Goal: Task Accomplishment & Management: Use online tool/utility

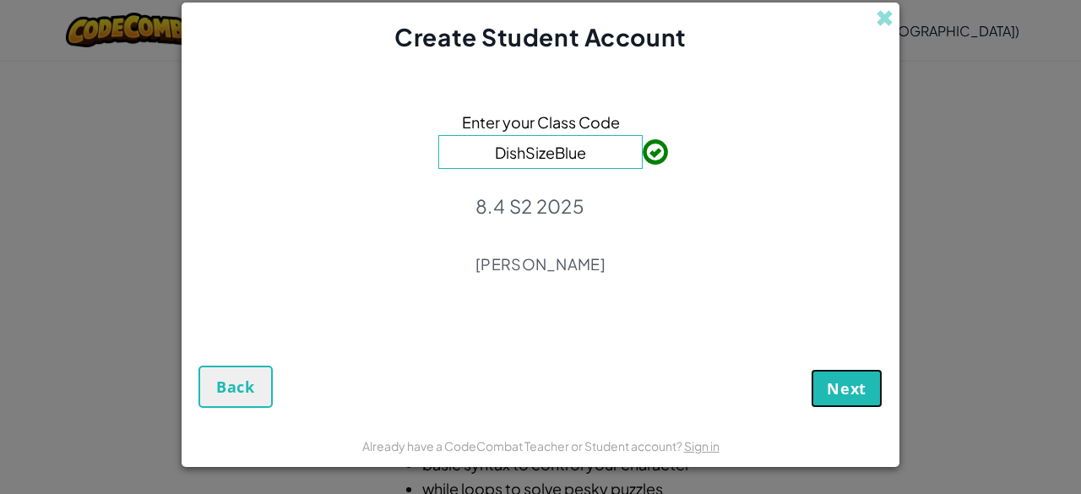
click at [853, 391] on span "Next" at bounding box center [847, 388] width 40 height 20
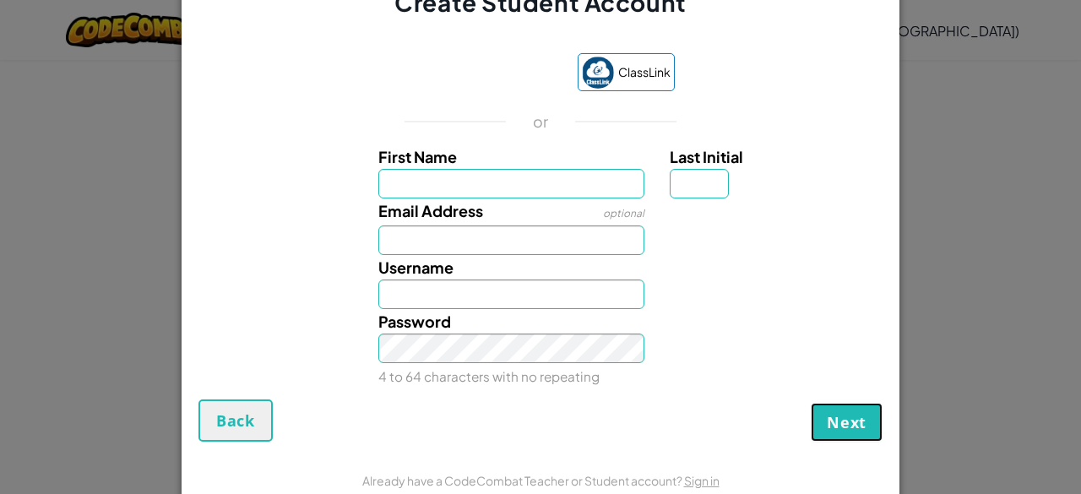
click at [873, 418] on button "Next" at bounding box center [847, 422] width 72 height 39
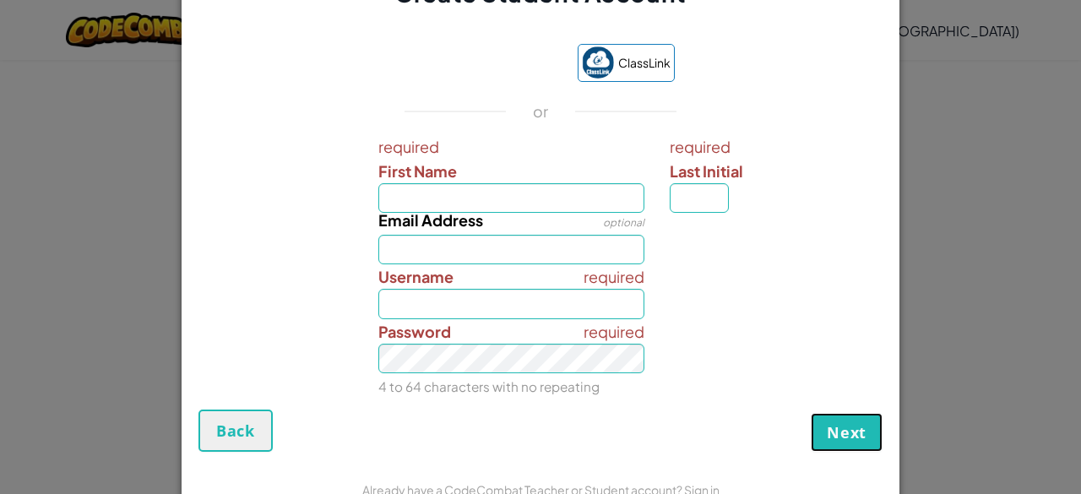
click at [860, 423] on button "Next" at bounding box center [847, 432] width 72 height 39
click at [262, 458] on form "ClassLink or required First Name required Last Initial Email Address optional r…" at bounding box center [541, 239] width 718 height 459
click at [243, 427] on span "Back" at bounding box center [235, 431] width 39 height 20
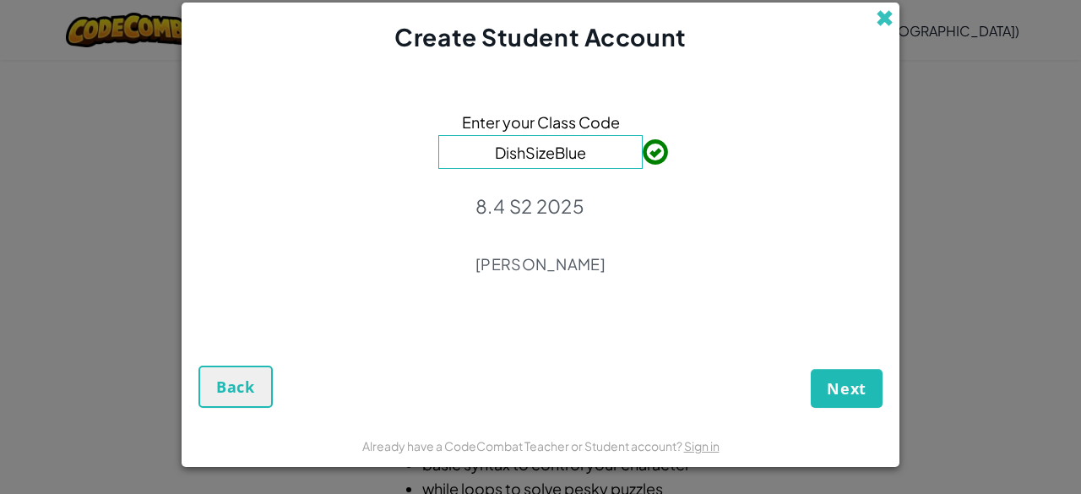
click at [892, 26] on span at bounding box center [885, 18] width 18 height 18
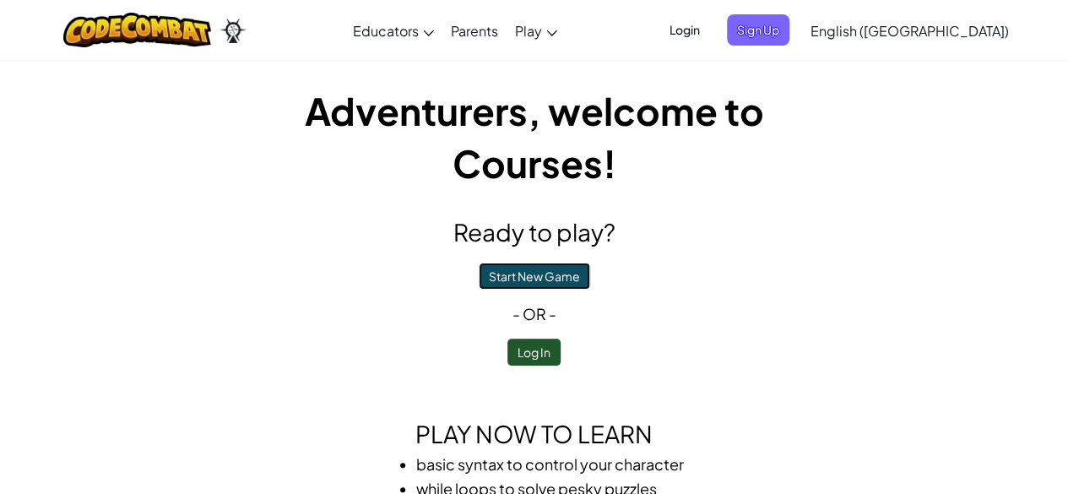
click at [524, 283] on button "Start New Game" at bounding box center [534, 276] width 111 height 27
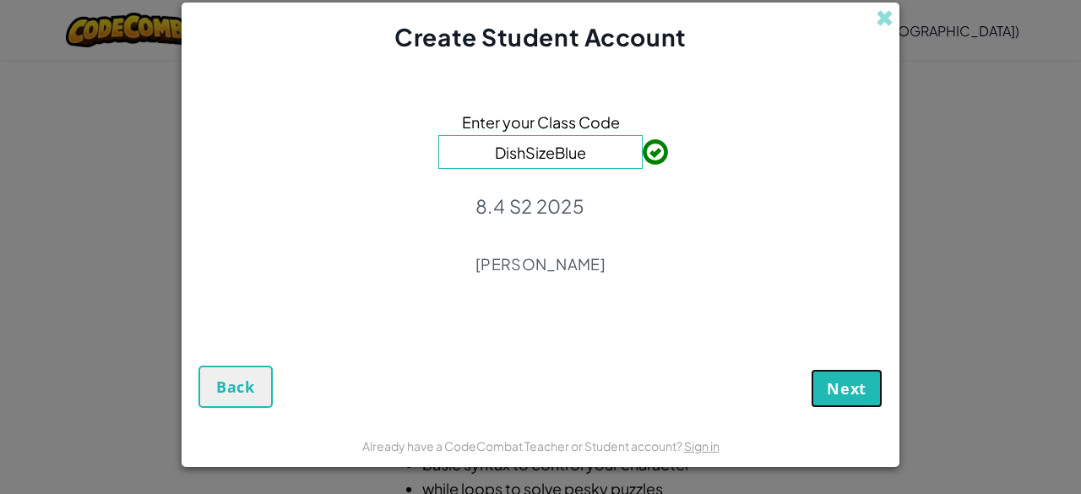
click at [849, 393] on span "Next" at bounding box center [847, 388] width 40 height 20
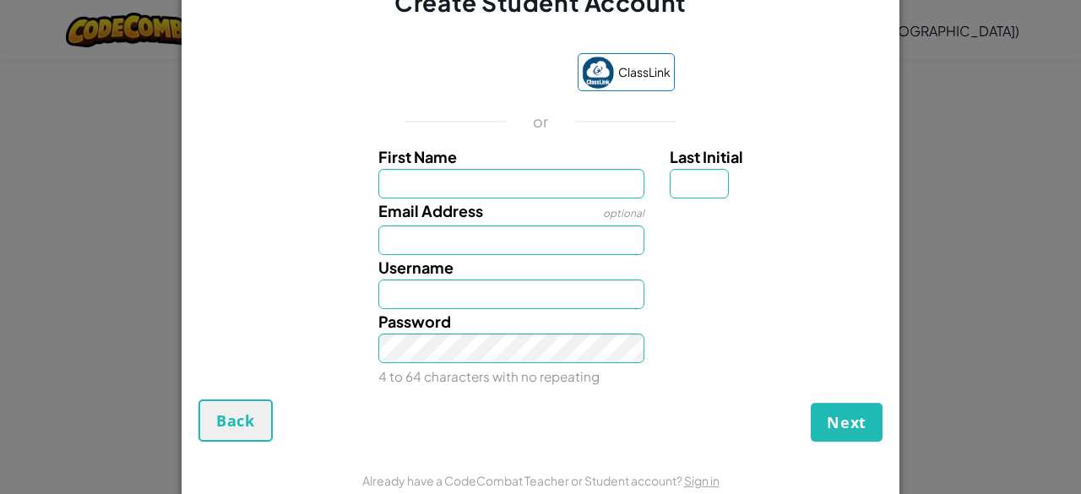
click at [436, 201] on span "Email Address" at bounding box center [430, 210] width 105 height 19
click at [436, 226] on input "Email Address" at bounding box center [511, 241] width 267 height 30
click at [462, 162] on label "First Name" at bounding box center [511, 156] width 267 height 24
click at [462, 169] on input "First Name" at bounding box center [511, 184] width 267 height 30
type input "[PERSON_NAME]"
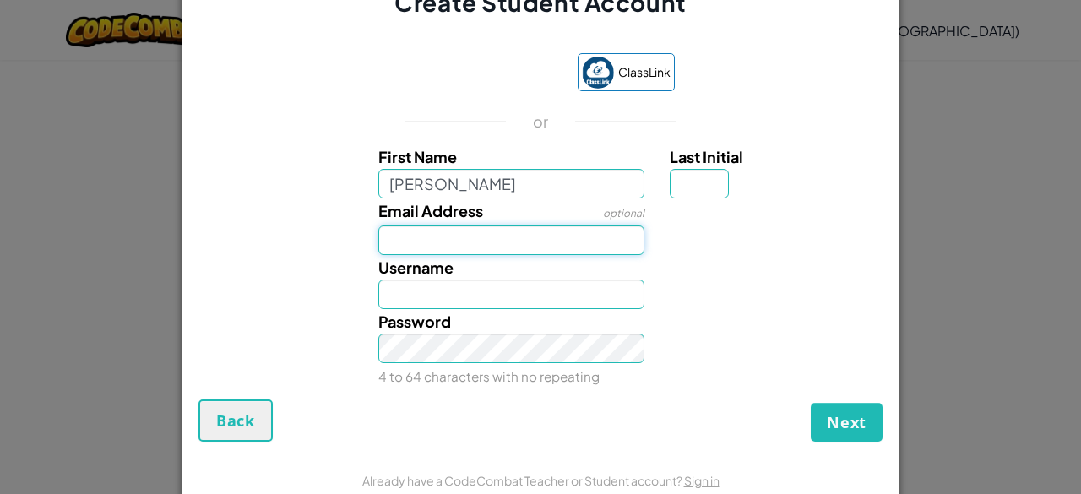
click at [408, 241] on input "Email Address" at bounding box center [511, 241] width 267 height 30
type input "Tim"
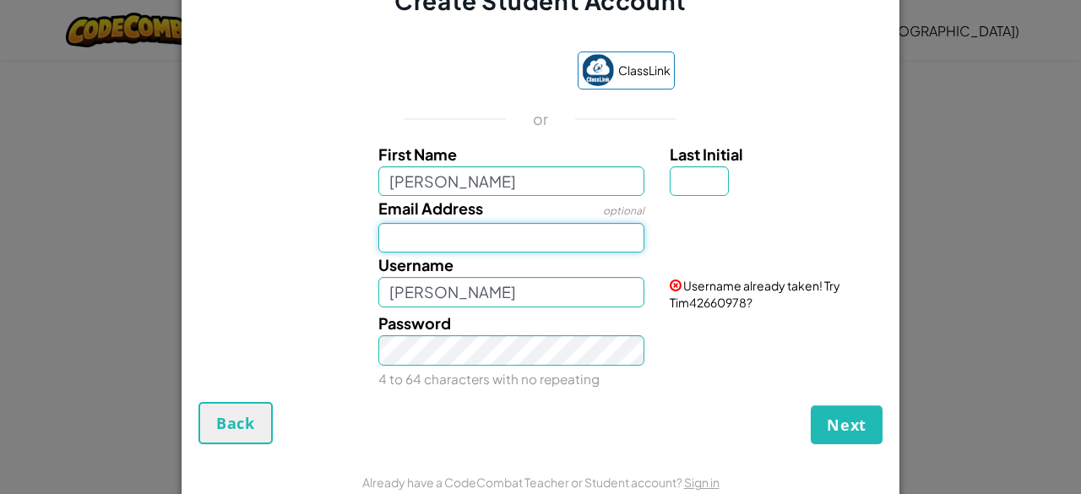
type input "tlam9@Student.cewa.edu.au"
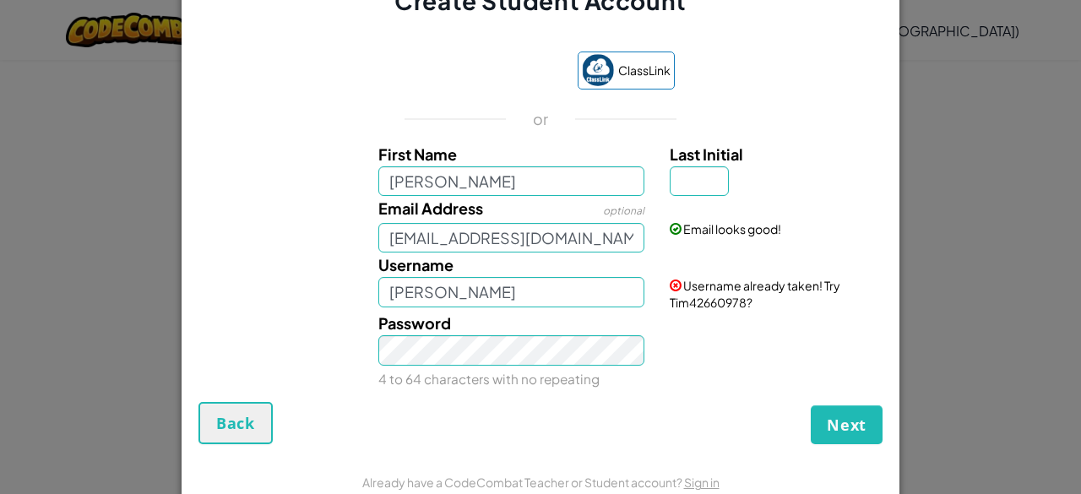
click at [490, 374] on small "4 to 64 characters with no repeating" at bounding box center [488, 379] width 221 height 16
click at [681, 308] on span "Username already taken! Try Tim42660978?" at bounding box center [755, 294] width 171 height 32
click at [563, 291] on input "Tim" at bounding box center [511, 292] width 267 height 30
type input "Timlamb"
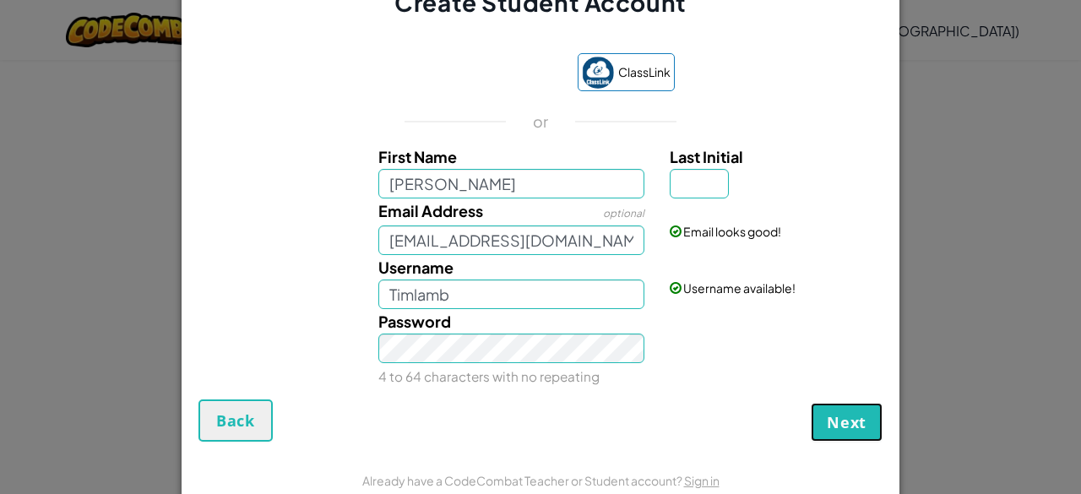
click at [855, 417] on span "Next" at bounding box center [847, 422] width 40 height 20
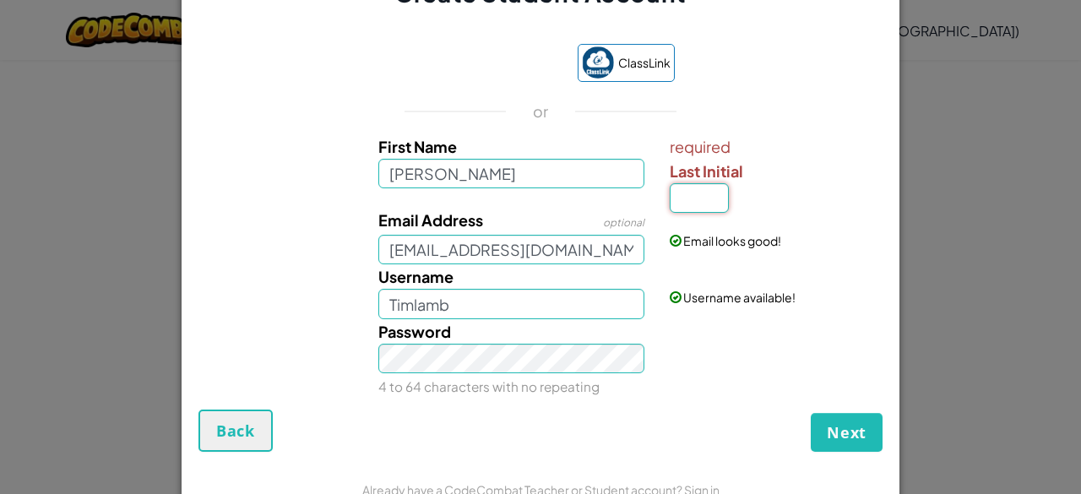
click at [691, 206] on input "Last Initial" at bounding box center [699, 198] width 59 height 30
type input "L"
click at [840, 427] on span "Next" at bounding box center [847, 432] width 40 height 20
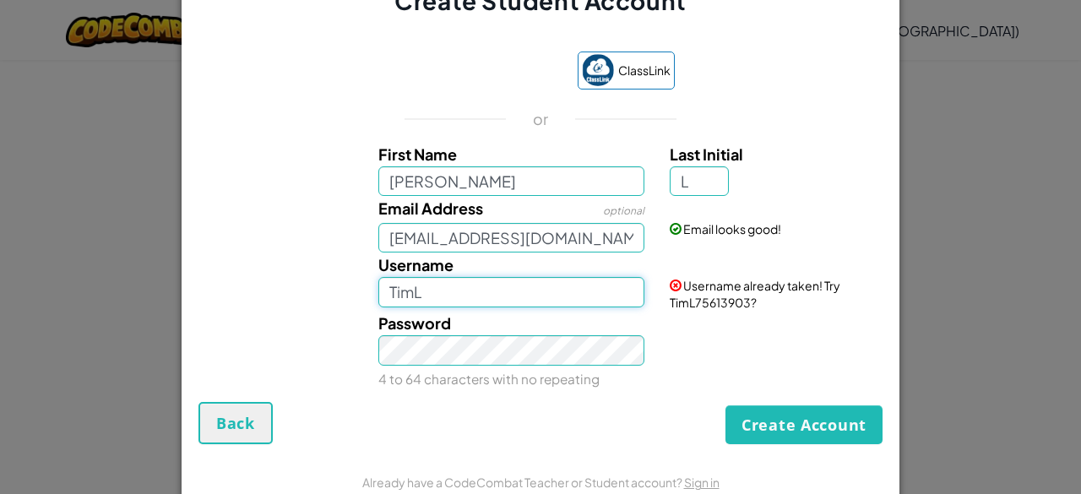
click at [429, 296] on input "TimL" at bounding box center [511, 292] width 267 height 30
type input "TimLamb"
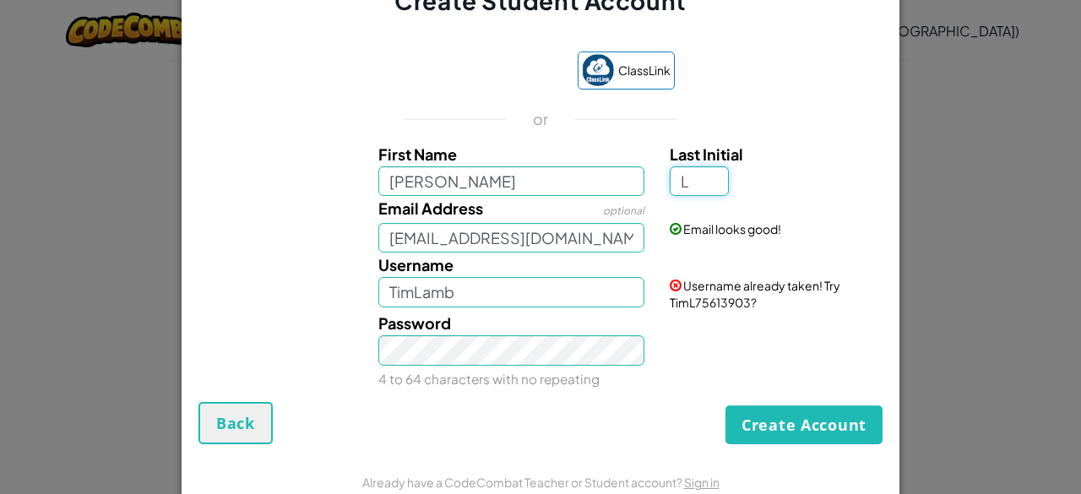
click at [697, 183] on input "L" at bounding box center [699, 181] width 59 height 30
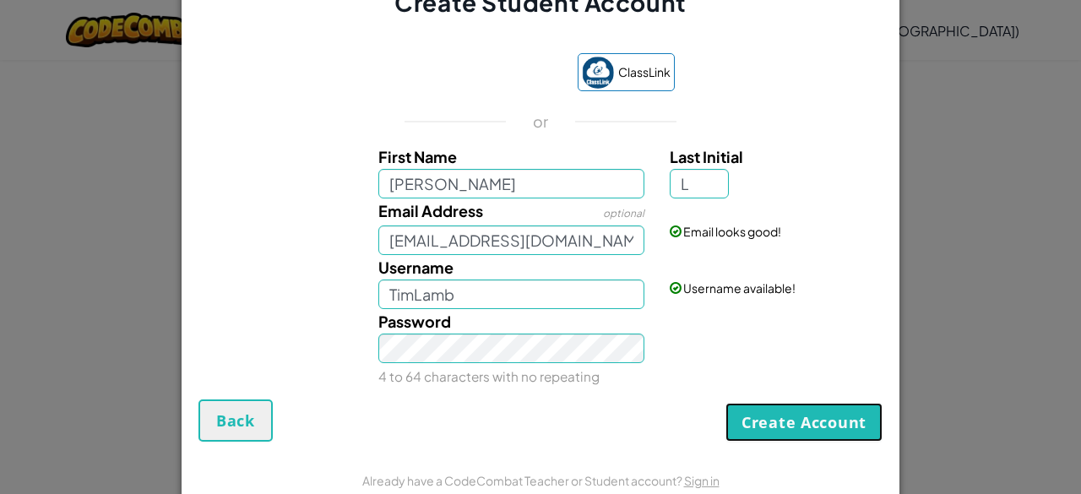
click at [818, 403] on button "Create Account" at bounding box center [804, 422] width 157 height 39
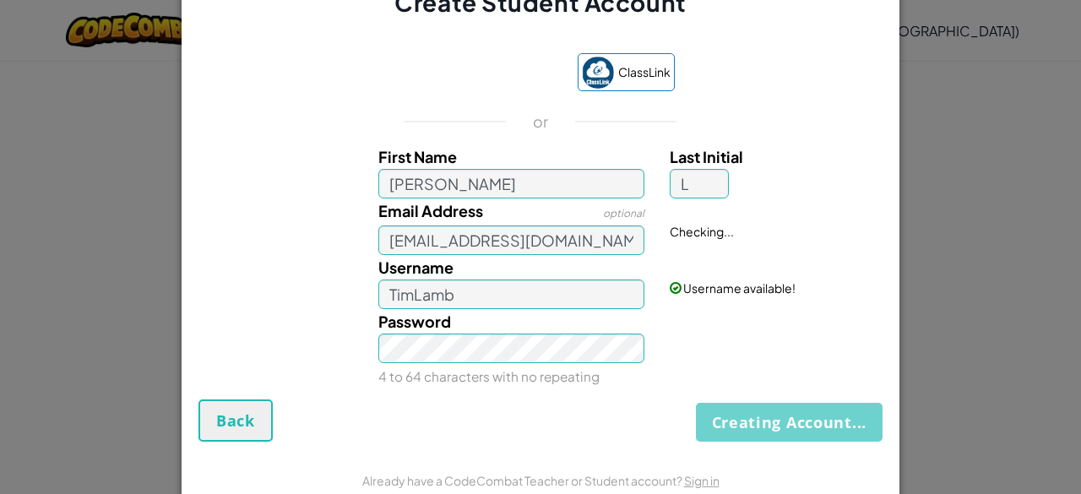
click at [807, 432] on div "Creating Account... Back" at bounding box center [540, 420] width 684 height 42
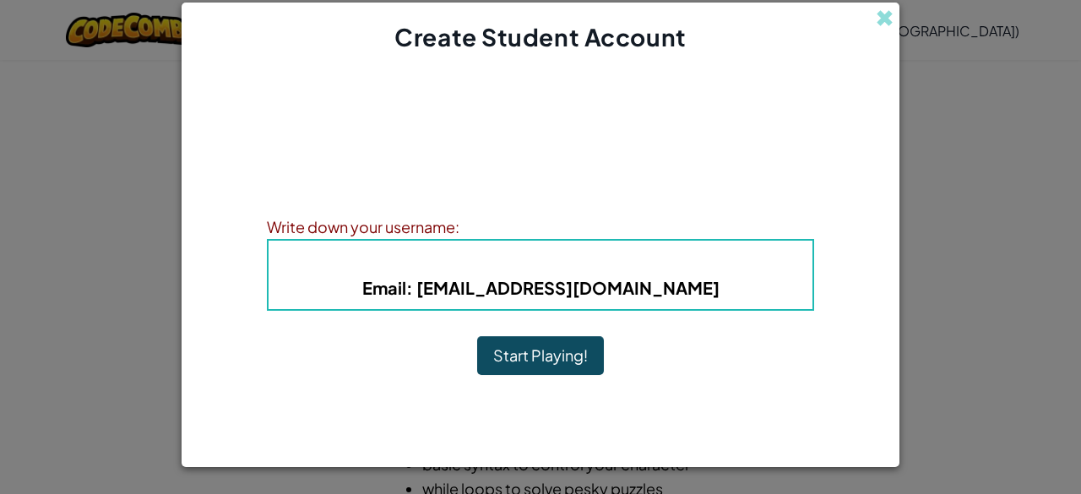
click at [592, 345] on button "Start Playing!" at bounding box center [540, 355] width 127 height 39
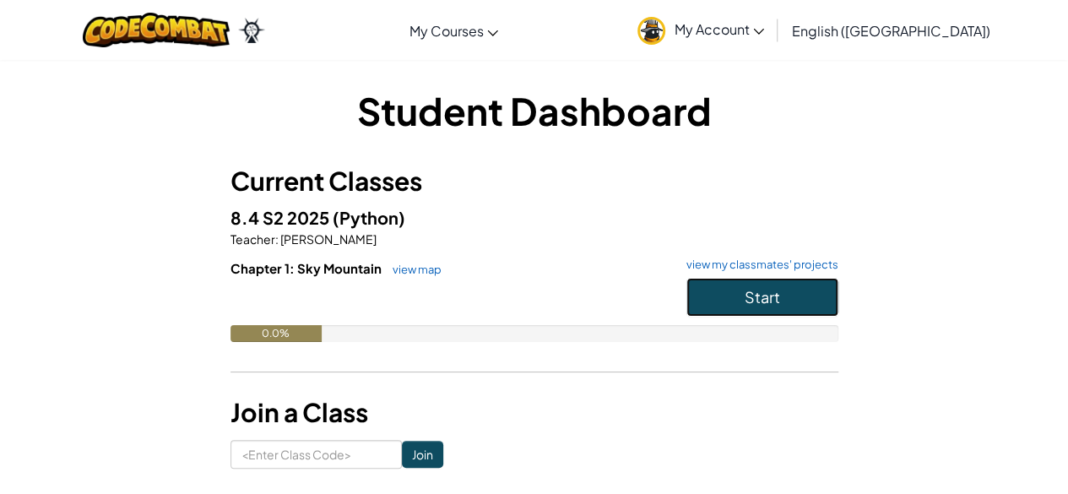
click at [821, 296] on button "Start" at bounding box center [763, 297] width 152 height 39
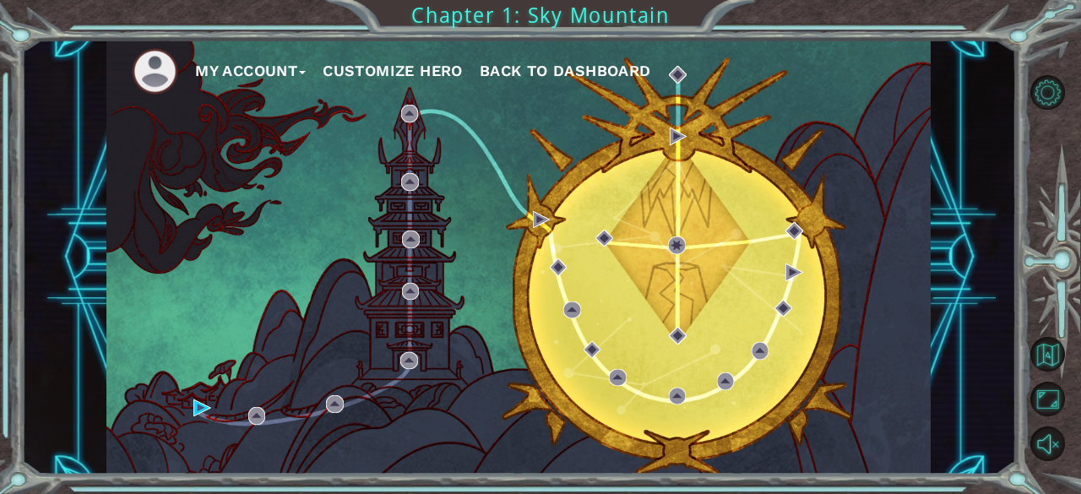
click at [189, 401] on div "My Account Customize Hero Back to Dashboard" at bounding box center [518, 257] width 824 height 435
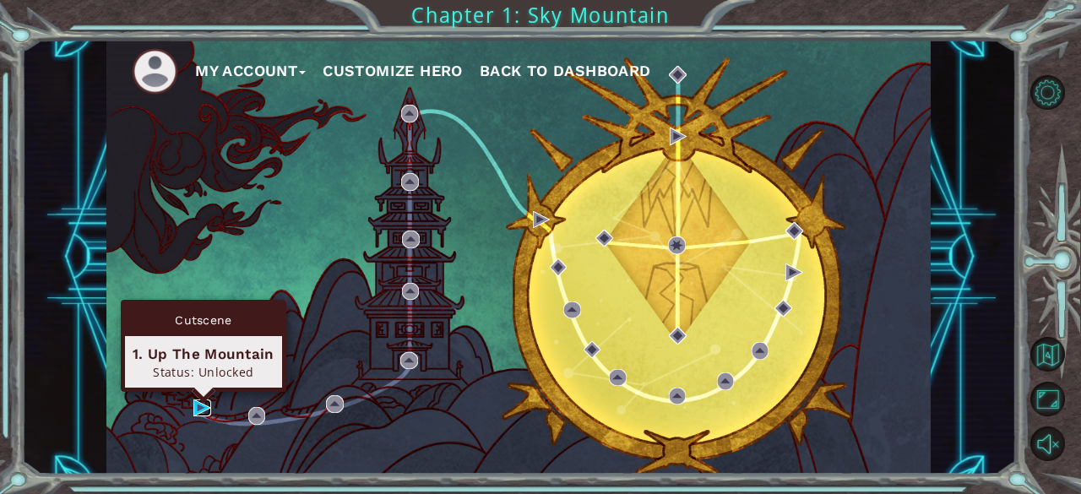
click at [195, 405] on img at bounding box center [201, 407] width 17 height 17
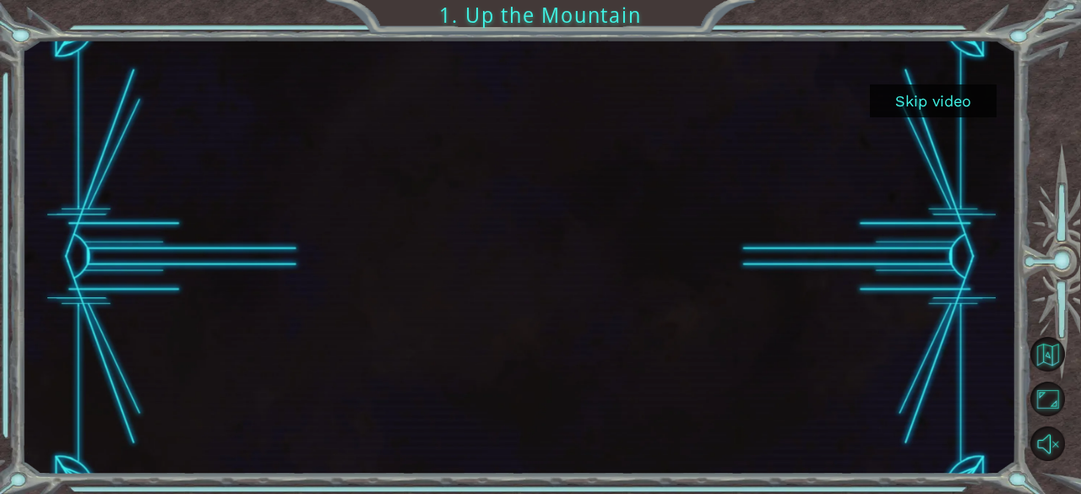
click at [938, 101] on button "Skip video" at bounding box center [933, 100] width 127 height 33
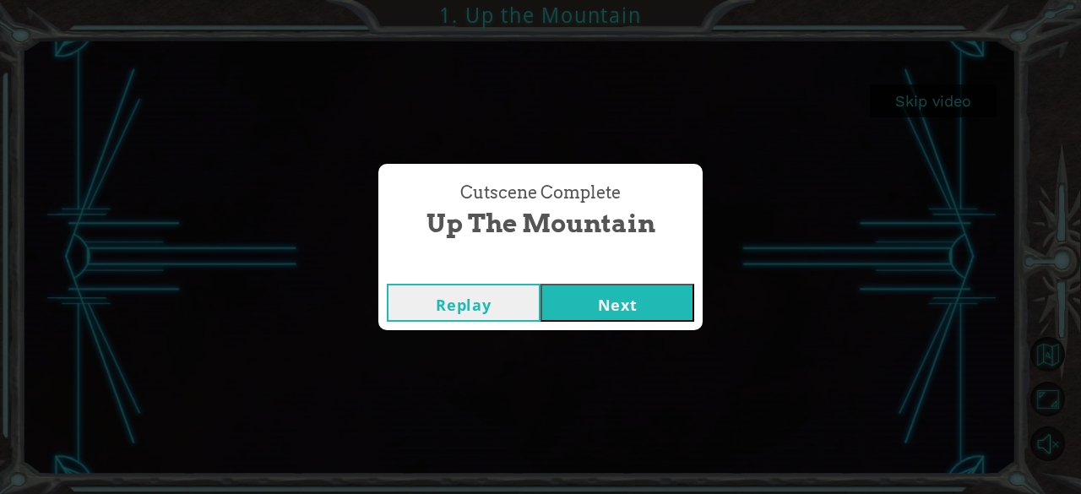
click at [652, 307] on button "Next" at bounding box center [618, 303] width 154 height 38
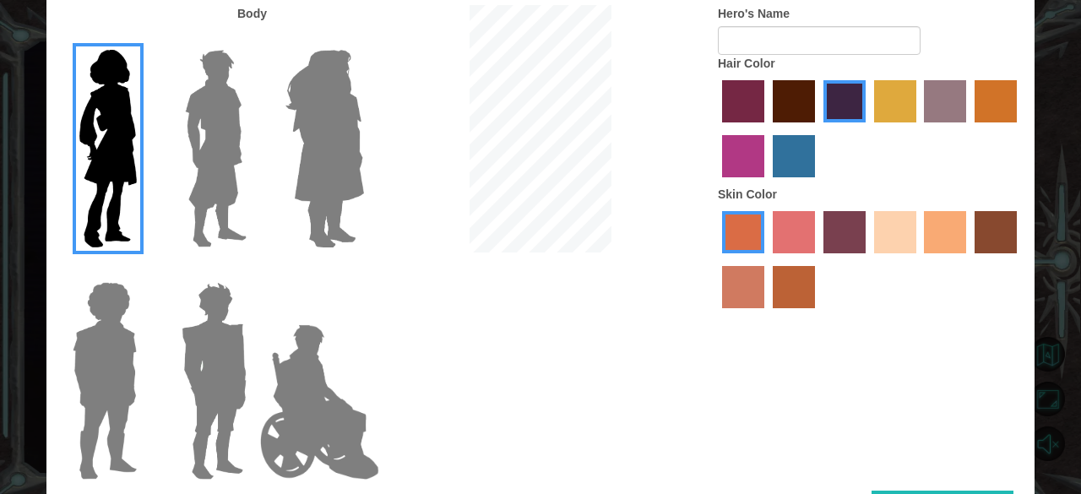
click at [742, 98] on label "paprika hair color" at bounding box center [743, 101] width 42 height 42
click at [716, 128] on input "paprika hair color" at bounding box center [716, 128] width 0 height 0
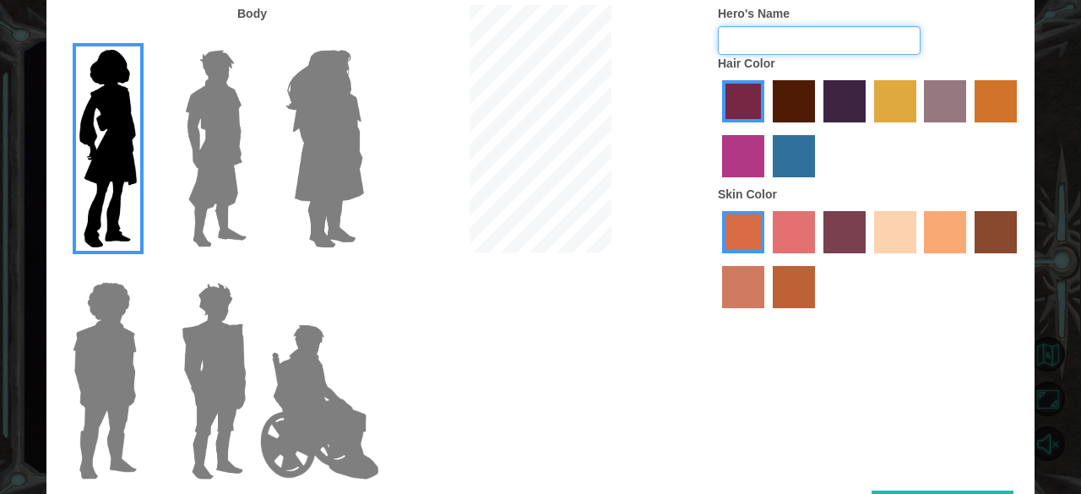
click at [845, 44] on input "Hero's Name" at bounding box center [819, 40] width 203 height 29
type input "[PERSON_NAME]"
click at [93, 373] on img at bounding box center [105, 380] width 78 height 211
click at [144, 271] on input "Hero Steven" at bounding box center [144, 271] width 0 height 0
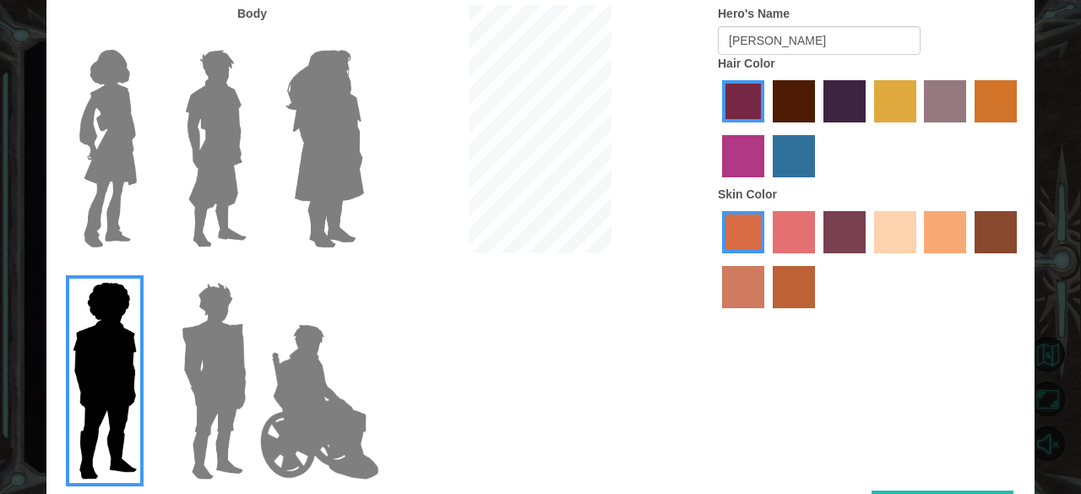
click at [785, 103] on label "maroon hair color" at bounding box center [794, 101] width 42 height 42
click at [767, 128] on input "maroon hair color" at bounding box center [767, 128] width 0 height 0
click at [797, 293] on label "smoke tree skin color" at bounding box center [794, 287] width 42 height 42
click at [767, 314] on input "smoke tree skin color" at bounding box center [767, 314] width 0 height 0
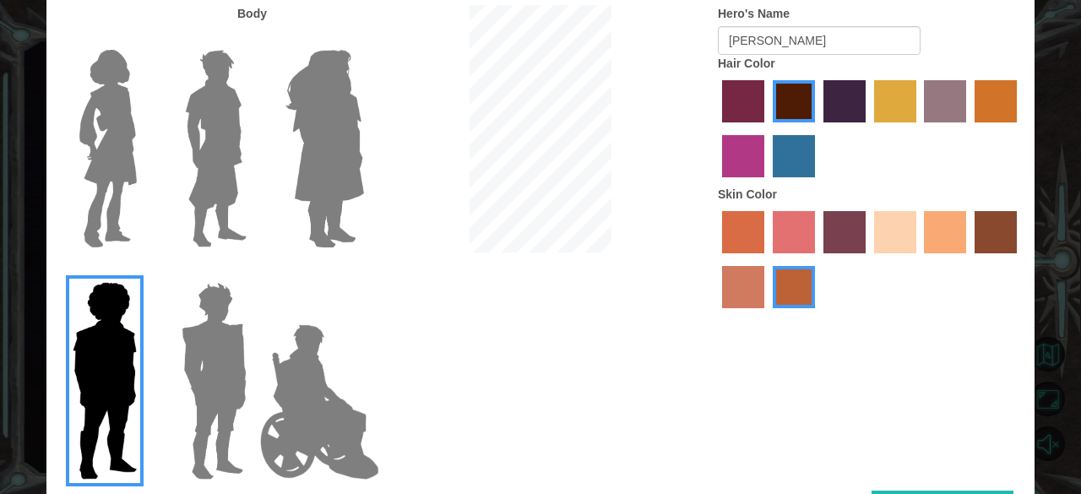
click at [998, 248] on label "karma skin color" at bounding box center [996, 232] width 42 height 42
click at [969, 259] on input "karma skin color" at bounding box center [969, 259] width 0 height 0
click at [892, 253] on label "sandy beach skin color" at bounding box center [895, 232] width 42 height 42
click at [868, 259] on input "sandy beach skin color" at bounding box center [868, 259] width 0 height 0
click at [989, 248] on label "karma skin color" at bounding box center [996, 232] width 42 height 42
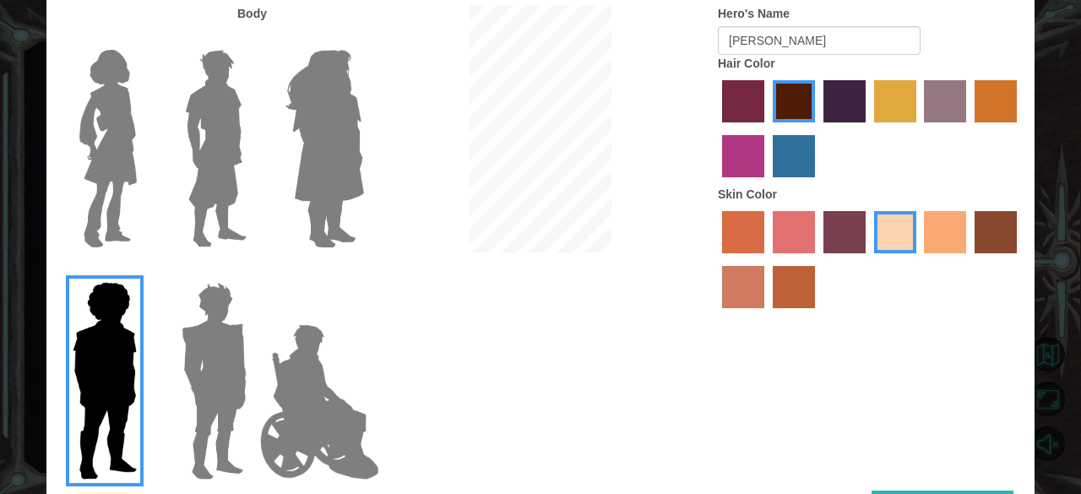
click at [969, 259] on input "karma skin color" at bounding box center [969, 259] width 0 height 0
click at [311, 410] on img at bounding box center [319, 402] width 133 height 169
click at [363, 271] on input "Hero Jamie" at bounding box center [363, 271] width 0 height 0
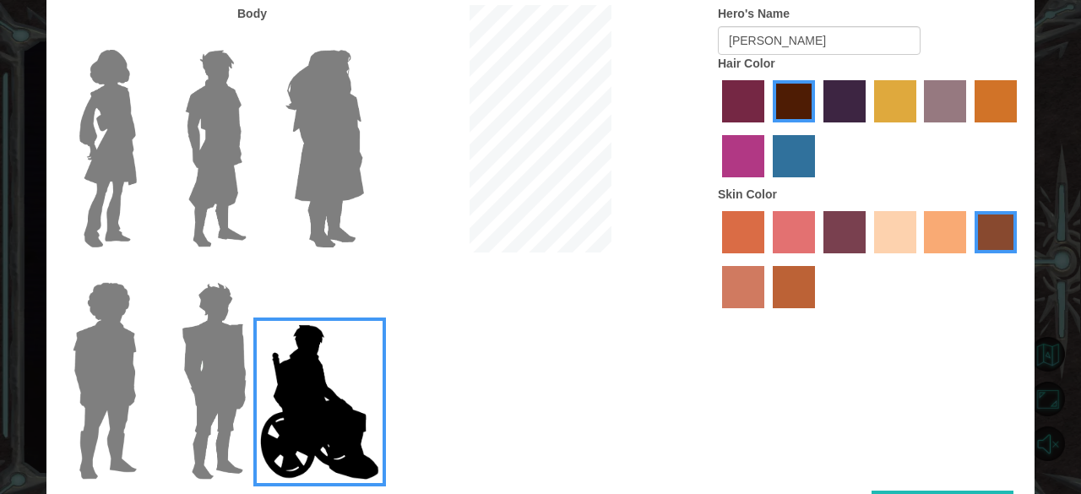
click at [79, 382] on img at bounding box center [105, 380] width 78 height 211
click at [144, 271] on input "Hero Steven" at bounding box center [144, 271] width 0 height 0
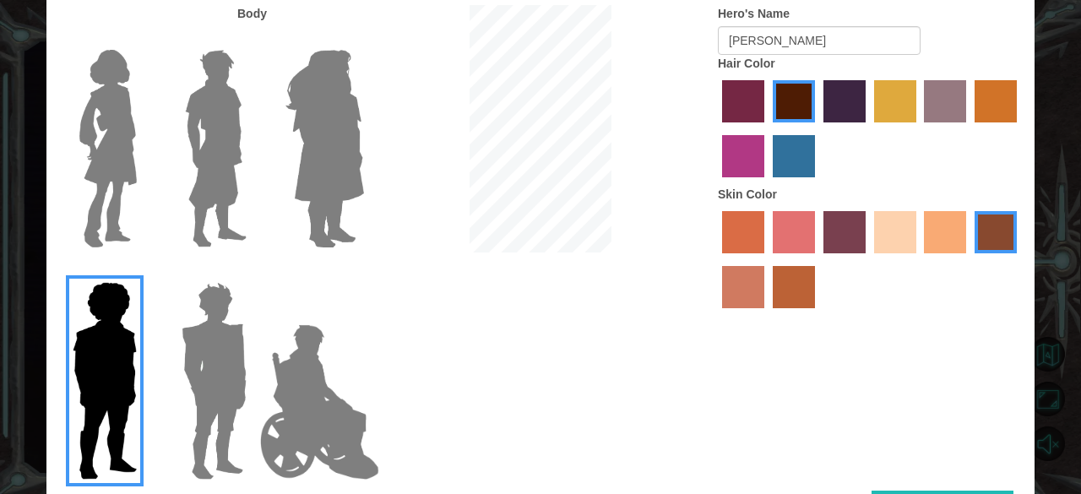
click at [289, 405] on img at bounding box center [319, 402] width 133 height 169
click at [363, 271] on input "Hero Jamie" at bounding box center [363, 271] width 0 height 0
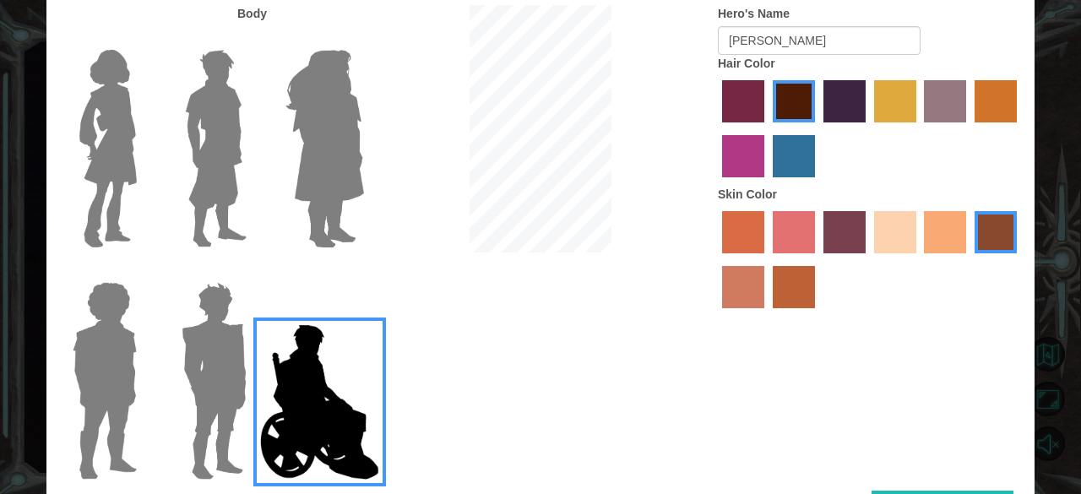
click at [175, 406] on img at bounding box center [214, 380] width 79 height 211
click at [253, 271] on input "Hero Garnet" at bounding box center [253, 271] width 0 height 0
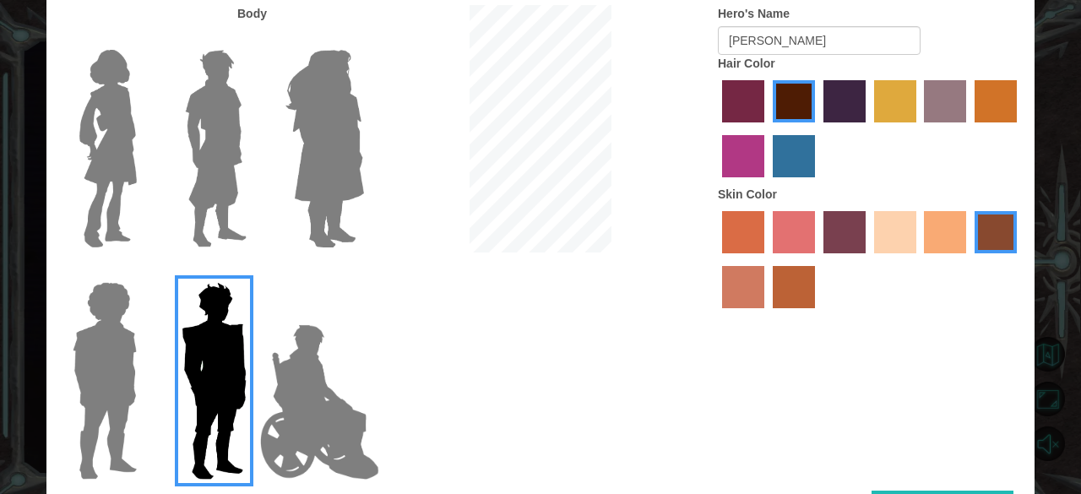
click at [46, 399] on div at bounding box center [101, 374] width 110 height 232
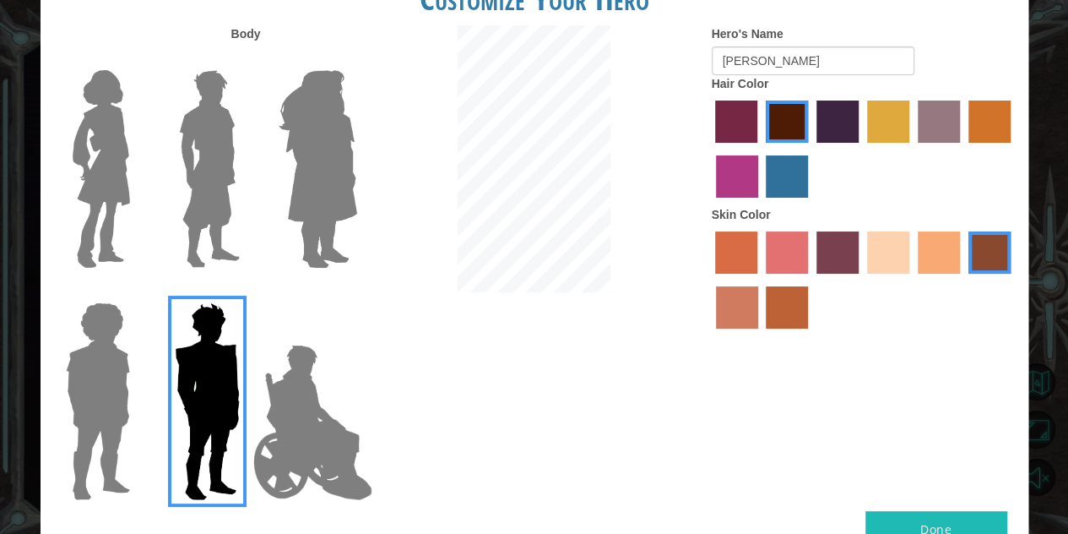
click at [907, 493] on button "Done" at bounding box center [937, 530] width 142 height 38
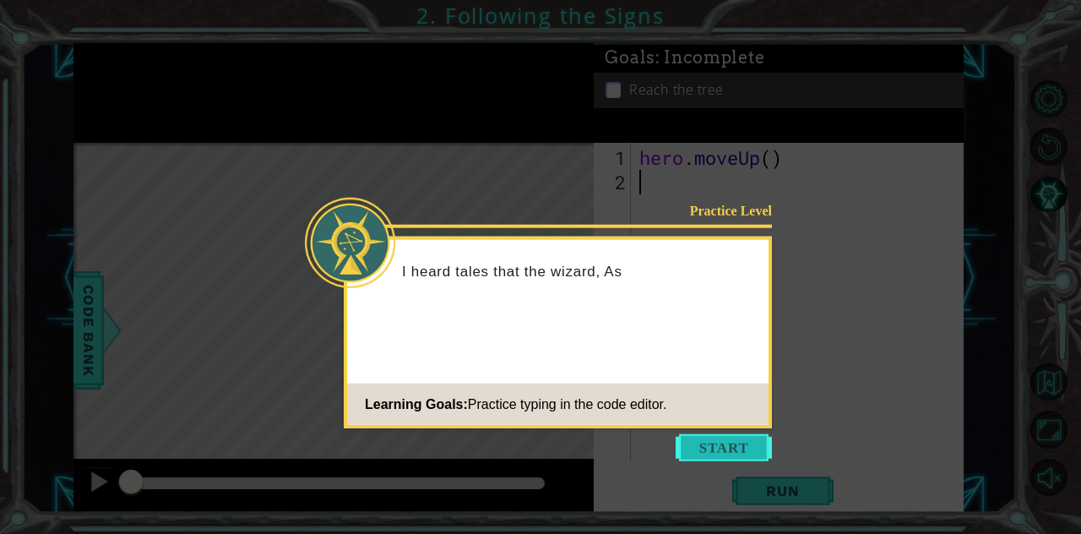
click at [695, 456] on button "Start" at bounding box center [724, 447] width 96 height 27
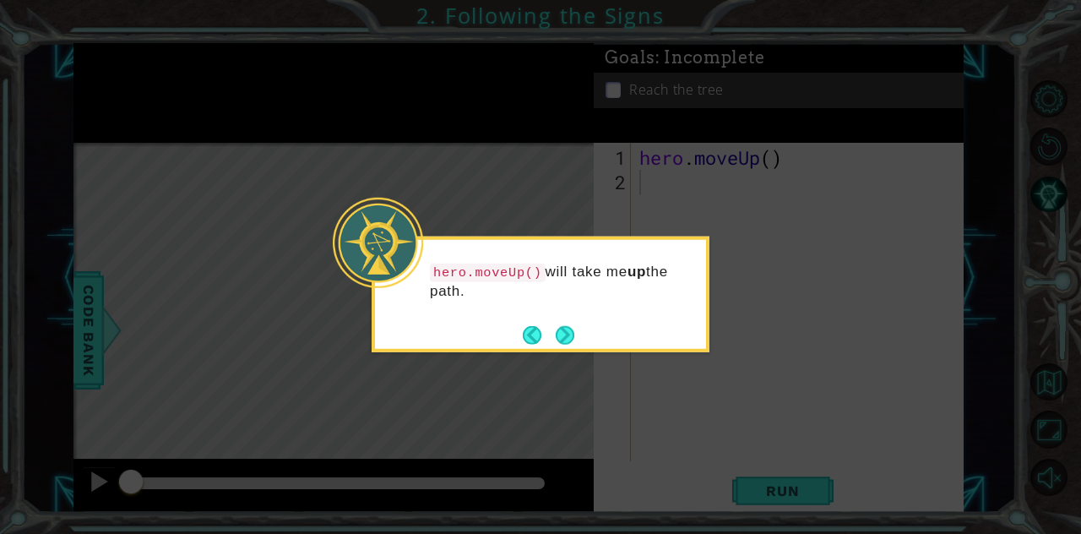
click at [578, 319] on div "hero.moveUp() will take me up the path." at bounding box center [540, 289] width 331 height 86
click at [563, 325] on button "Next" at bounding box center [565, 335] width 28 height 28
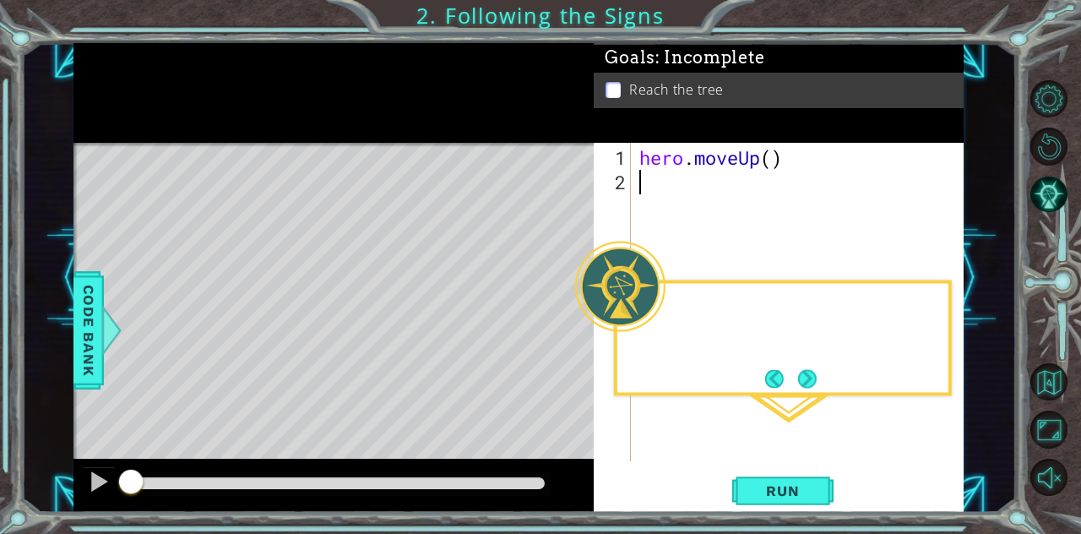
click at [563, 323] on div "Level Map" at bounding box center [463, 391] width 780 height 497
click at [791, 396] on div "hero . moveUp ( )" at bounding box center [802, 328] width 333 height 367
click at [799, 389] on button "Next" at bounding box center [807, 378] width 25 height 25
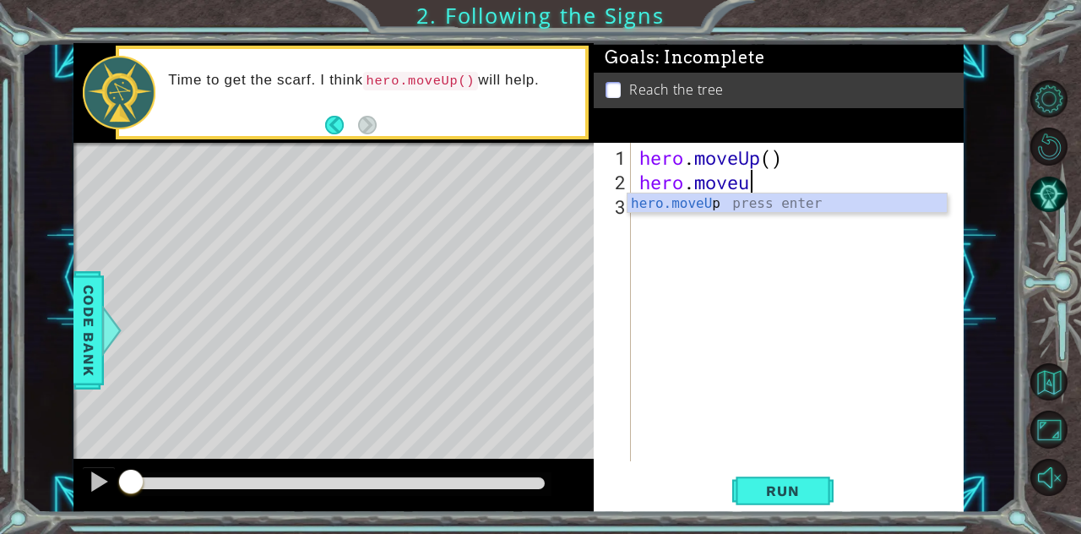
scroll to position [0, 4]
type textarea "hero.moveup"
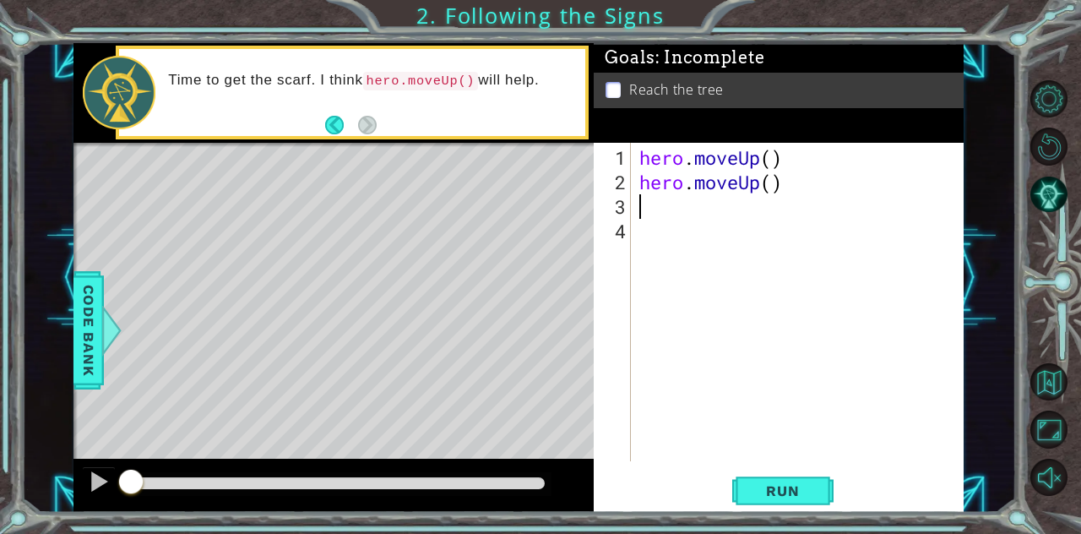
scroll to position [0, 0]
click at [796, 492] on span "Run" at bounding box center [782, 490] width 67 height 17
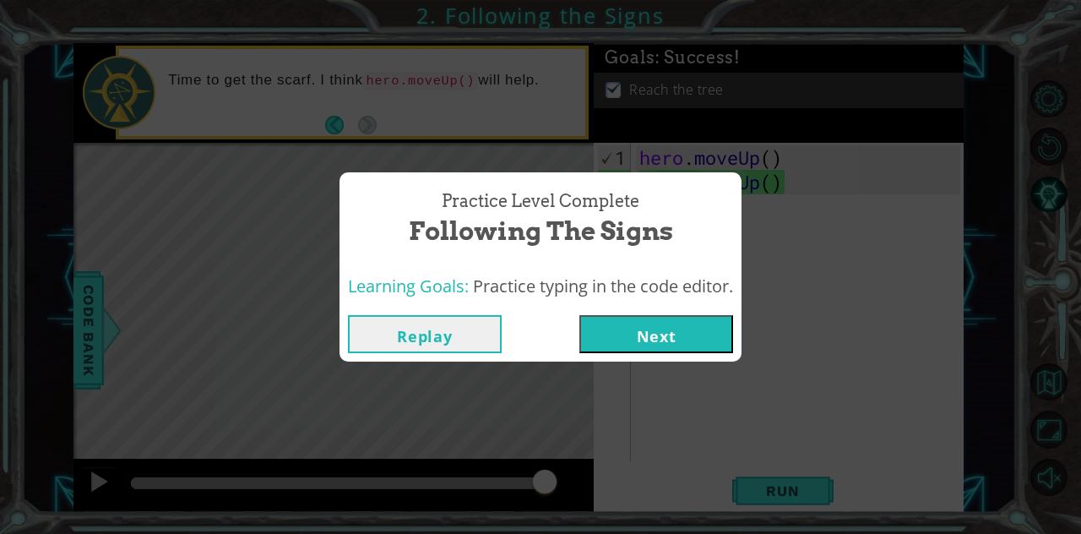
click at [601, 338] on button "Next" at bounding box center [656, 334] width 154 height 38
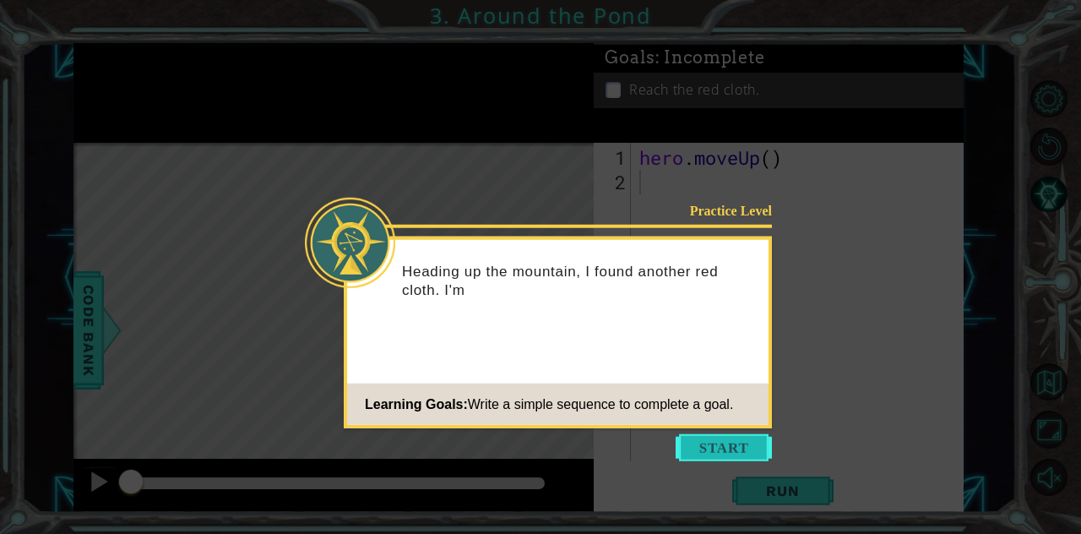
click at [713, 454] on button "Start" at bounding box center [724, 447] width 96 height 27
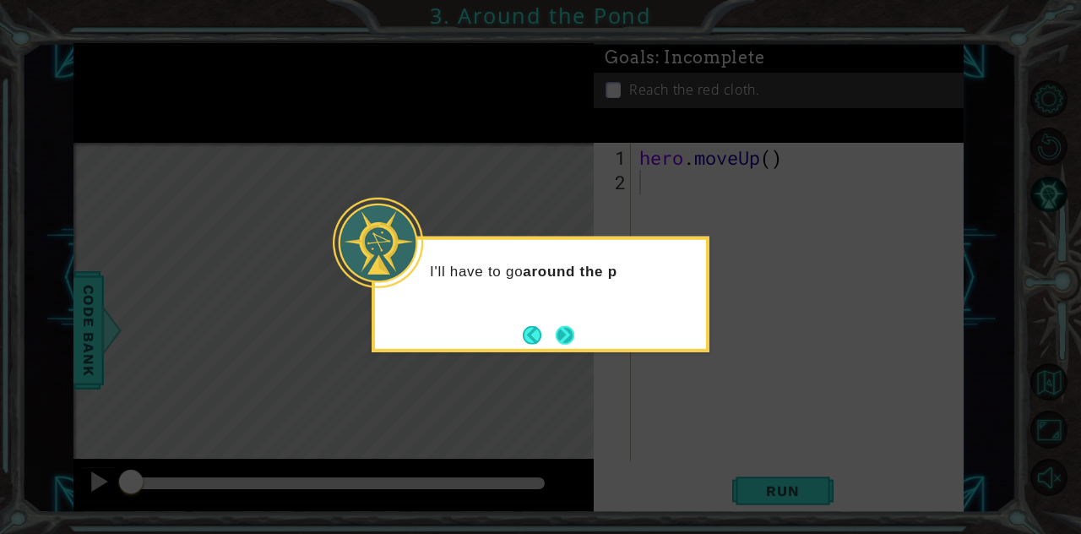
click at [556, 333] on button "Next" at bounding box center [565, 334] width 19 height 19
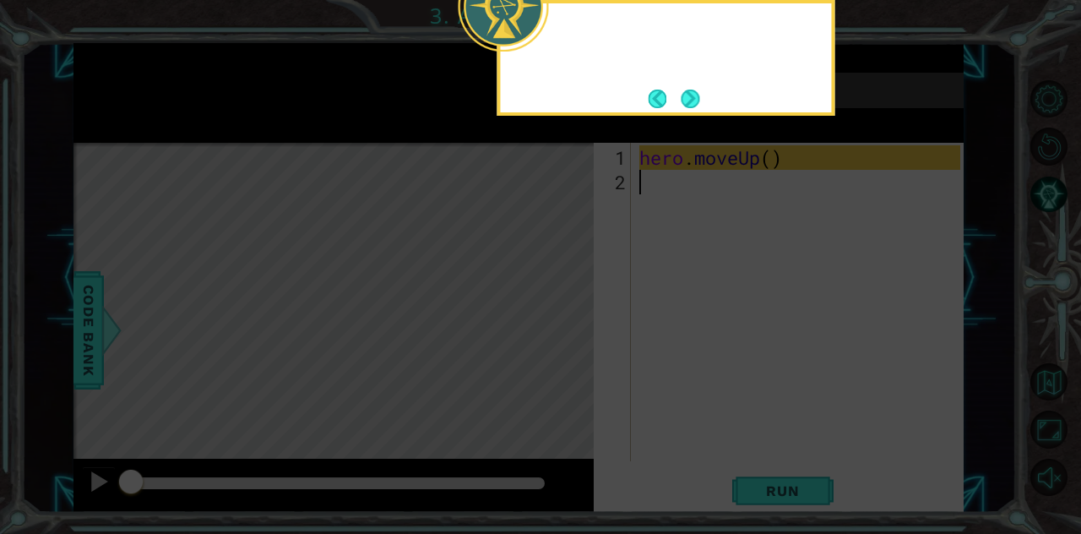
click at [556, 333] on icon at bounding box center [540, 80] width 1081 height 908
click at [689, 92] on button "Next" at bounding box center [690, 98] width 25 height 25
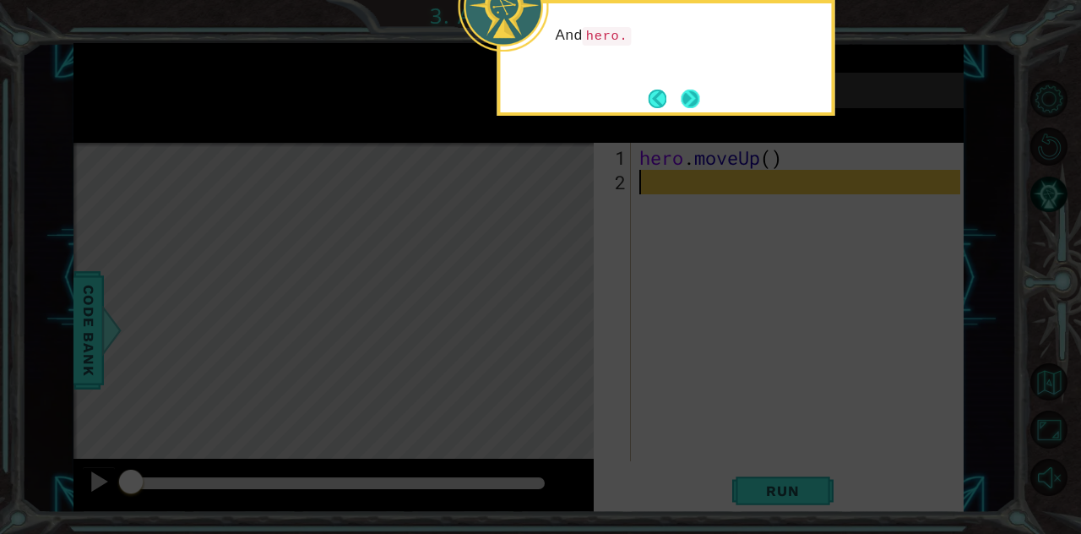
click at [693, 94] on button "Next" at bounding box center [690, 99] width 19 height 19
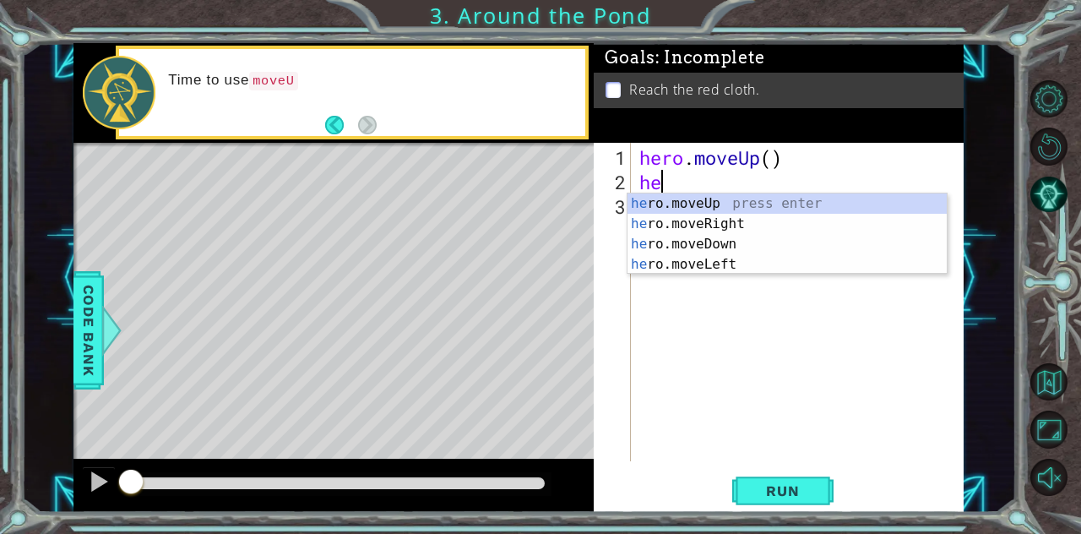
type textarea "hero"
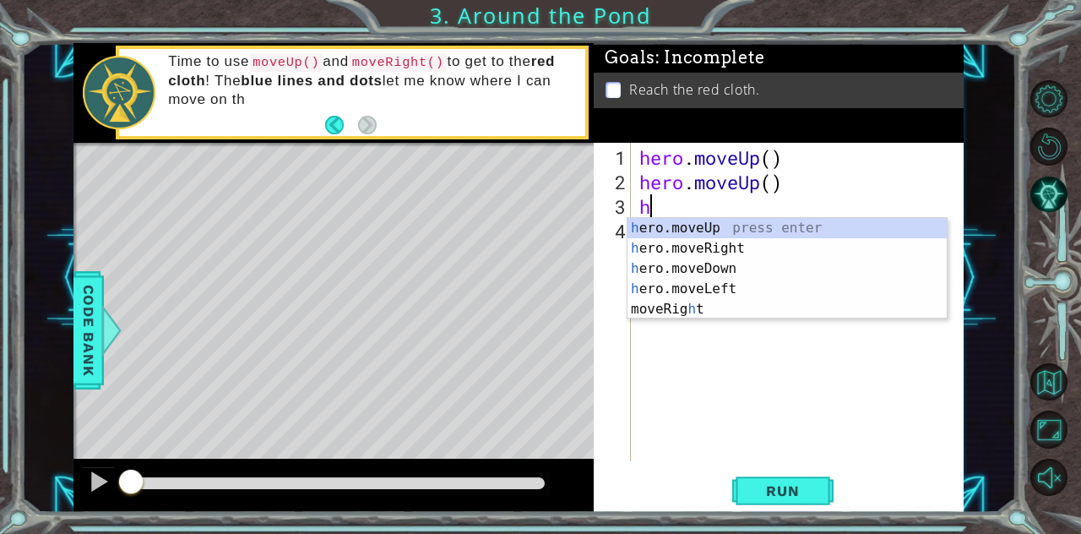
type textarea "he"
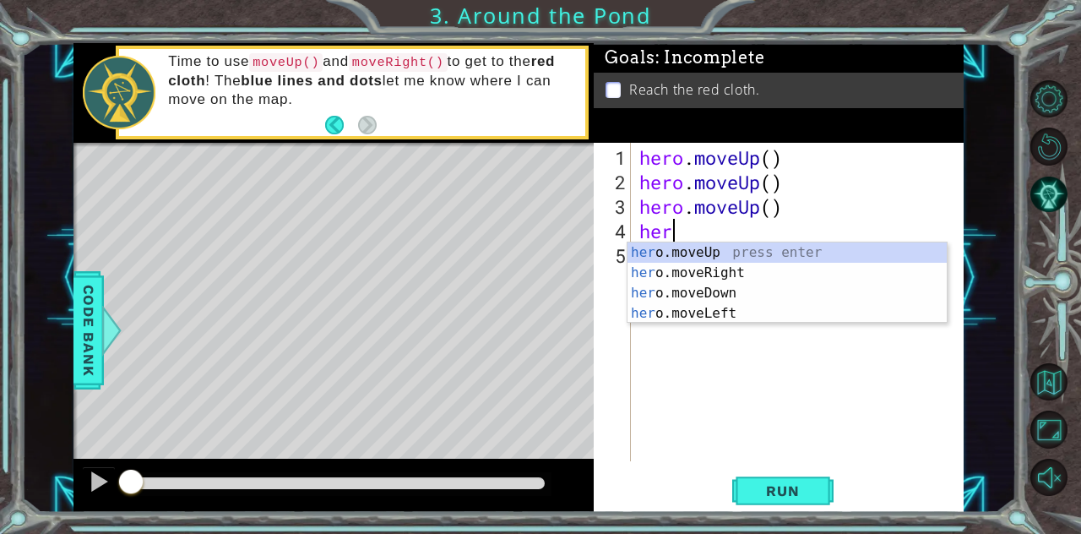
type textarea "hero"
click at [758, 270] on div "hero .moveUp press enter hero .moveRight press enter hero .moveDown press enter…" at bounding box center [788, 303] width 320 height 122
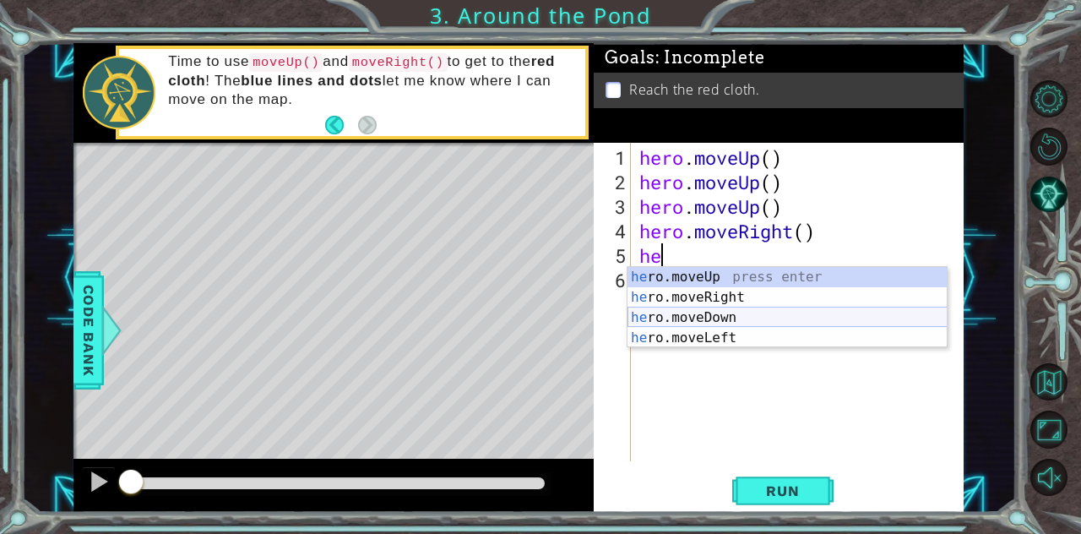
click at [747, 321] on div "he ro.moveUp press enter he ro.moveRight press enter he ro.moveDown press enter…" at bounding box center [788, 328] width 320 height 122
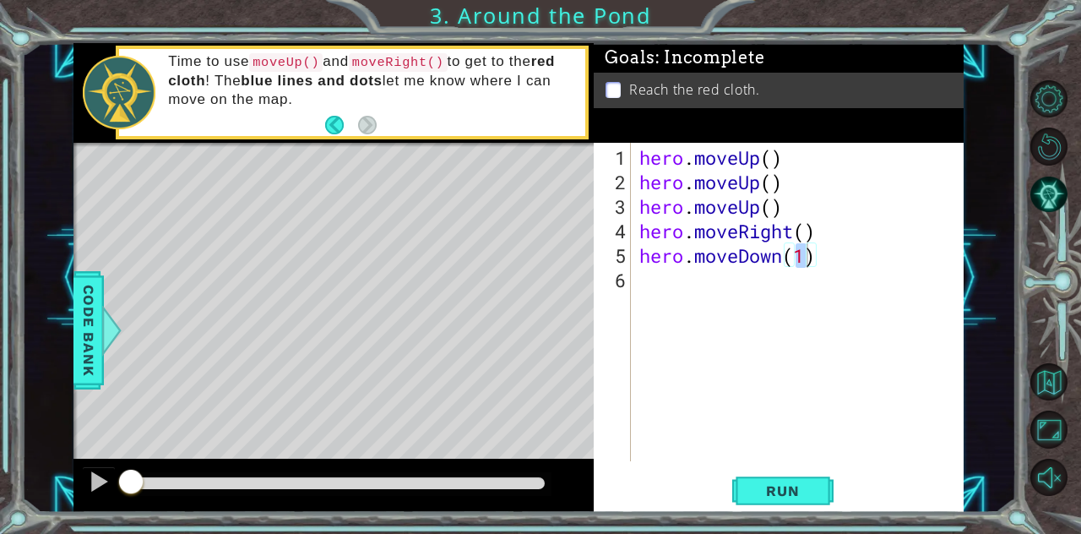
click at [775, 468] on div "hero.moveDown(1) 1 2 3 4 5 6 hero . moveUp ( ) hero . moveUp ( ) hero . moveUp …" at bounding box center [779, 328] width 370 height 370
click at [770, 484] on span "Run" at bounding box center [782, 490] width 67 height 17
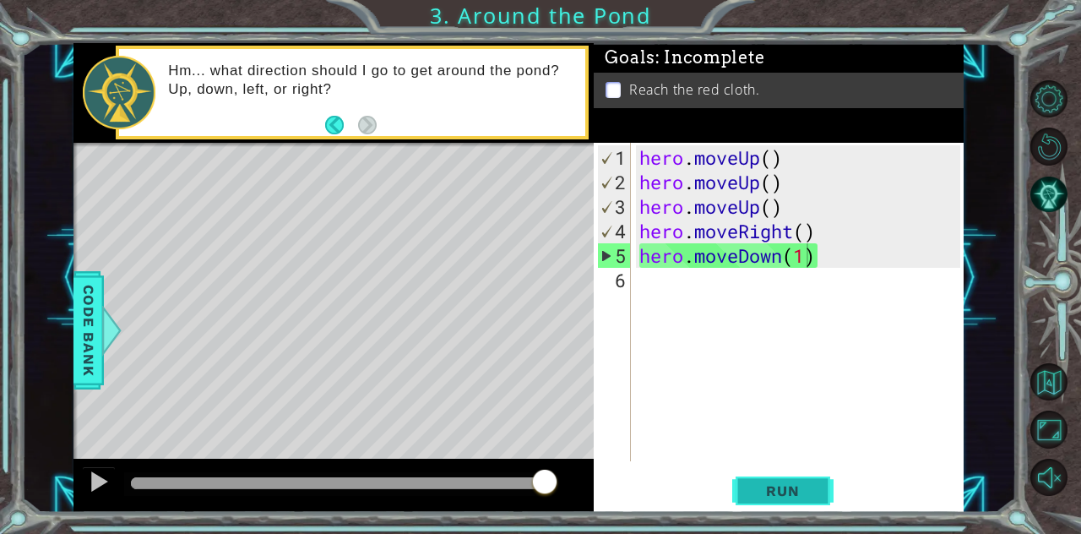
click at [770, 484] on span "Run" at bounding box center [782, 490] width 67 height 17
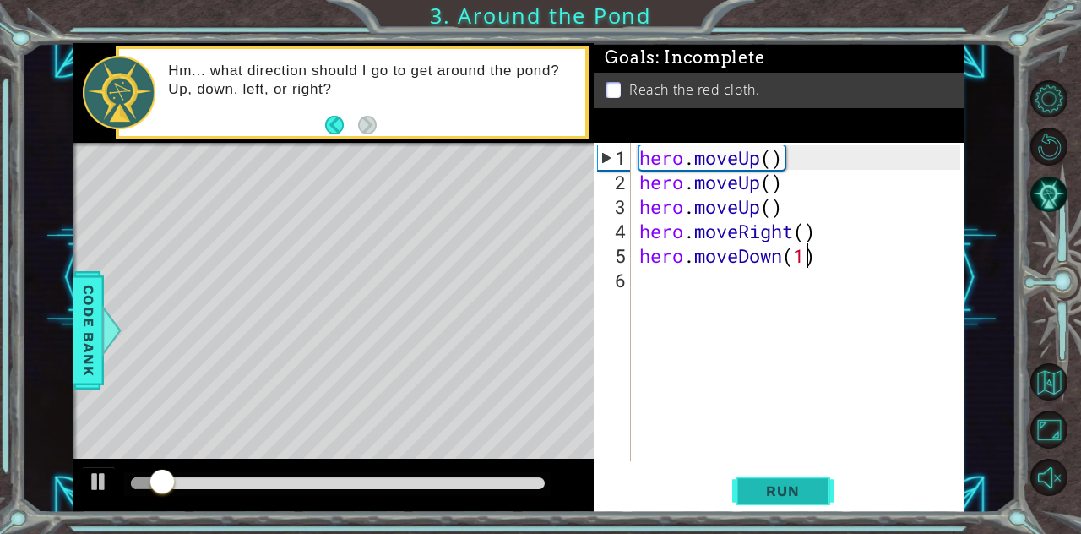
click at [771, 482] on span "Run" at bounding box center [782, 490] width 67 height 17
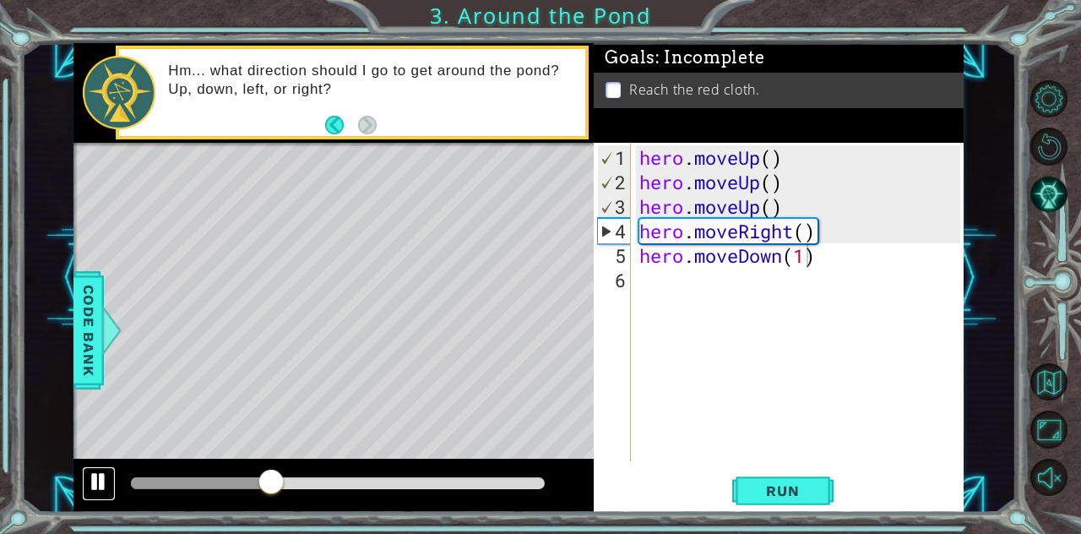
click at [88, 486] on div at bounding box center [99, 481] width 22 height 22
click at [659, 208] on div "hero . moveUp ( ) hero . moveUp ( ) hero . moveUp ( ) hero . moveRight ( ) hero…" at bounding box center [802, 328] width 333 height 367
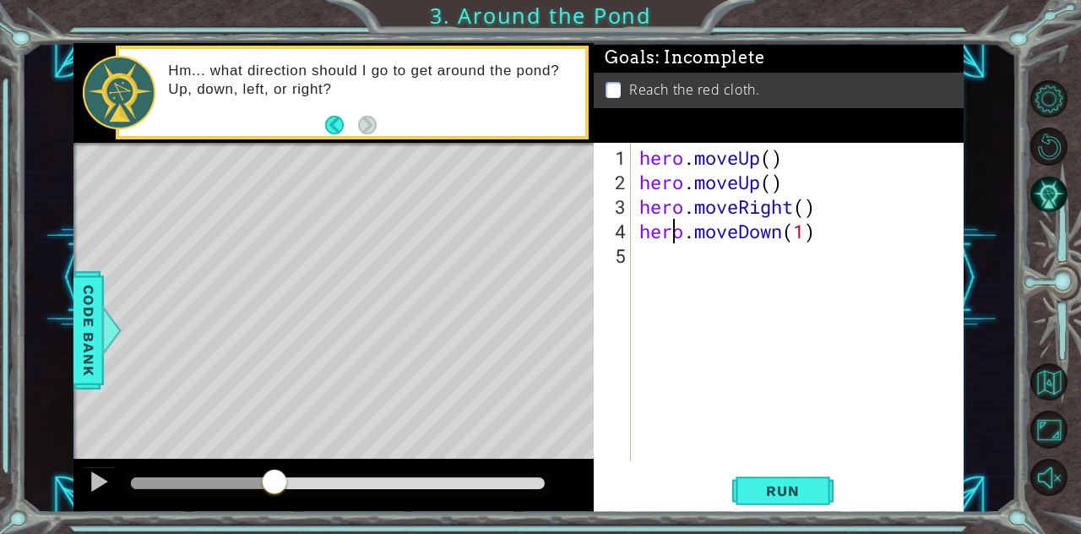
click at [675, 224] on div "hero . moveUp ( ) hero . moveUp ( ) hero . moveRight ( ) hero . moveDown ( 1 )" at bounding box center [802, 328] width 333 height 367
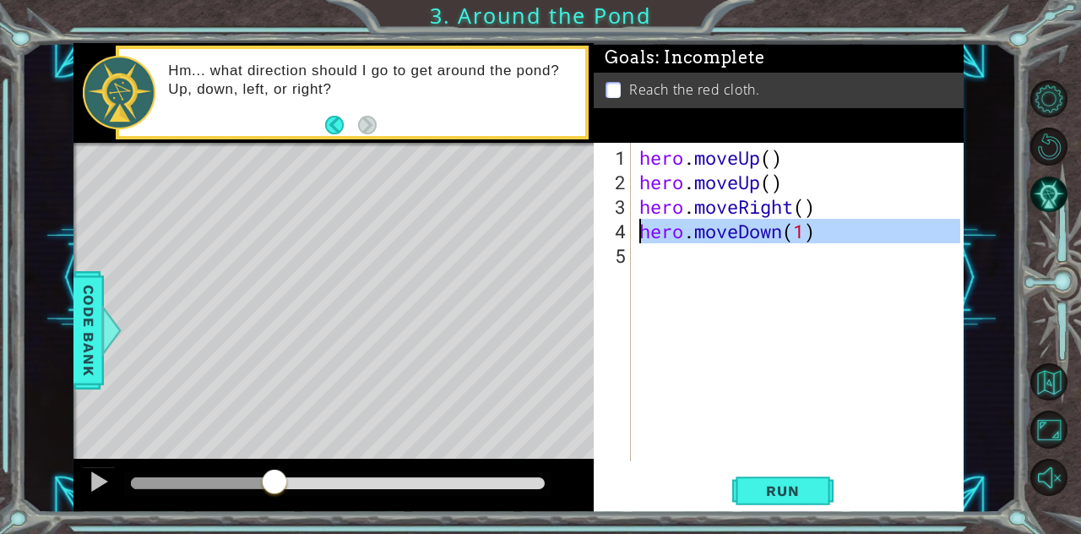
click at [675, 224] on div "hero . moveUp ( ) hero . moveUp ( ) hero . moveRight ( ) hero . moveDown ( 1 )" at bounding box center [802, 328] width 333 height 367
type textarea "hero.moveDown(1)"
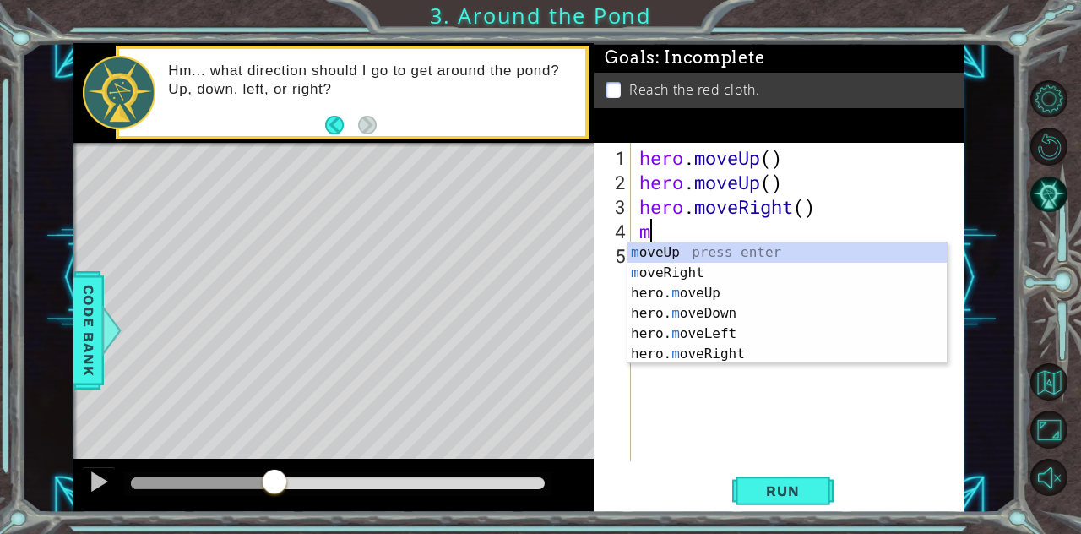
type textarea "mo"
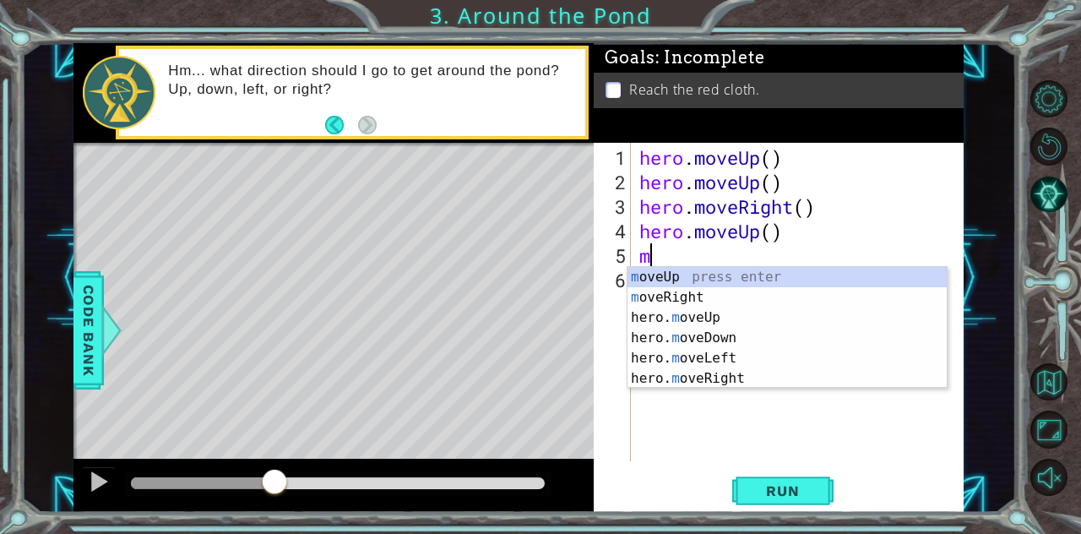
type textarea "mo"
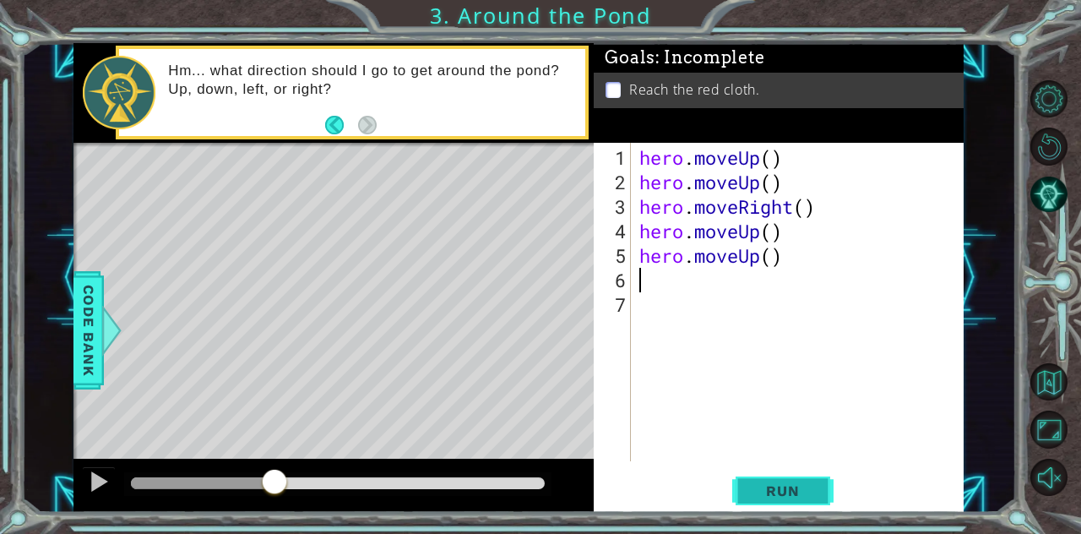
click at [776, 492] on span "Run" at bounding box center [782, 490] width 67 height 17
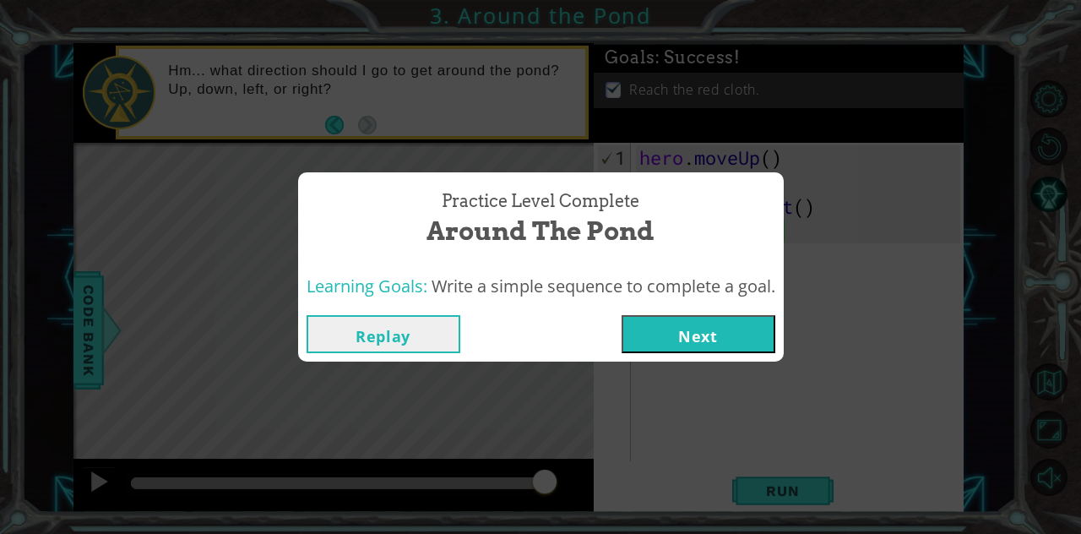
click at [725, 333] on button "Next" at bounding box center [699, 334] width 154 height 38
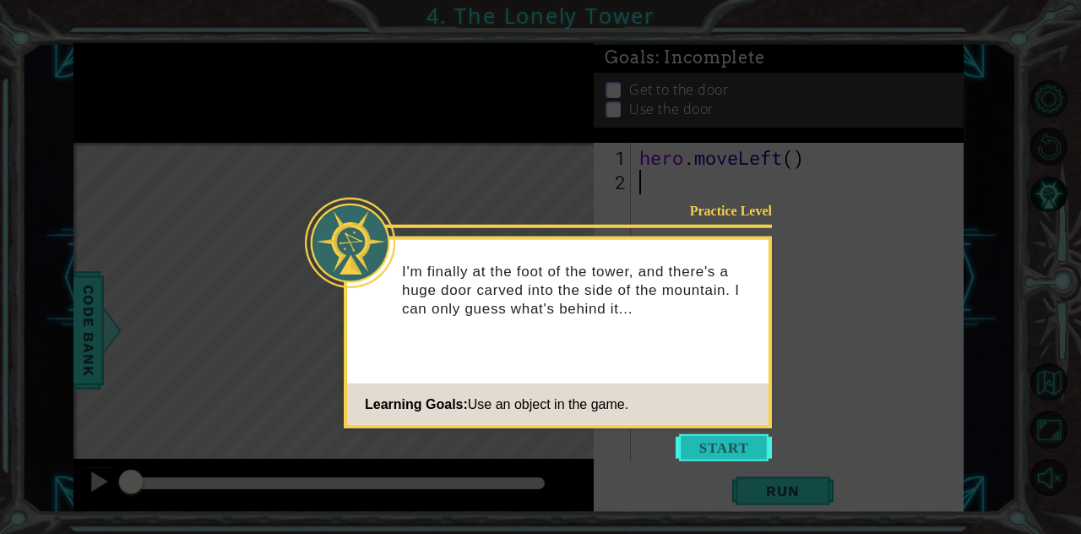
click at [736, 440] on button "Start" at bounding box center [724, 447] width 96 height 27
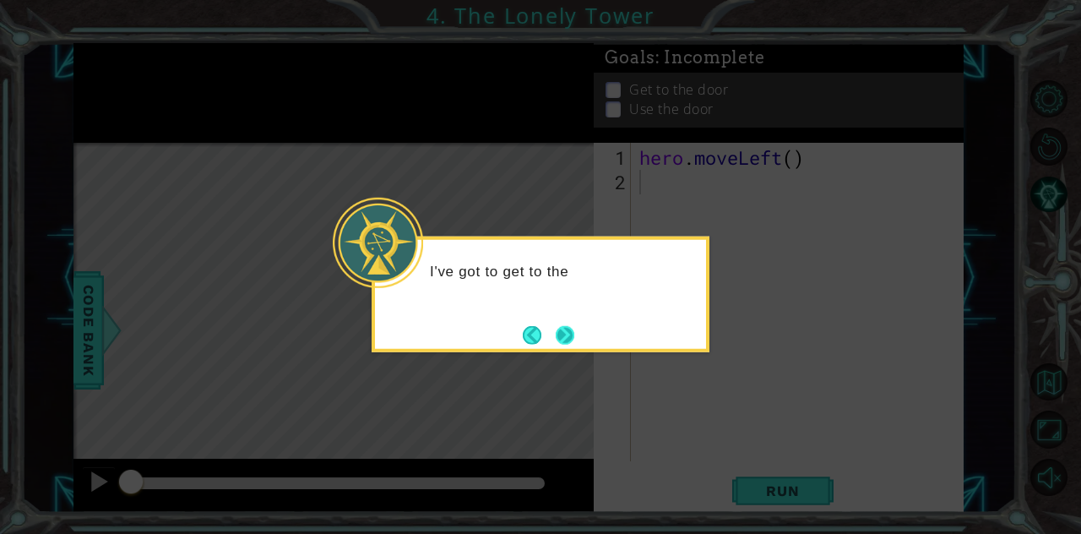
click at [560, 331] on button "Next" at bounding box center [565, 334] width 19 height 19
click at [574, 331] on button "Next" at bounding box center [565, 334] width 27 height 27
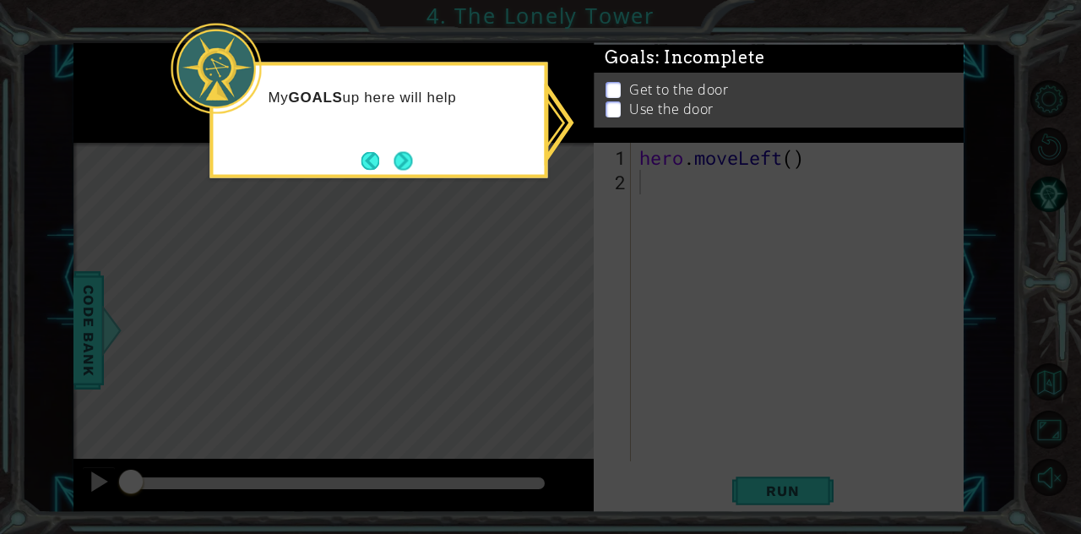
click at [794, 492] on icon at bounding box center [540, 267] width 1081 height 534
click at [811, 441] on icon at bounding box center [540, 267] width 1081 height 534
click at [412, 159] on button "Next" at bounding box center [403, 160] width 19 height 19
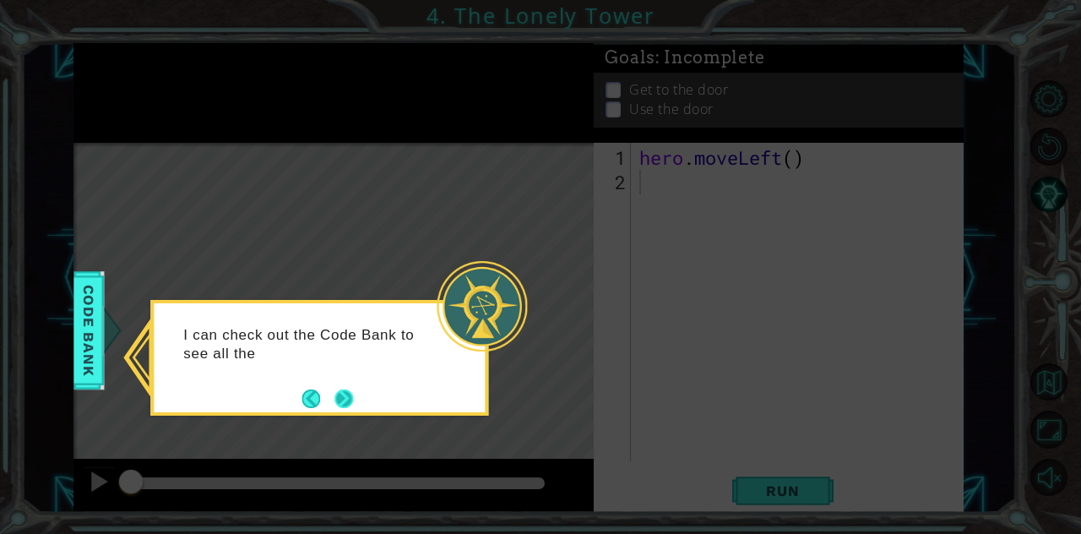
click at [345, 401] on button "Next" at bounding box center [344, 399] width 22 height 22
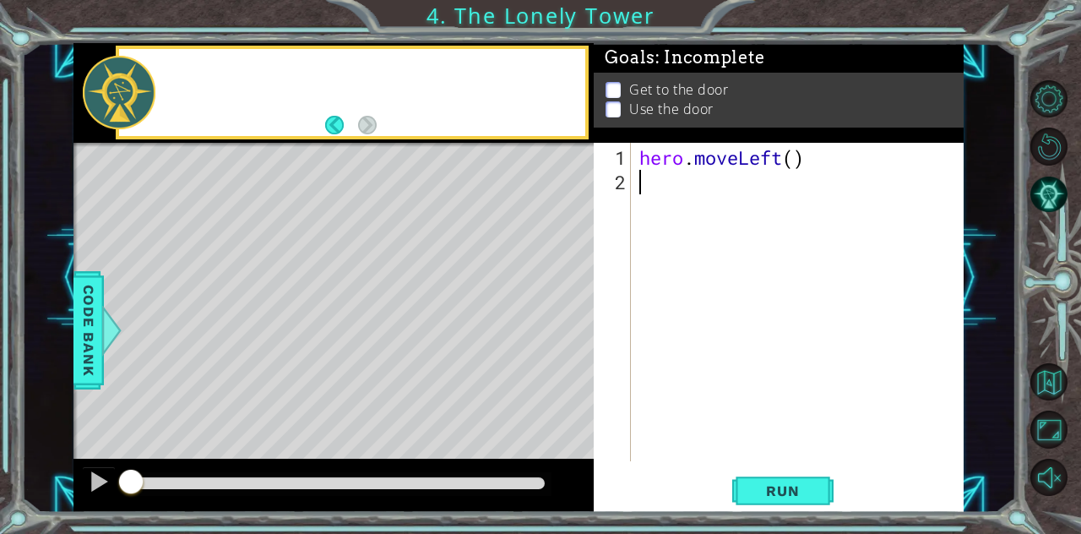
click at [350, 402] on div "Level Map" at bounding box center [463, 391] width 780 height 497
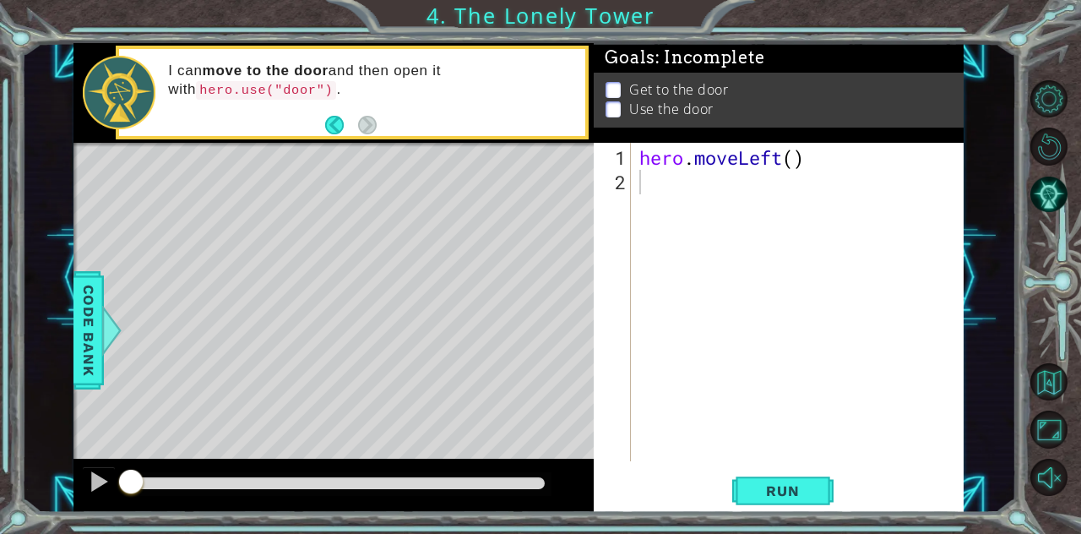
click at [647, 172] on div "hero . moveLeft ( )" at bounding box center [802, 328] width 333 height 367
click at [658, 190] on div "hero . moveLeft ( )" at bounding box center [802, 328] width 333 height 367
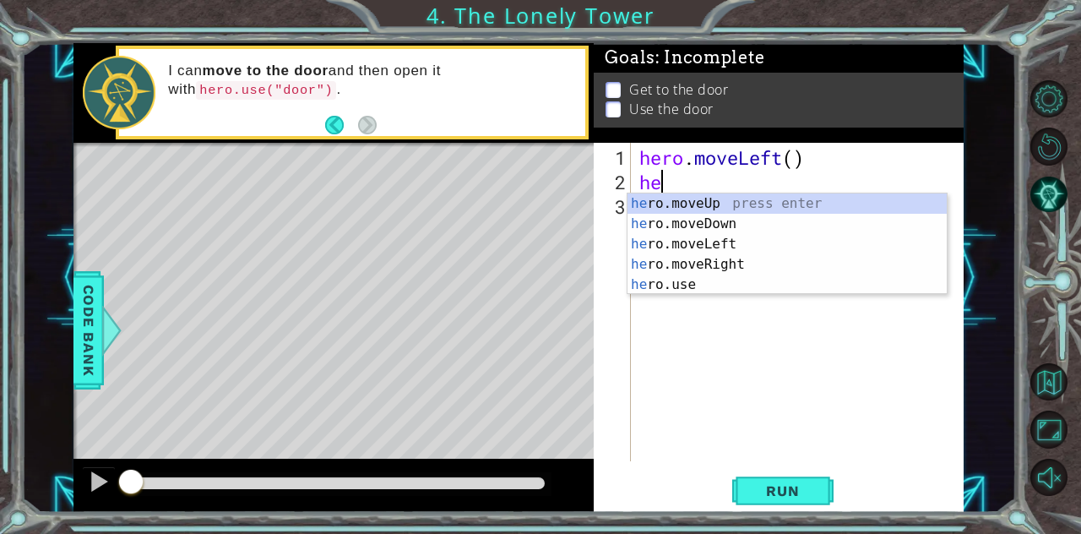
type textarea "hero"
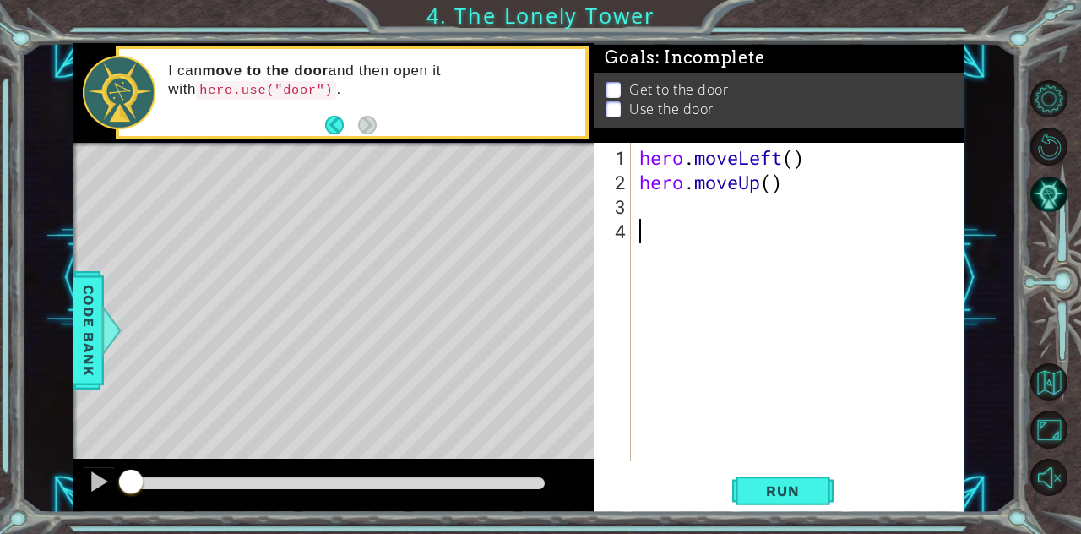
click at [665, 217] on div "hero . moveLeft ( ) hero . moveUp ( )" at bounding box center [802, 328] width 333 height 367
click at [656, 204] on div "hero . moveLeft ( ) hero . moveUp ( )" at bounding box center [802, 328] width 333 height 367
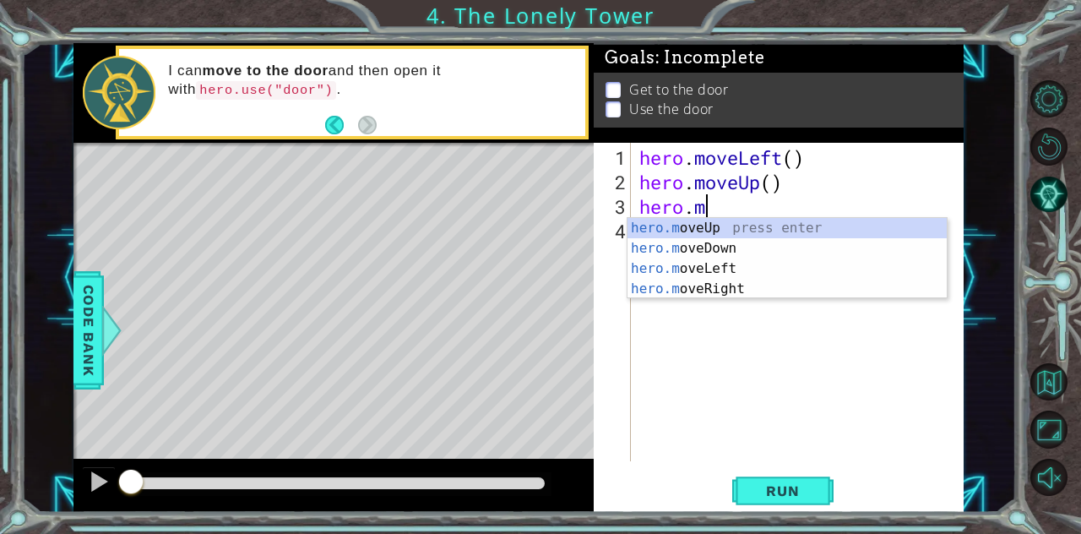
scroll to position [0, 3]
type textarea "hero.mov"
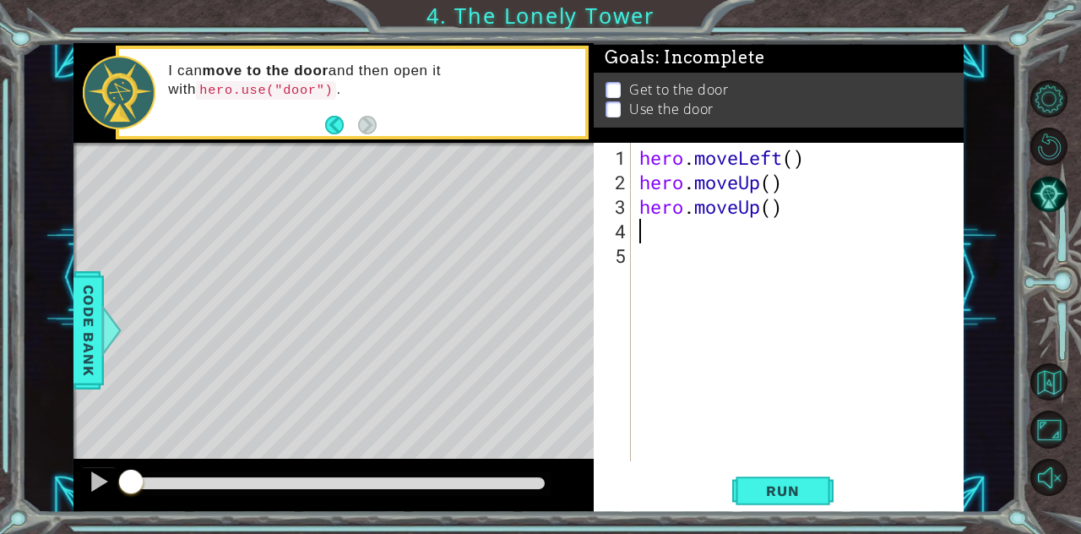
scroll to position [0, 0]
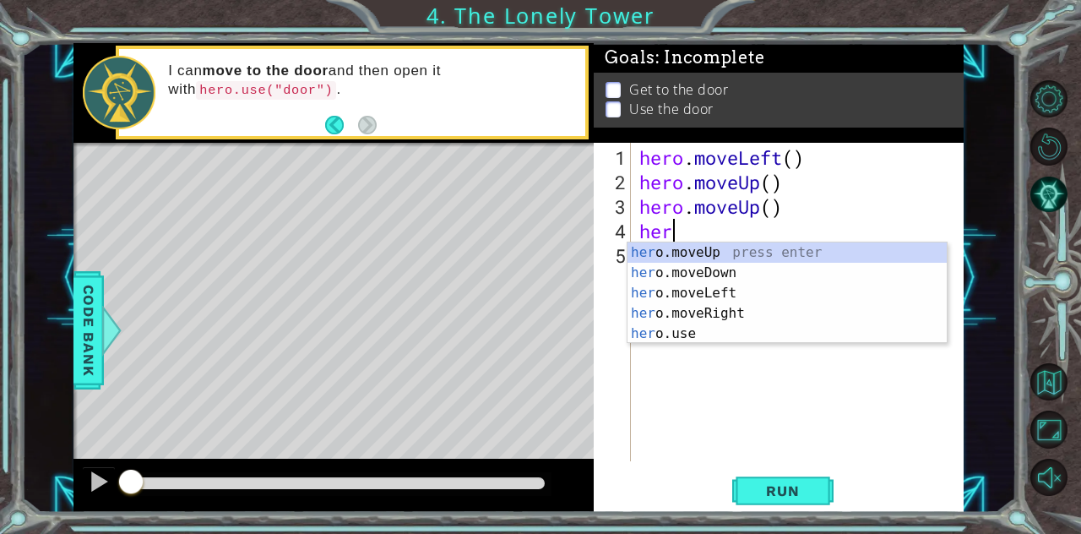
type textarea "hero"
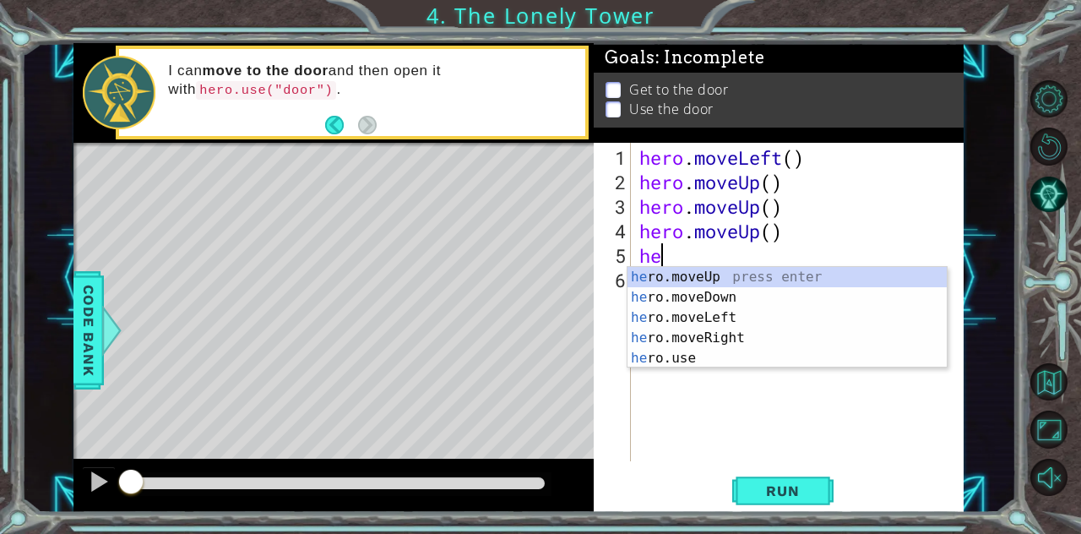
type textarea "her"
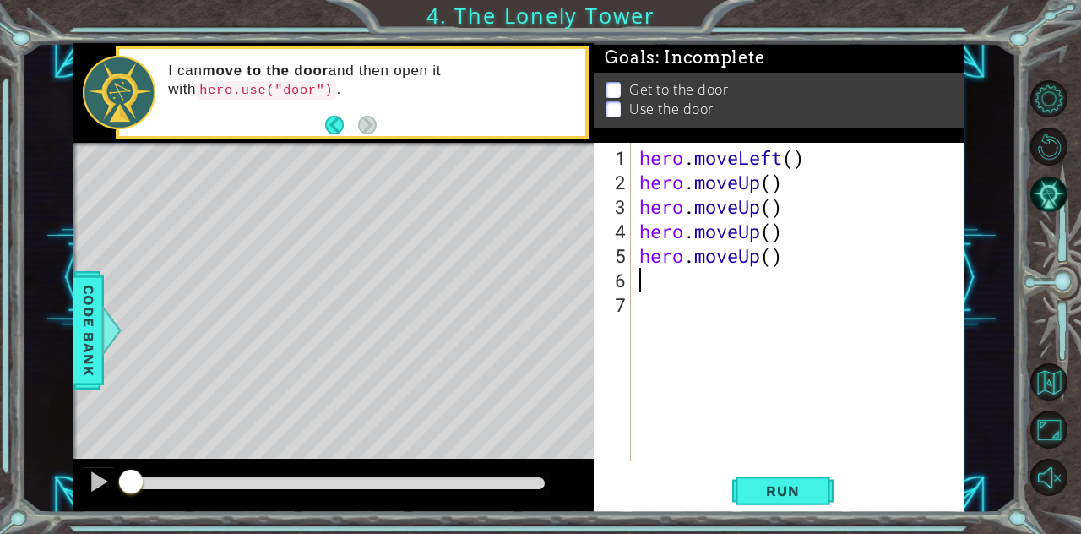
type textarea "m"
type textarea "h"
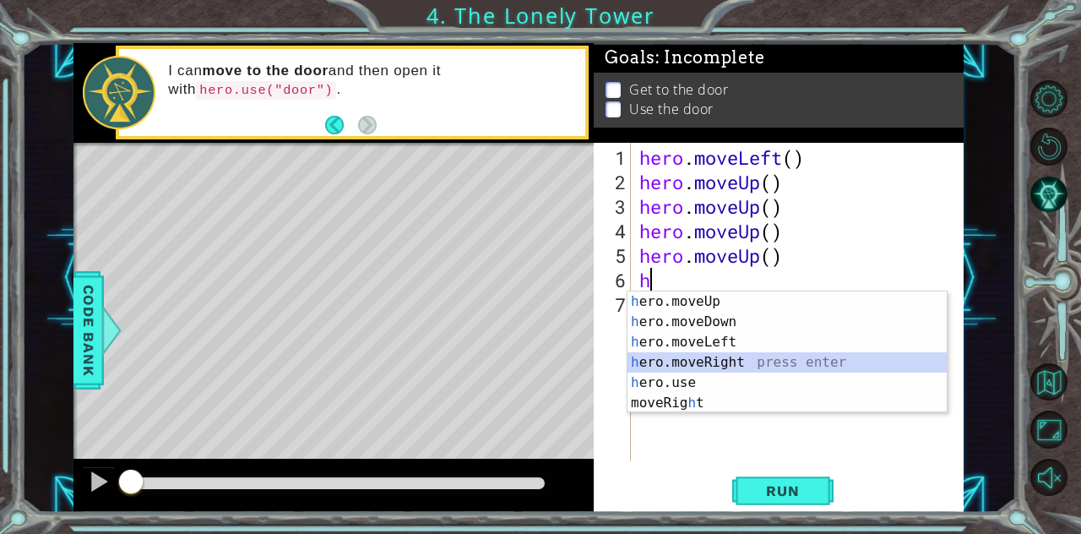
click at [721, 367] on div "h ero.moveUp press enter h ero.moveDown press enter h ero.moveLeft press enter …" at bounding box center [788, 372] width 320 height 162
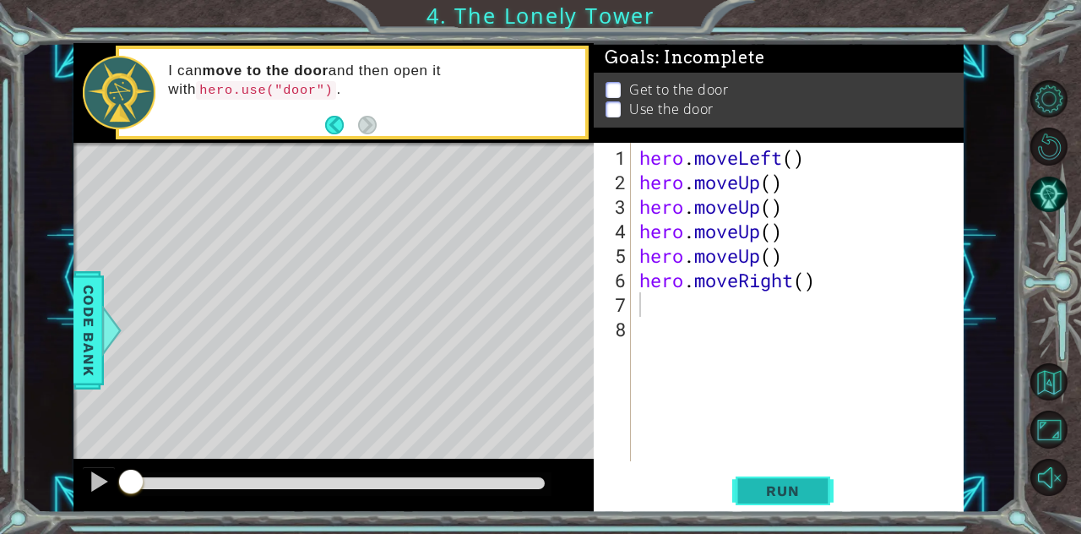
click at [748, 493] on button "Run" at bounding box center [782, 490] width 101 height 37
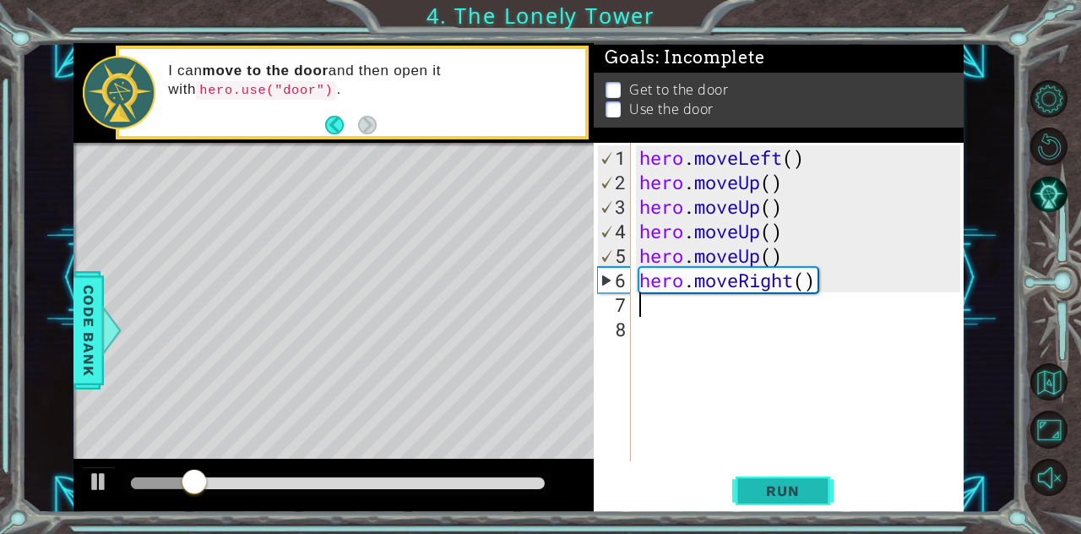
click at [748, 493] on button "Run" at bounding box center [782, 490] width 101 height 37
click at [704, 285] on div "hero . moveLeft ( ) hero . moveUp ( ) hero . moveUp ( ) hero . moveUp ( ) hero …" at bounding box center [802, 328] width 333 height 367
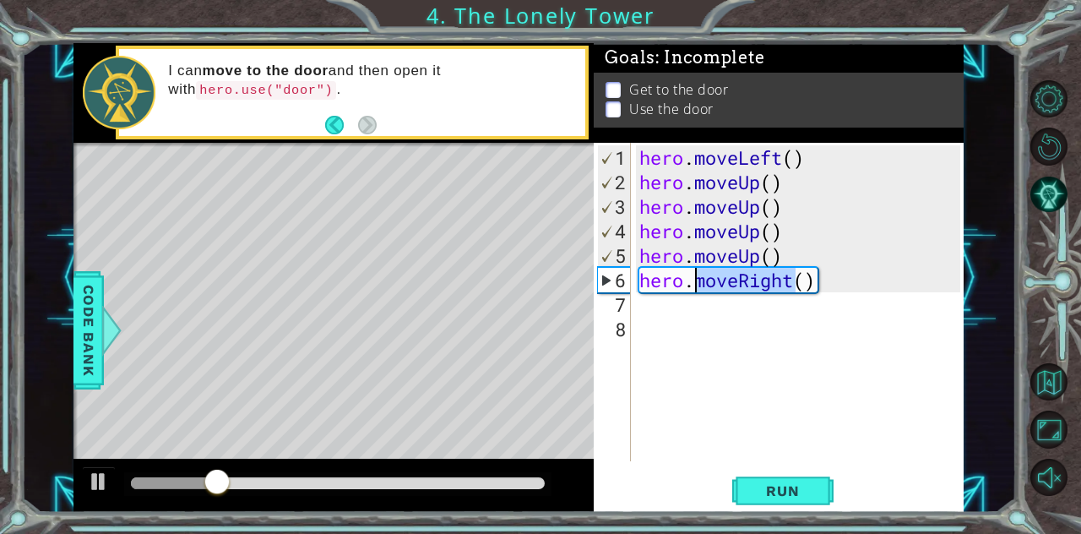
click at [704, 285] on div "hero . moveLeft ( ) hero . moveUp ( ) hero . moveUp ( ) hero . moveUp ( ) hero …" at bounding box center [802, 328] width 333 height 367
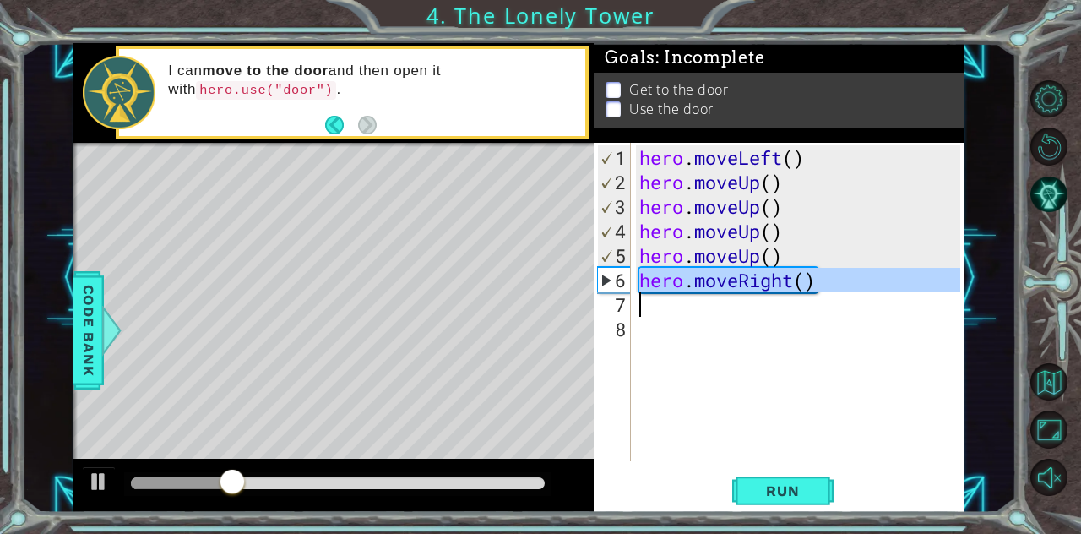
type textarea "he"
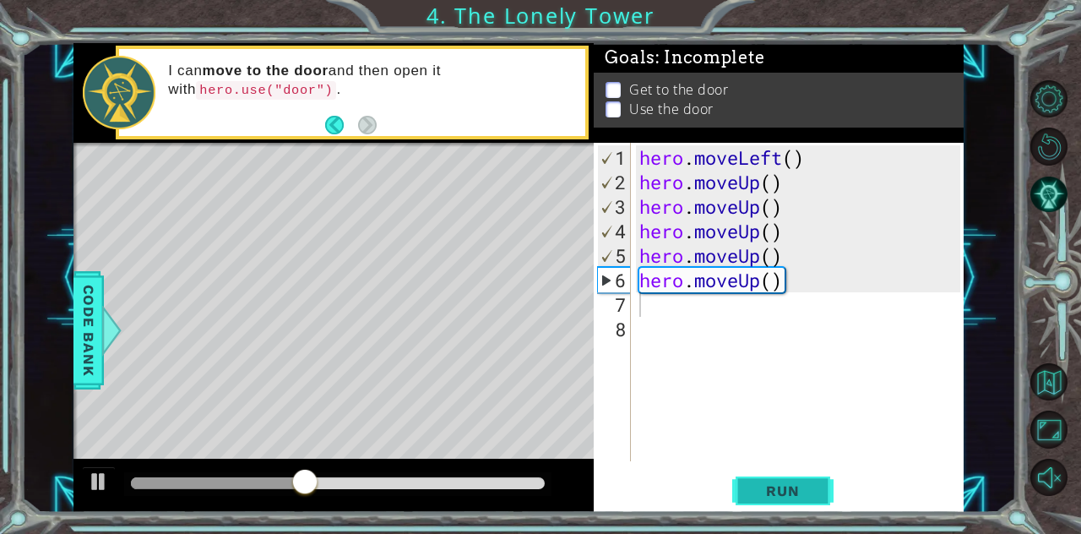
click at [771, 491] on span "Run" at bounding box center [782, 490] width 67 height 17
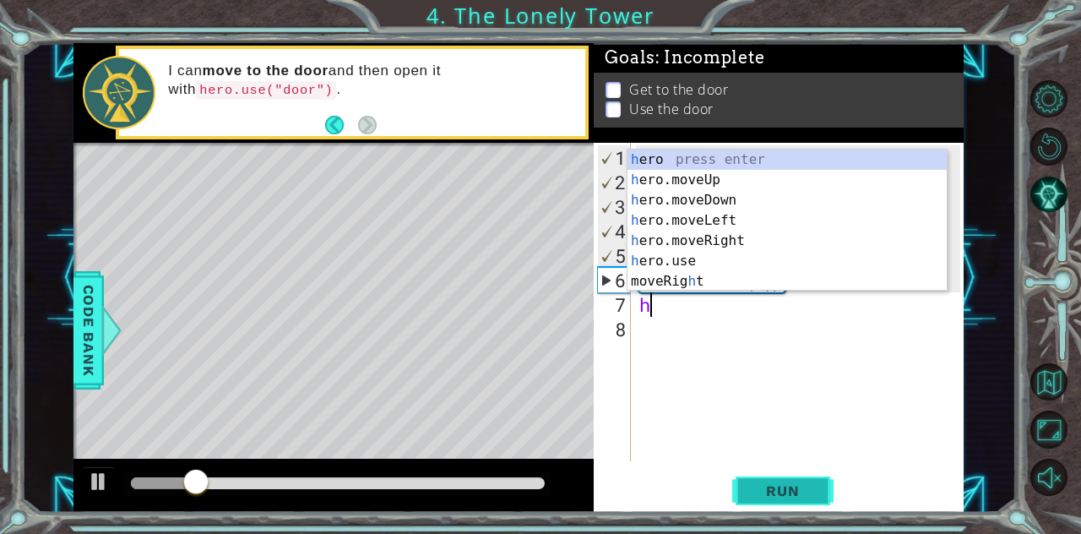
type textarea "he"
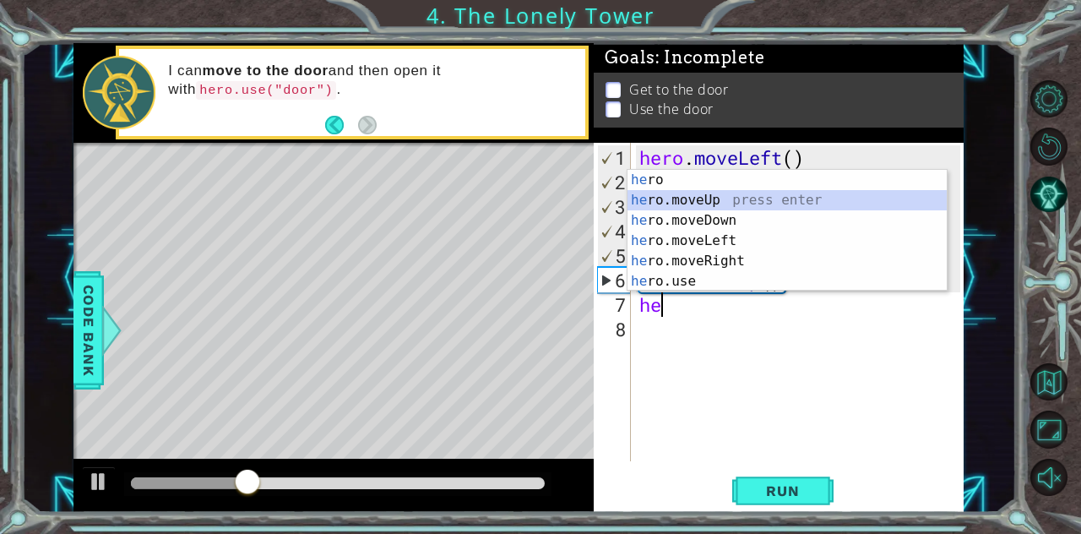
click at [691, 198] on div "he ro press enter he ro.moveUp press enter he ro.moveDown press enter he ro.mov…" at bounding box center [788, 251] width 320 height 162
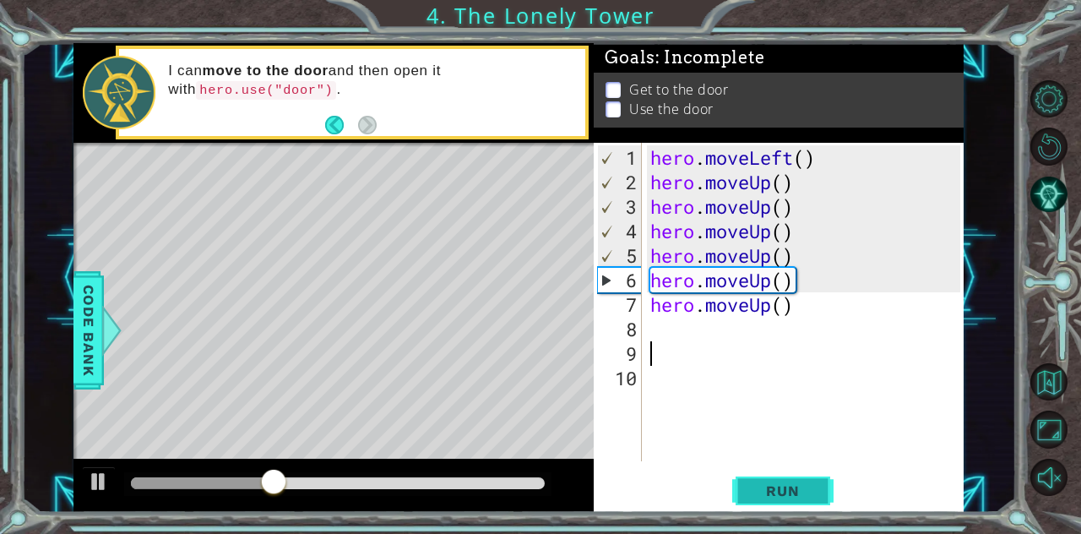
click at [765, 487] on span "Run" at bounding box center [782, 490] width 67 height 17
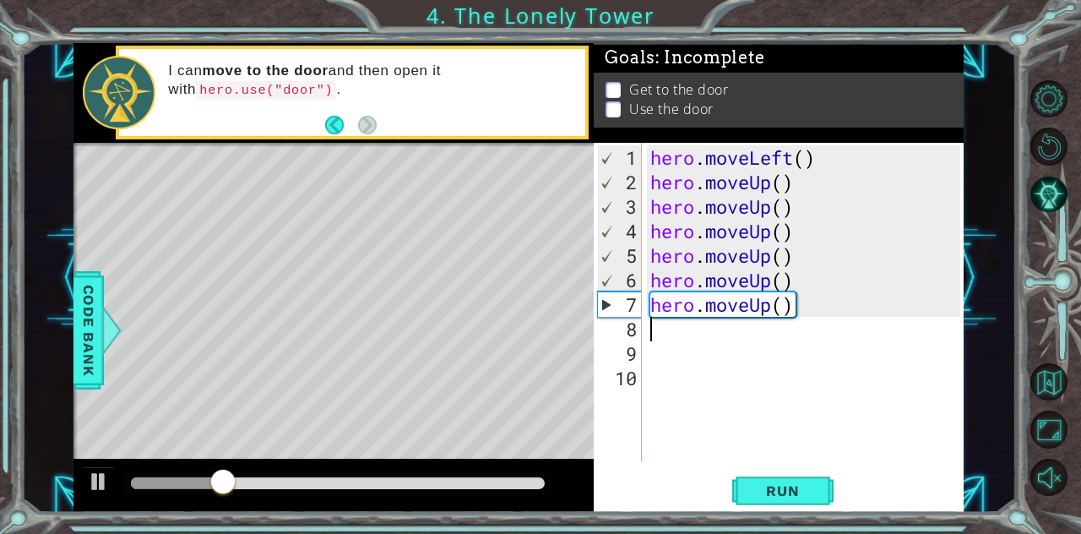
drag, startPoint x: 764, startPoint y: 487, endPoint x: 660, endPoint y: 327, distance: 191.6
click at [660, 327] on div "hero . moveLeft ( ) hero . moveUp ( ) hero . moveUp ( ) hero . moveUp ( ) hero …" at bounding box center [808, 328] width 323 height 367
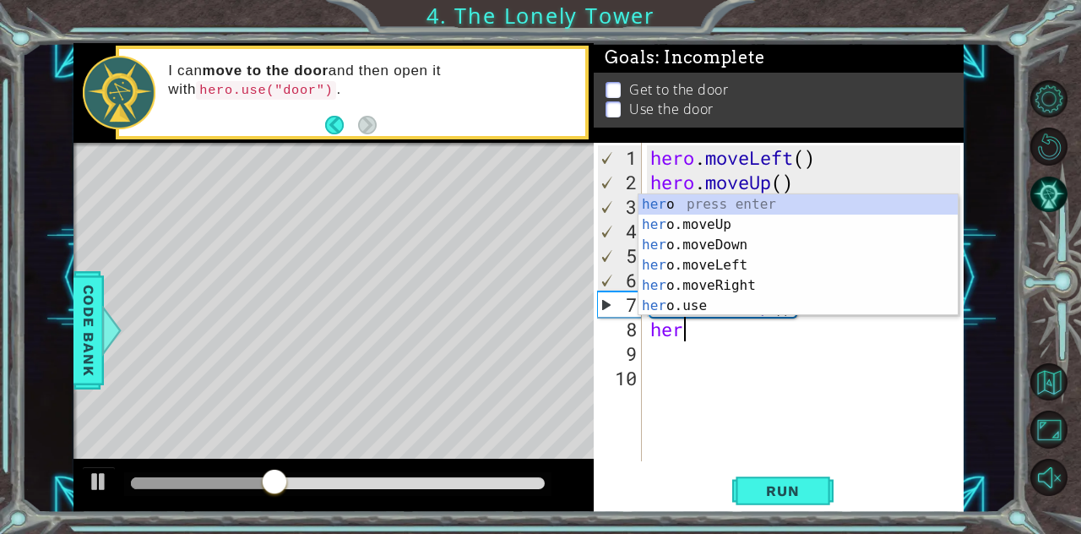
type textarea "h"
type textarea "hero"
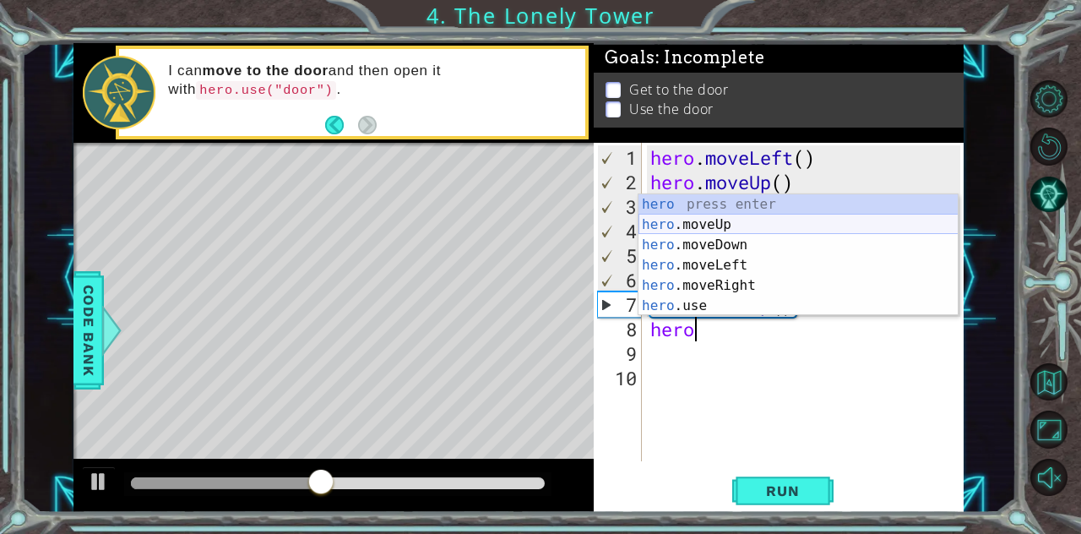
click at [688, 225] on div "hero press enter hero .moveUp press enter hero .moveDown press enter hero .move…" at bounding box center [799, 275] width 320 height 162
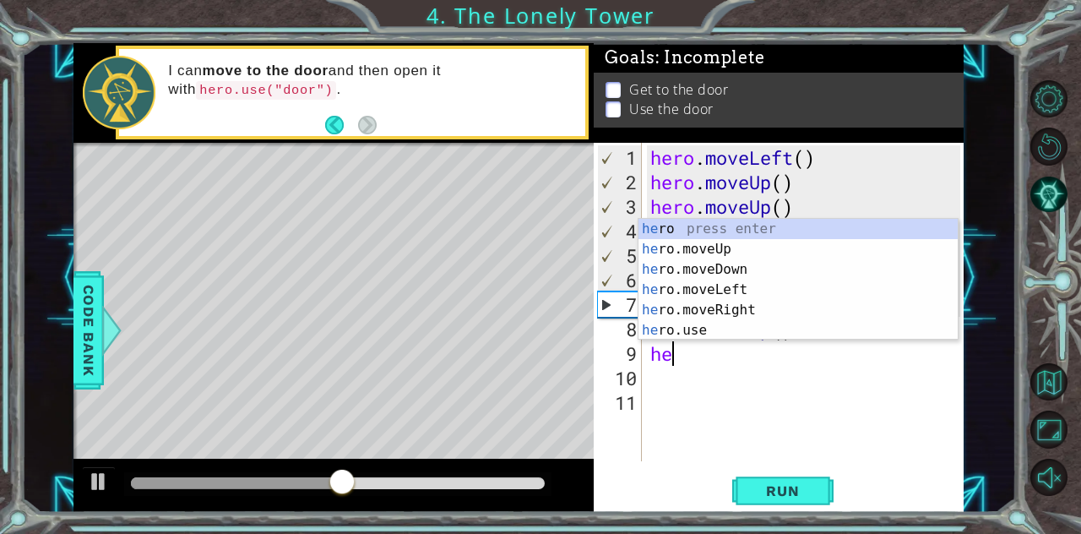
scroll to position [0, 0]
type textarea "hero"
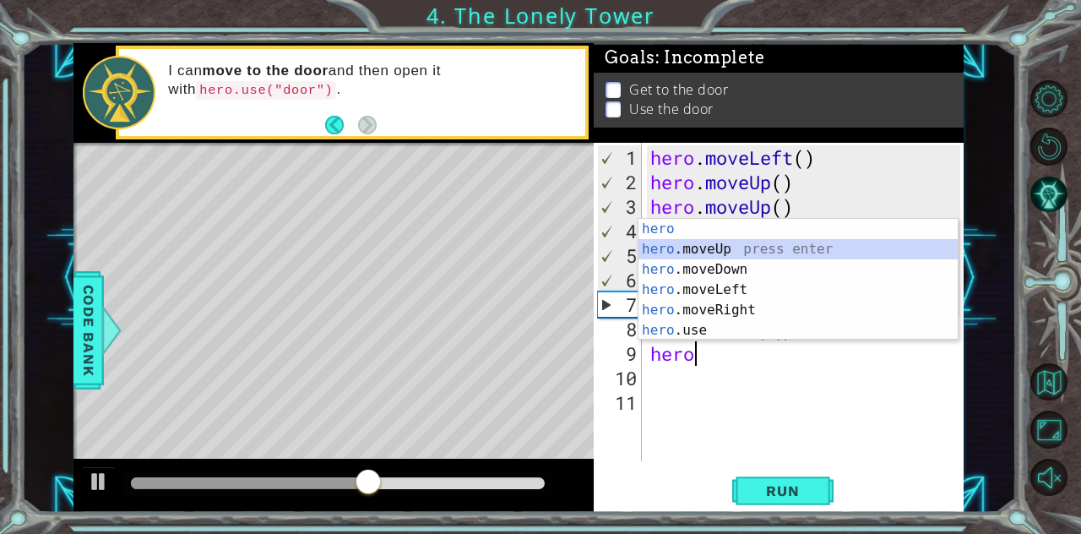
click at [672, 252] on div "hero press enter hero .moveUp press enter hero .moveDown press enter hero .move…" at bounding box center [799, 300] width 320 height 162
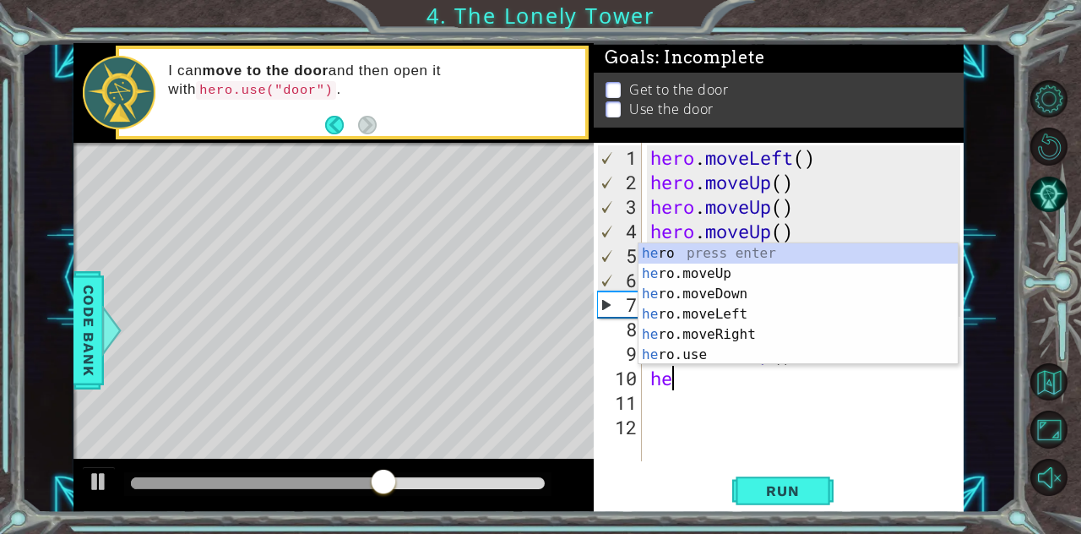
scroll to position [0, 0]
type textarea "hero"
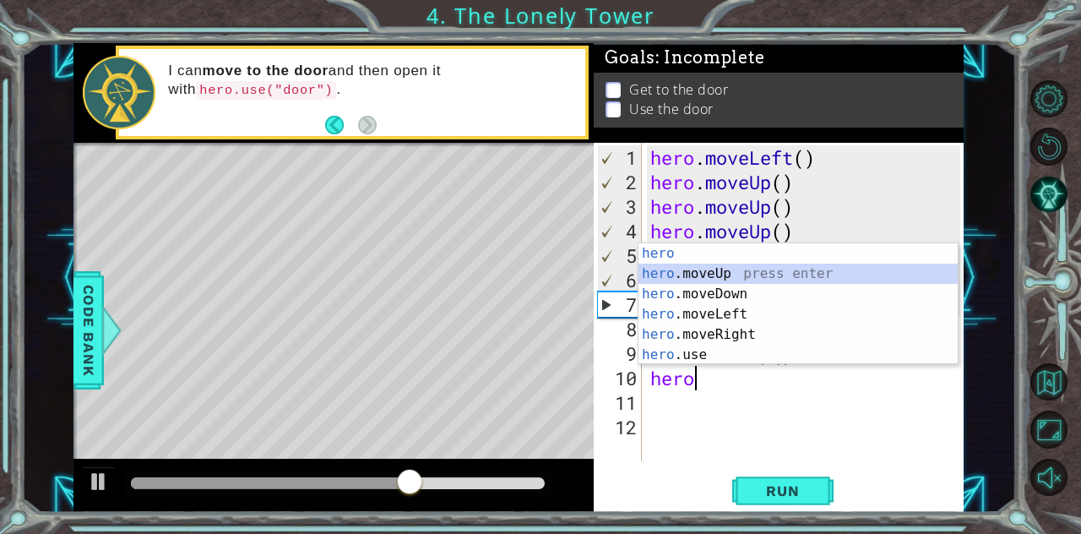
click at [662, 274] on div "hero press enter hero .moveUp press enter hero .moveDown press enter hero .move…" at bounding box center [799, 324] width 320 height 162
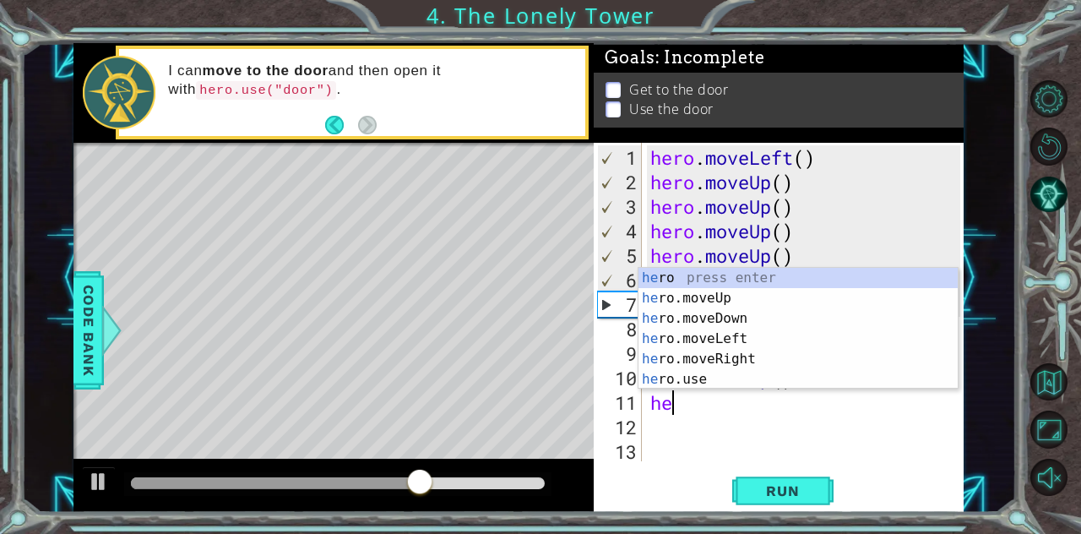
type textarea "hero"
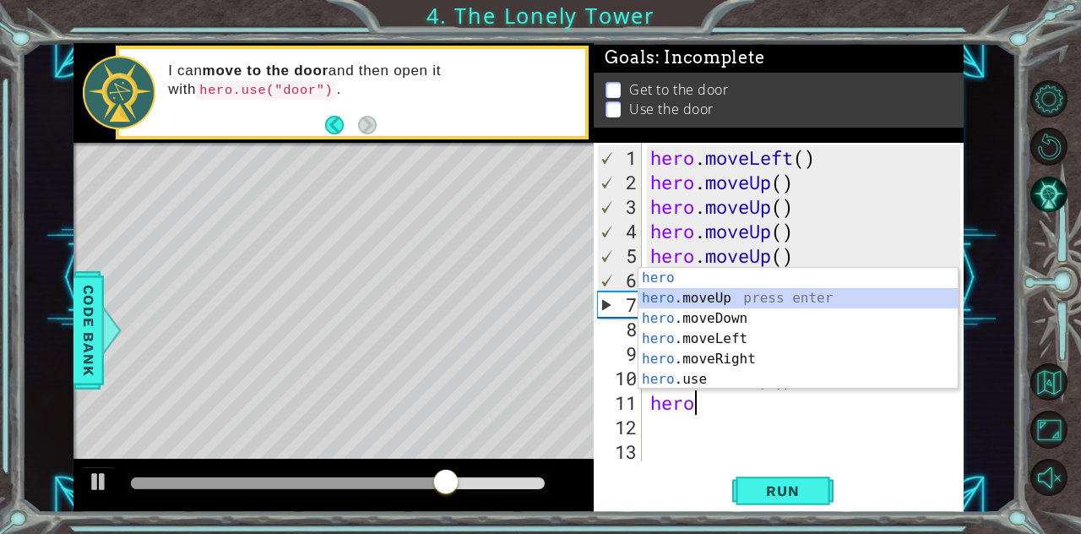
click at [655, 290] on div "hero press enter hero .moveUp press enter hero .moveDown press enter hero .move…" at bounding box center [799, 349] width 320 height 162
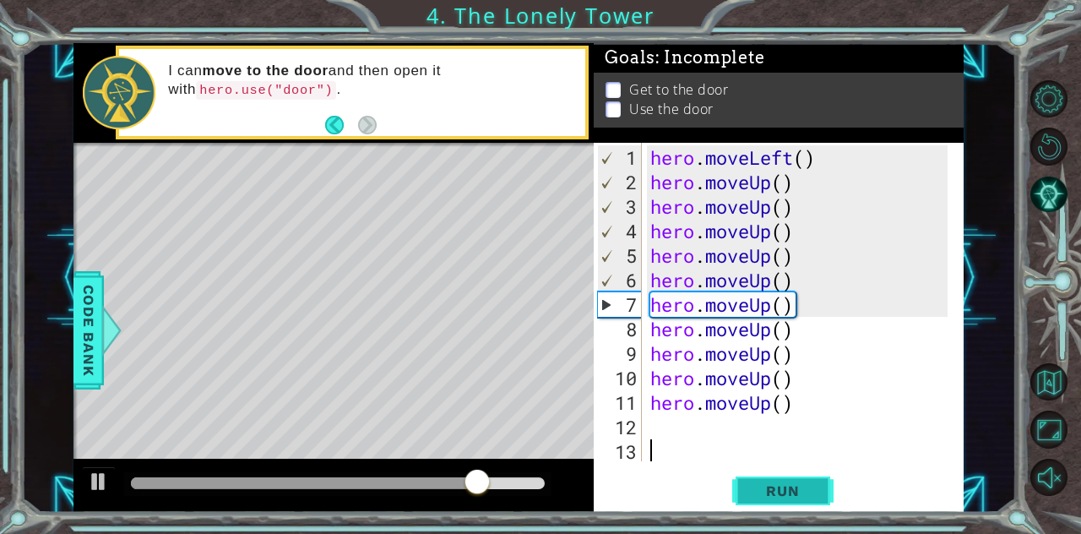
click at [806, 493] on button "Run" at bounding box center [782, 490] width 101 height 37
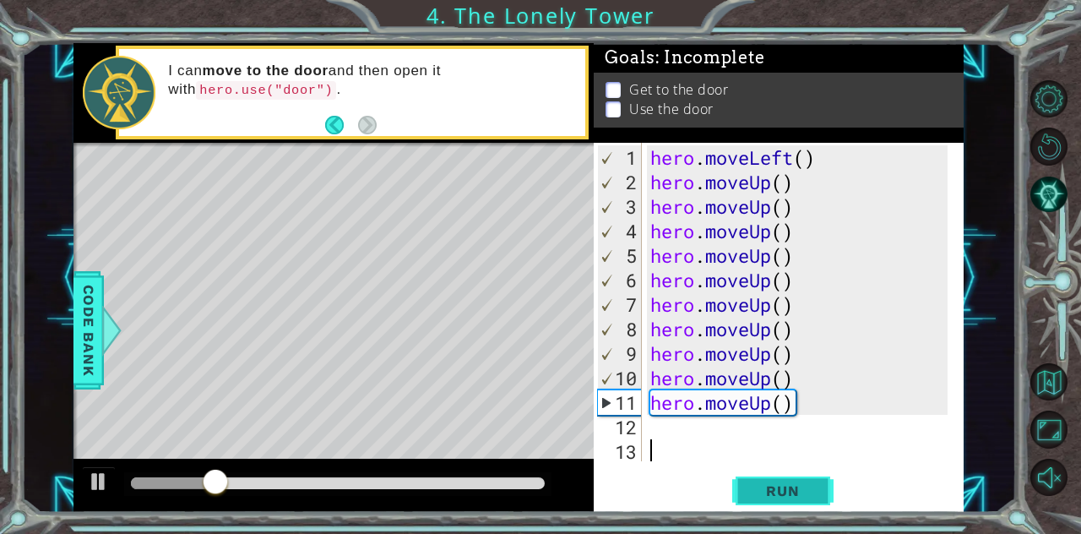
click at [816, 490] on button "Run" at bounding box center [782, 490] width 101 height 37
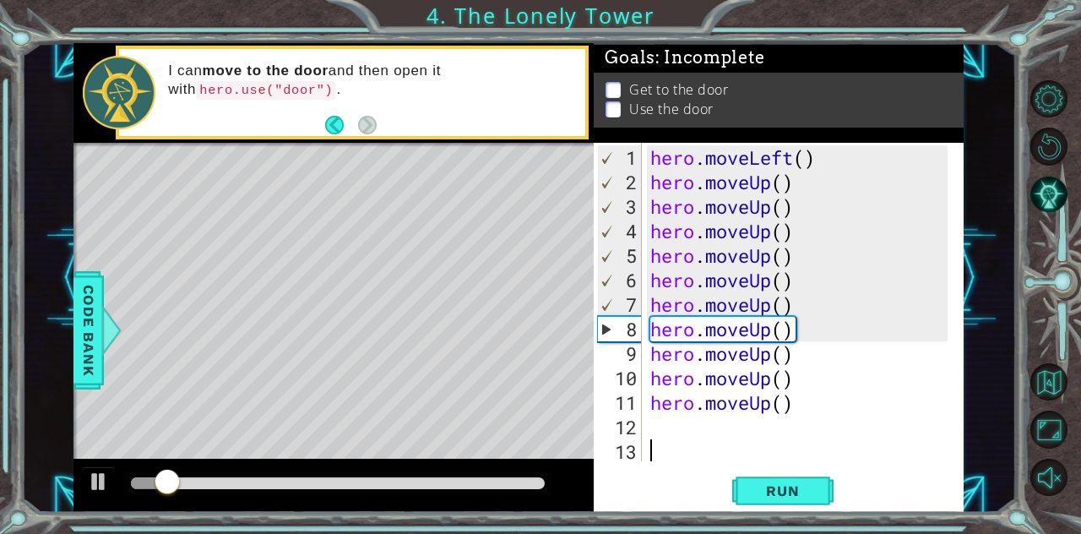
click at [688, 166] on div "hero . moveLeft ( ) hero . moveUp ( ) hero . moveUp ( ) hero . moveUp ( ) hero …" at bounding box center [801, 328] width 309 height 367
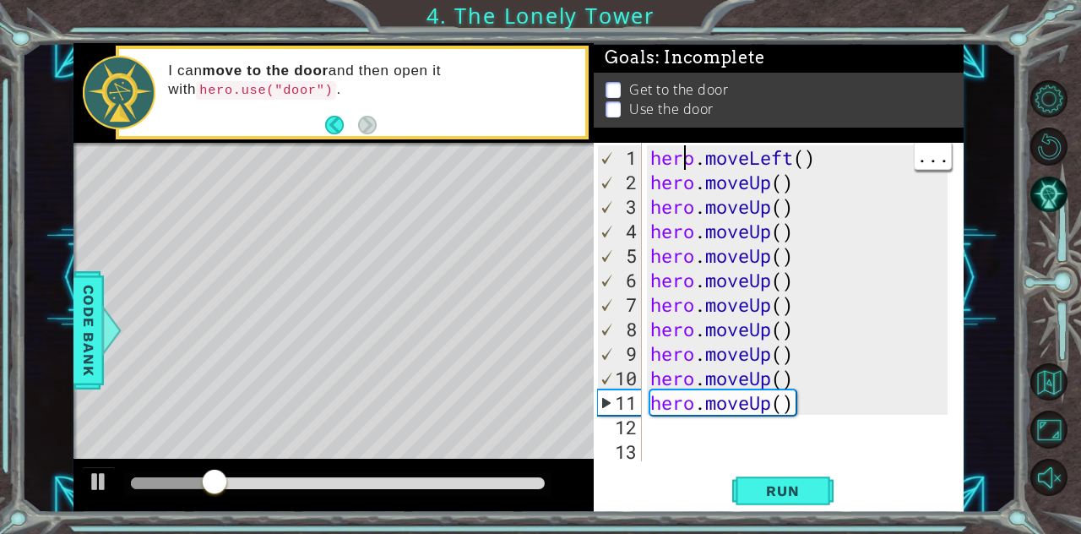
click at [668, 159] on div "hero . moveLeft ( ) hero . moveUp ( ) hero . moveUp ( ) hero . moveUp ( ) hero …" at bounding box center [801, 328] width 309 height 367
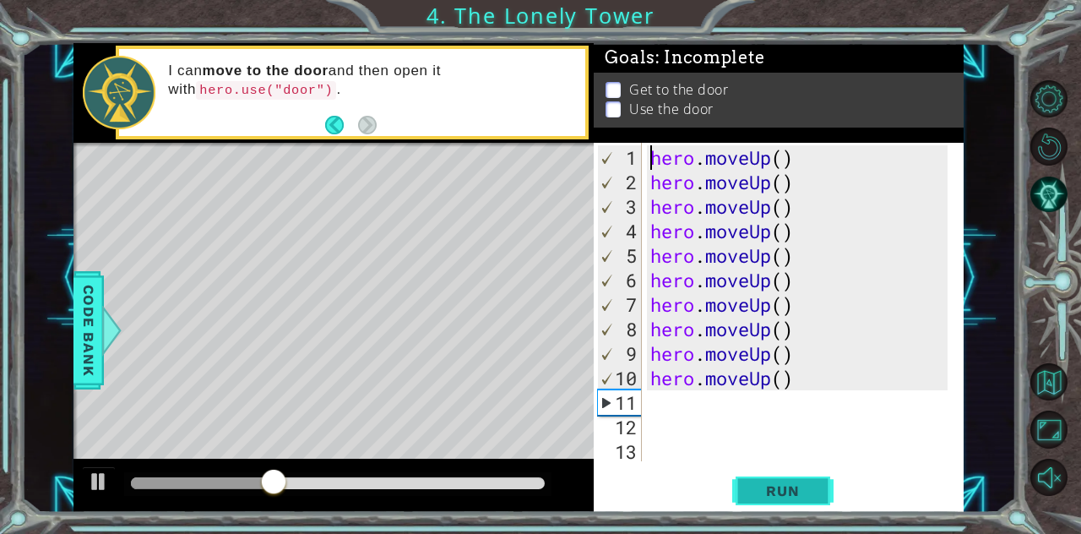
click at [759, 475] on button "Run" at bounding box center [782, 490] width 101 height 37
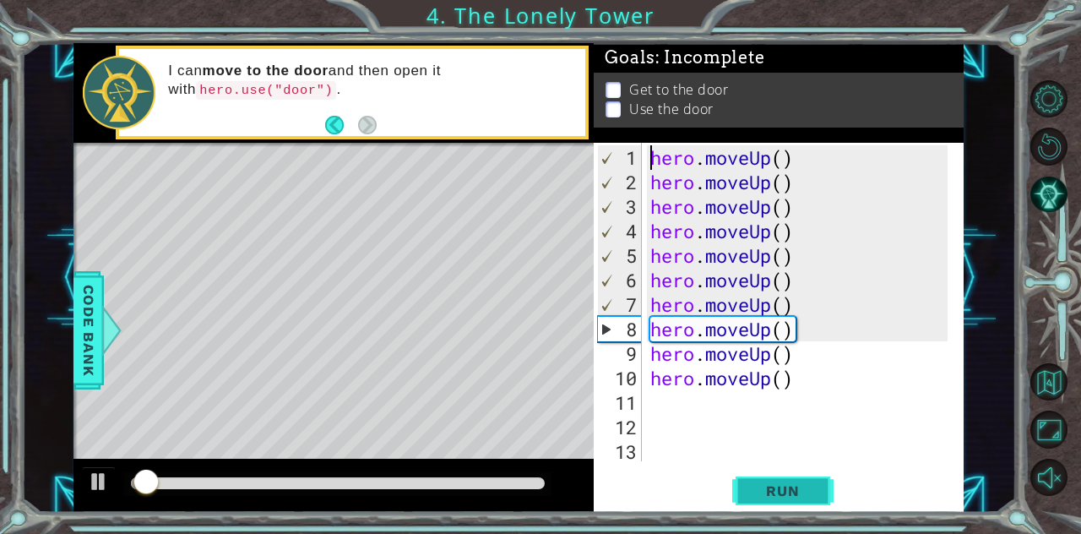
click at [759, 476] on button "Run" at bounding box center [782, 490] width 101 height 37
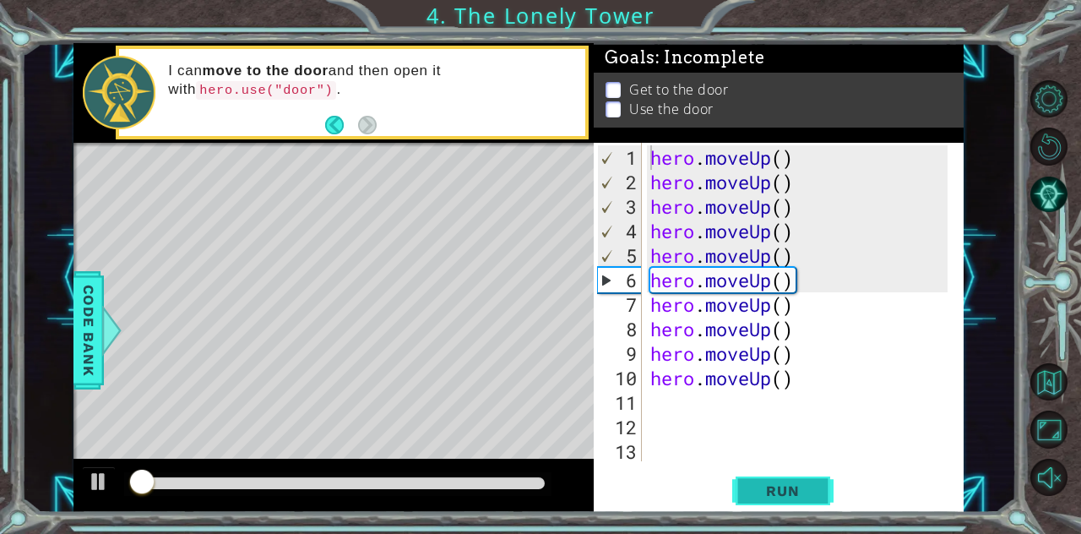
click at [759, 476] on button "Run" at bounding box center [782, 490] width 101 height 37
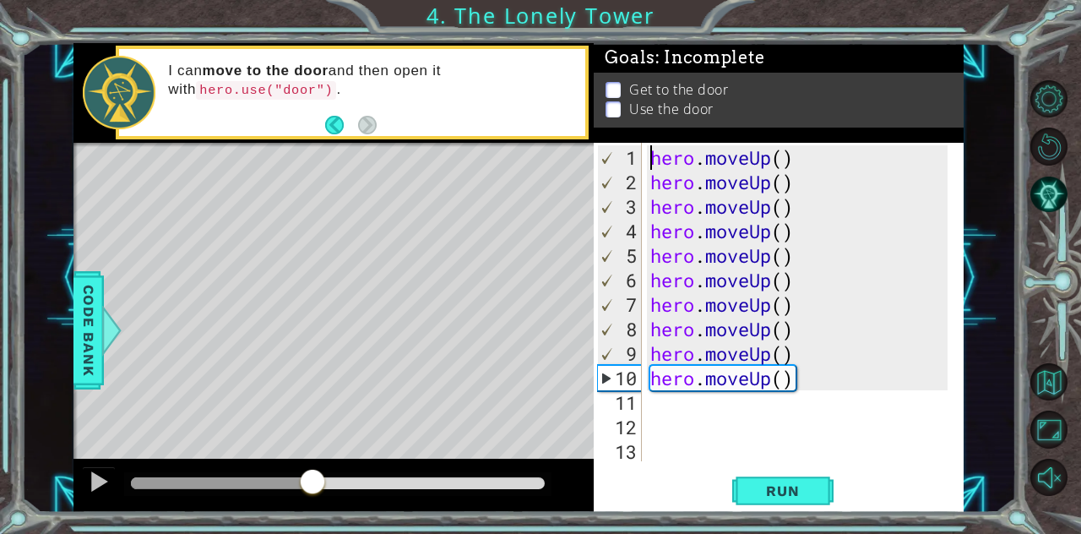
drag, startPoint x: 204, startPoint y: 467, endPoint x: 448, endPoint y: 443, distance: 246.1
click at [448, 443] on div "methods hero moveDown(steps) moveUp(steps) moveLeft(steps) moveRight(steps) use…" at bounding box center [518, 278] width 890 height 470
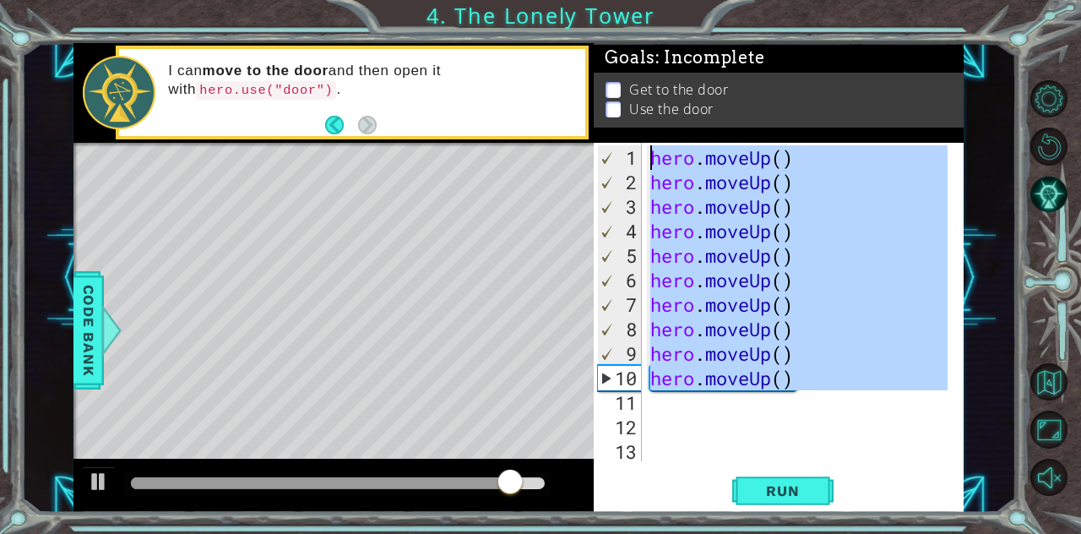
drag, startPoint x: 828, startPoint y: 393, endPoint x: 553, endPoint y: 135, distance: 376.4
click at [553, 135] on div "1 ההההההההההההההההההההההההההההההההההההההההההההההההההההההההההההההההההההההההההההה…" at bounding box center [518, 278] width 890 height 470
click at [553, 135] on div "I can move to the door and then open it with hero.use("door") ." at bounding box center [352, 92] width 467 height 87
click at [327, 123] on button "Back" at bounding box center [341, 125] width 33 height 19
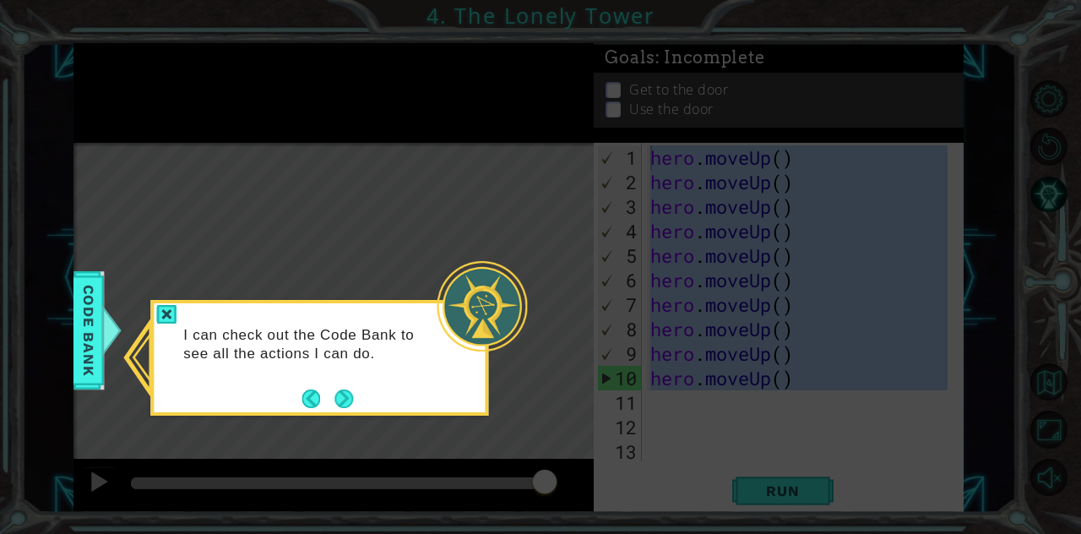
click at [443, 278] on div at bounding box center [482, 306] width 90 height 90
click at [280, 193] on icon at bounding box center [540, 267] width 1081 height 534
click at [348, 403] on button "Next" at bounding box center [344, 398] width 21 height 21
type textarea "hero.moveUp()"
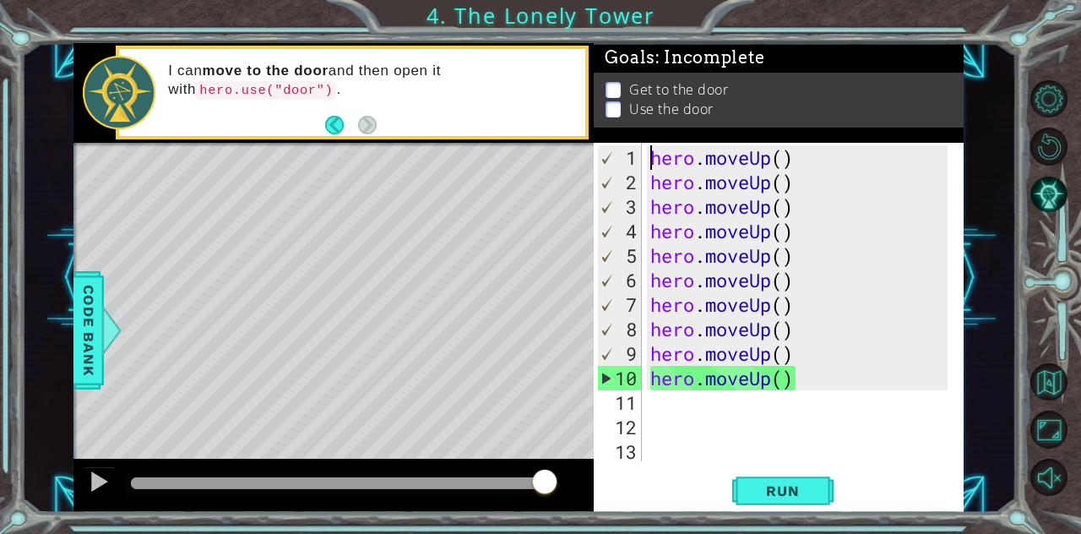
click at [348, 403] on div "Level Map" at bounding box center [463, 391] width 780 height 497
click at [819, 487] on button "Run" at bounding box center [782, 490] width 101 height 37
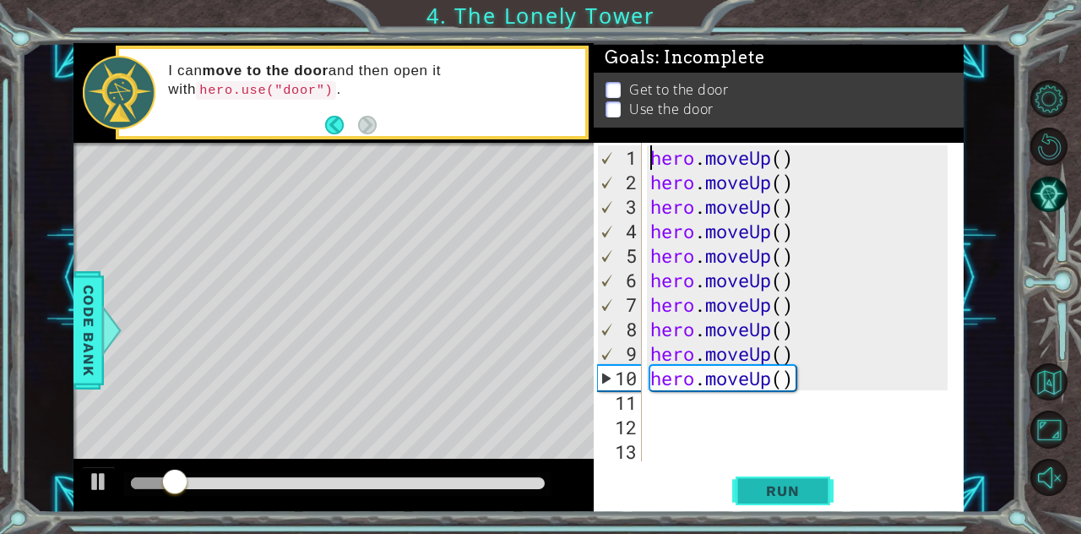
click at [819, 487] on button "Run" at bounding box center [782, 490] width 101 height 37
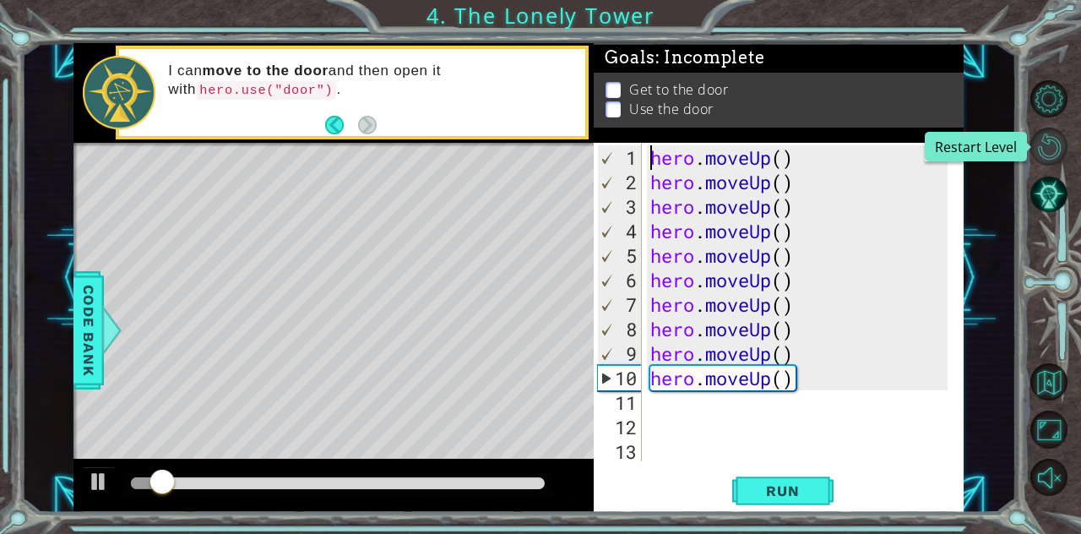
click at [1046, 149] on button "Restart Level" at bounding box center [1048, 146] width 37 height 37
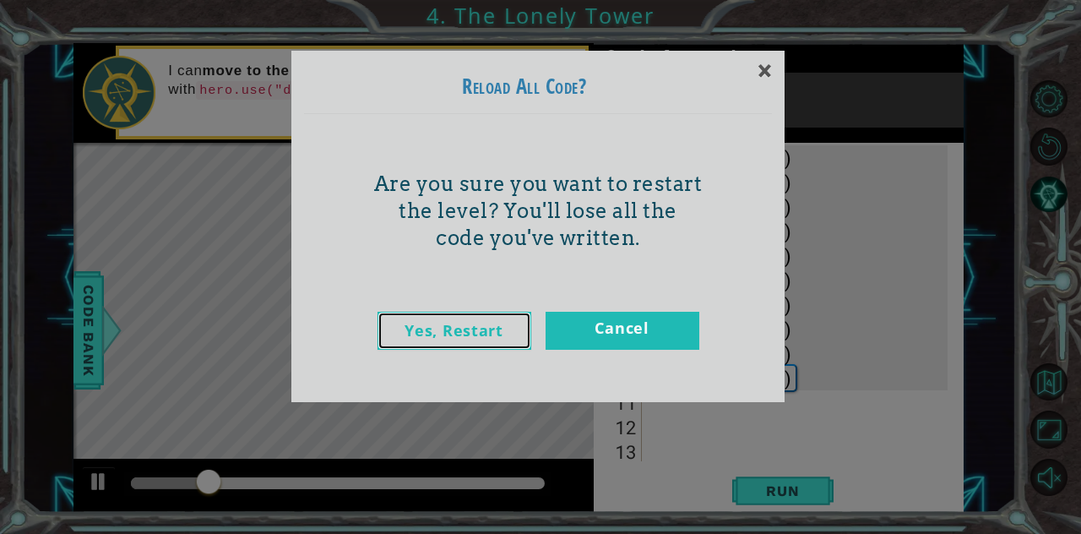
click at [470, 342] on link "Yes, Restart" at bounding box center [455, 331] width 154 height 38
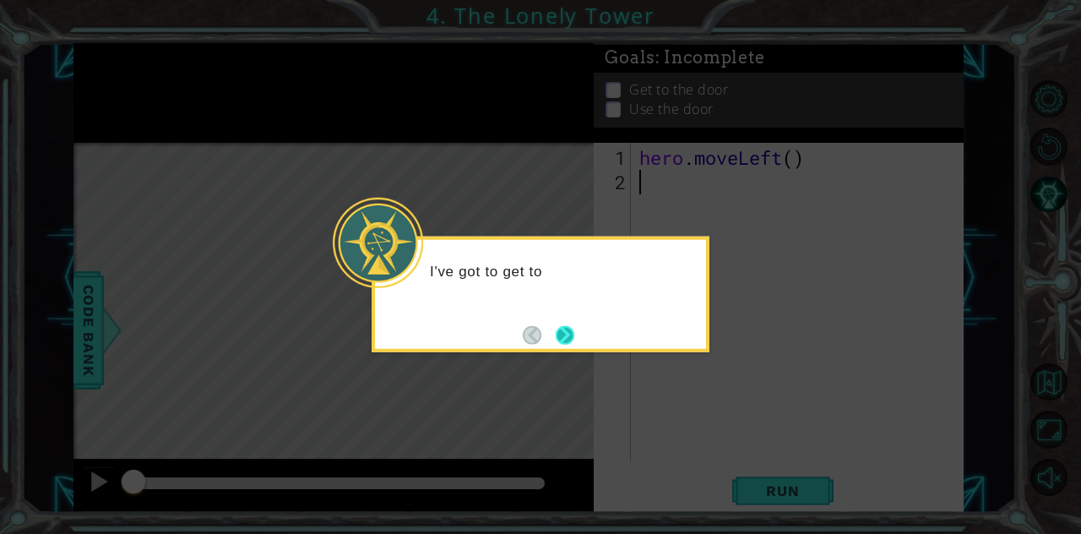
click at [556, 340] on button "Next" at bounding box center [565, 334] width 19 height 19
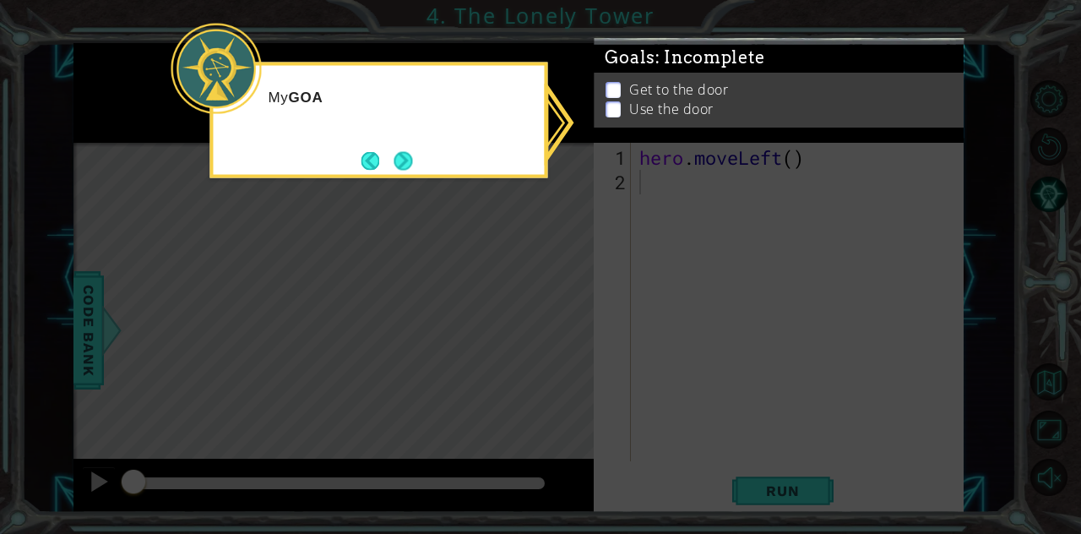
click at [553, 340] on icon at bounding box center [540, 267] width 1081 height 534
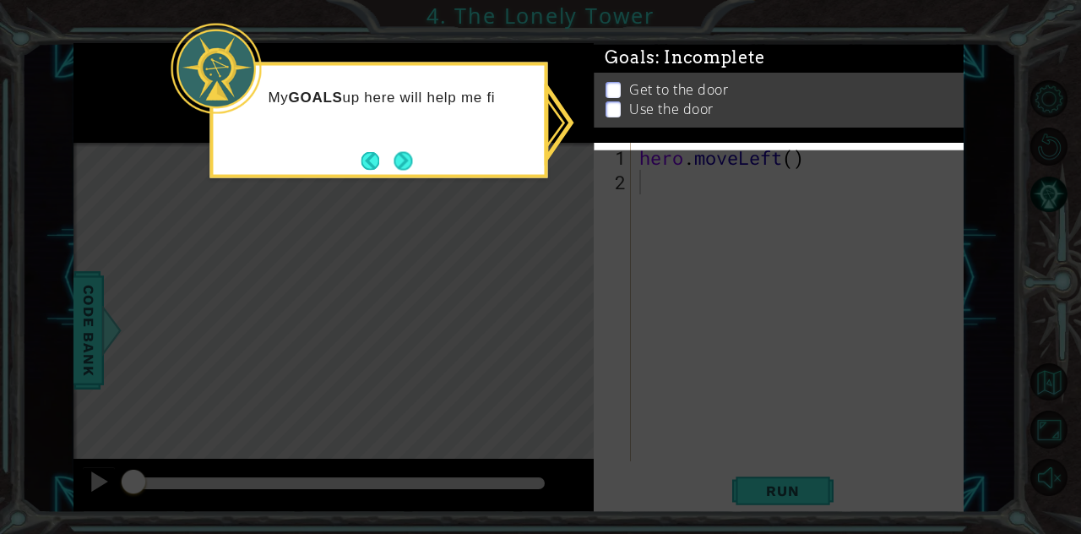
click at [606, 88] on div "Get to the door Use the door" at bounding box center [779, 105] width 370 height 55
click at [409, 152] on button "Next" at bounding box center [403, 160] width 19 height 19
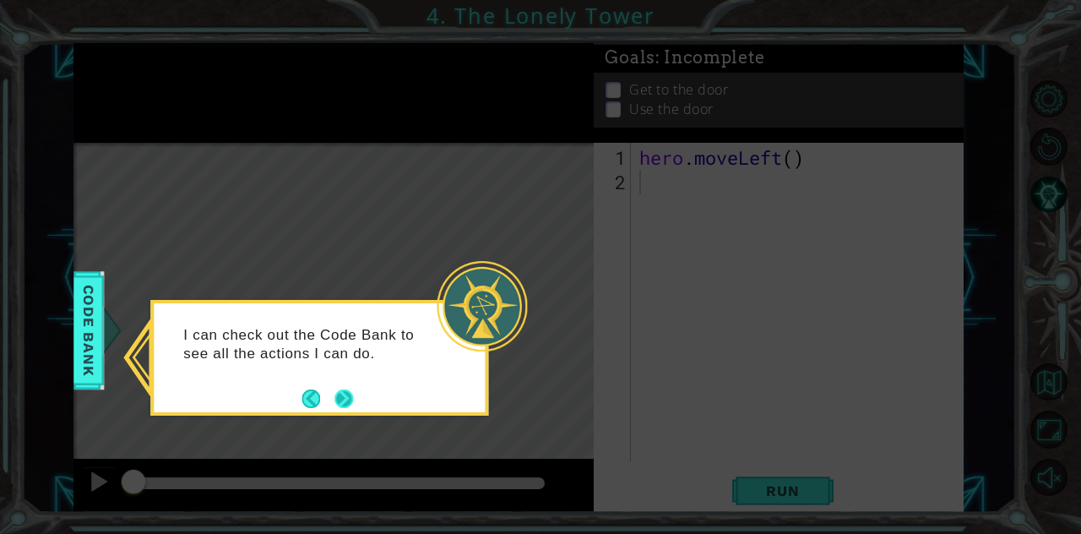
click at [336, 394] on button "Next" at bounding box center [343, 398] width 19 height 19
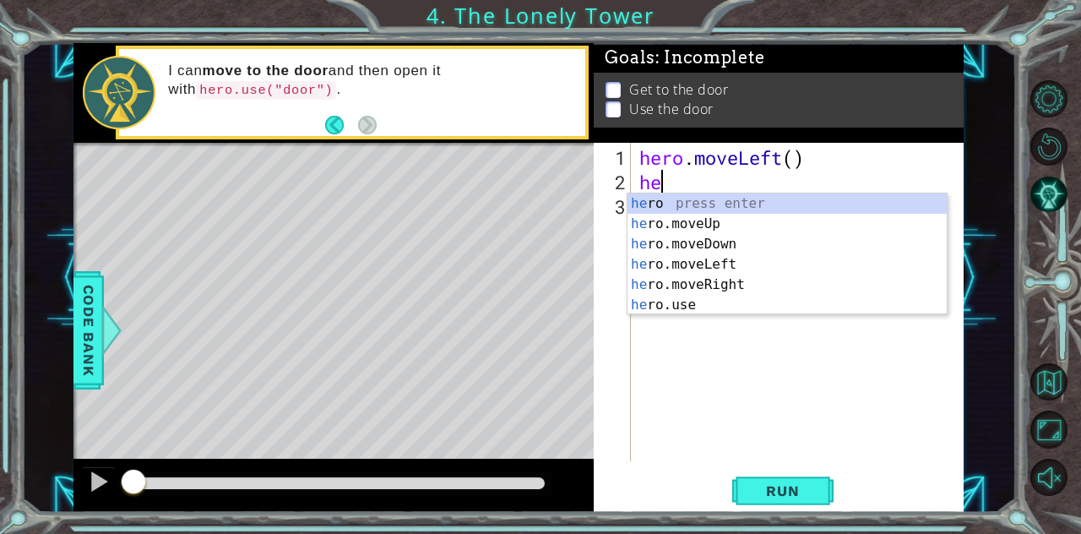
type textarea "hero"
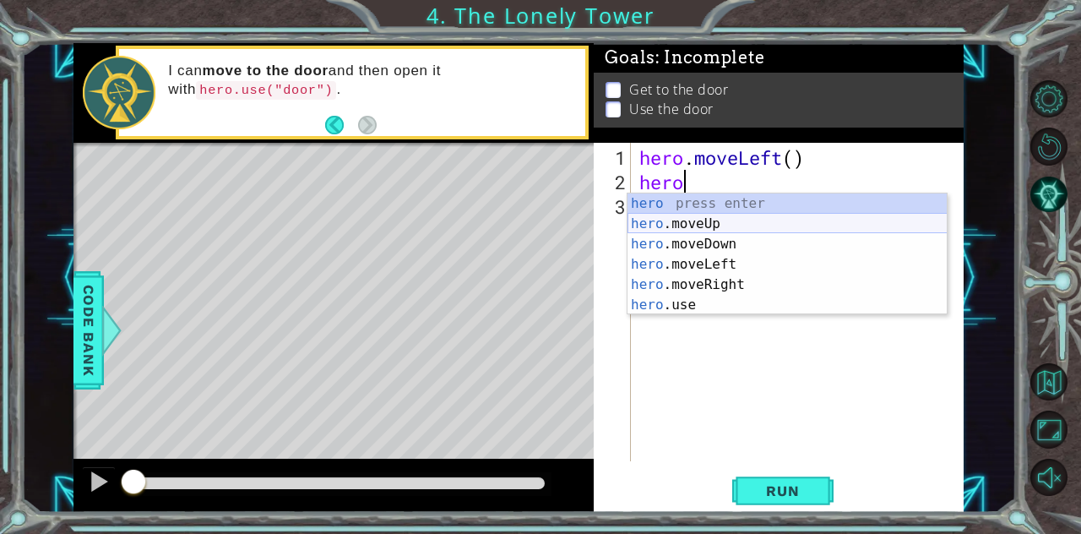
click at [687, 221] on div "hero press enter hero .moveUp press enter hero .moveDown press enter hero .move…" at bounding box center [788, 274] width 320 height 162
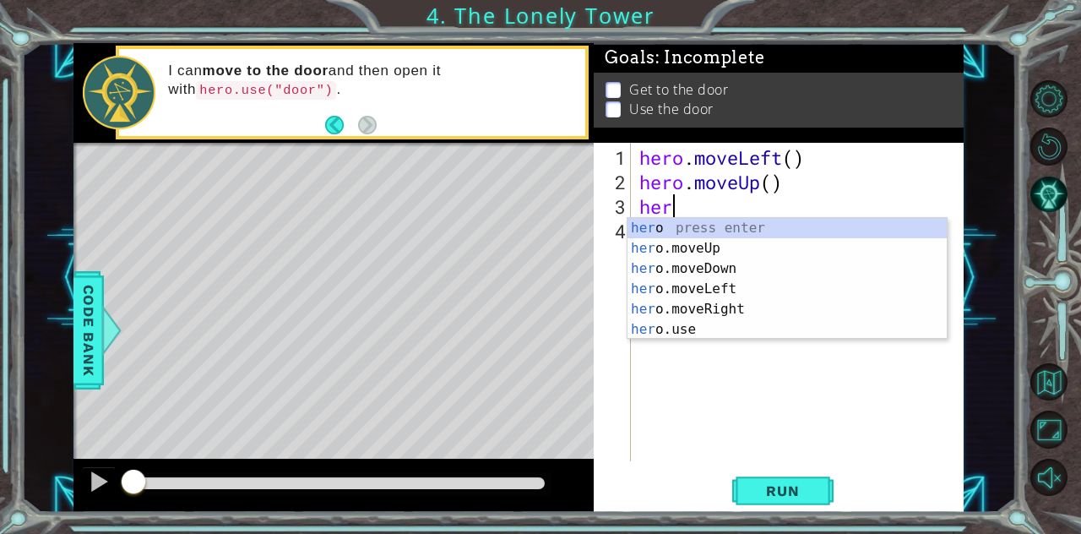
type textarea "hero"
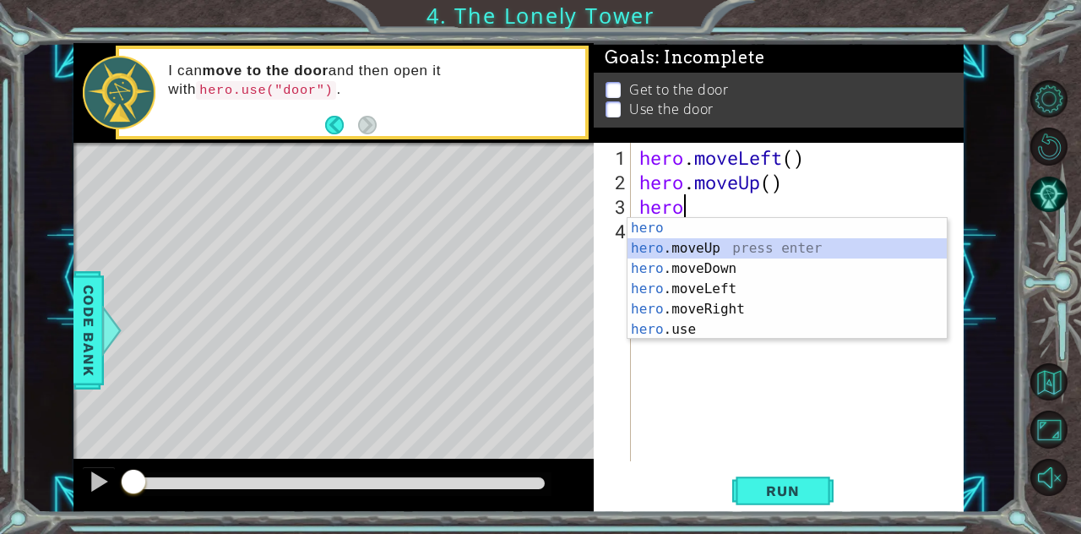
click at [700, 255] on div "hero press enter hero .moveUp press enter hero .moveDown press enter hero .move…" at bounding box center [788, 299] width 320 height 162
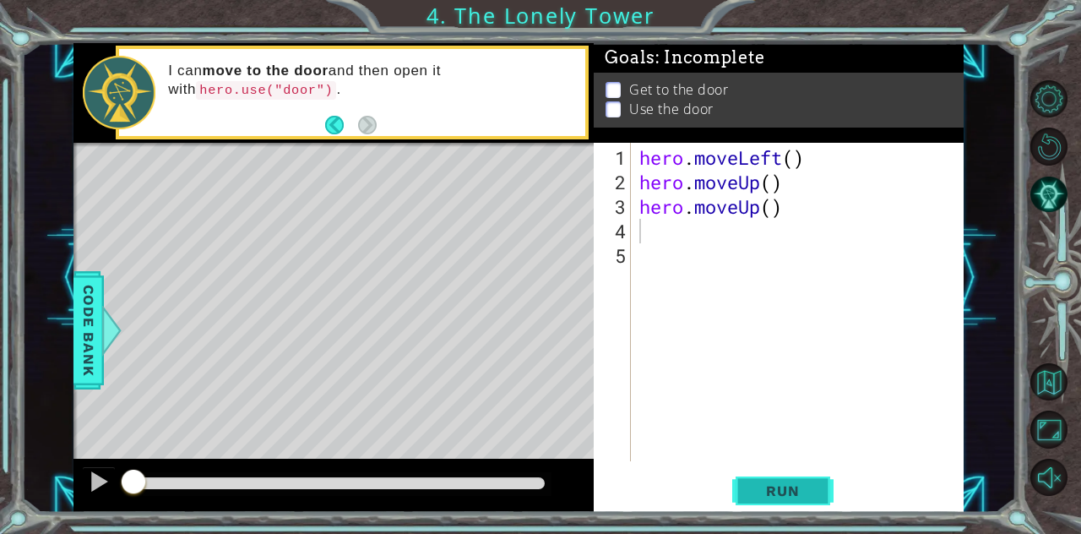
click at [780, 493] on button "Run" at bounding box center [782, 490] width 101 height 37
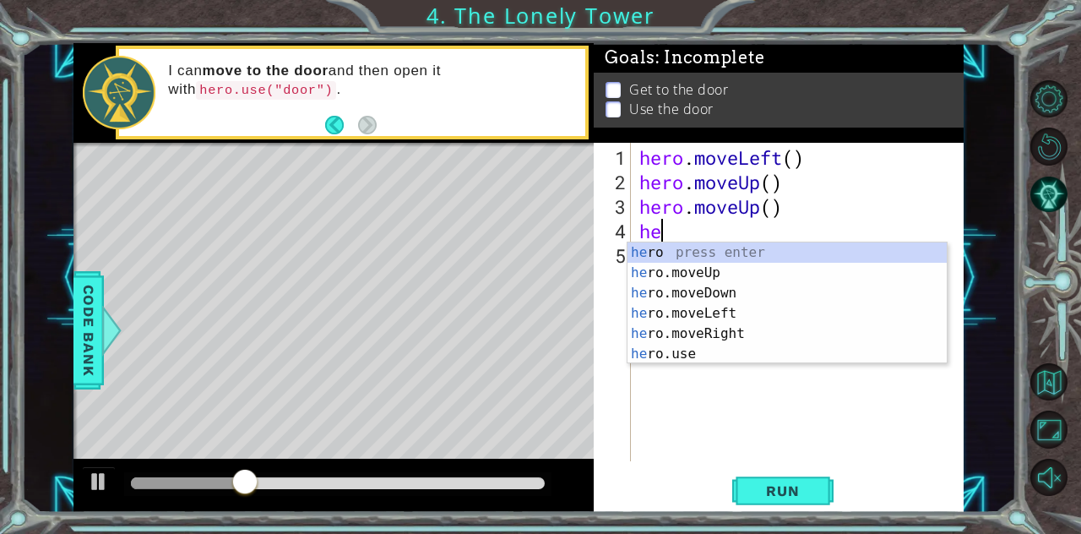
type textarea "hero"
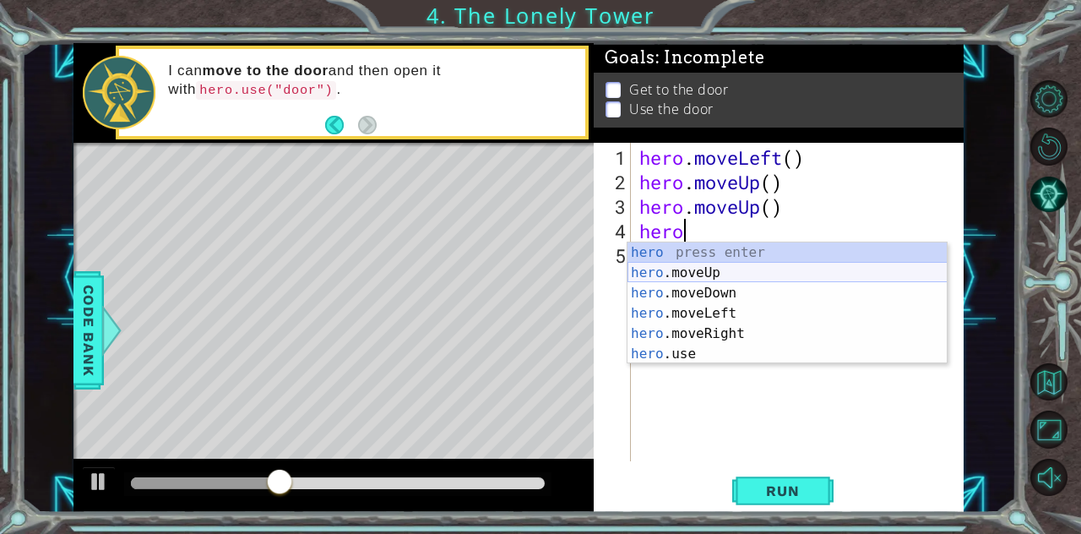
click at [698, 271] on div "hero press enter hero .moveUp press enter hero .moveDown press enter hero .move…" at bounding box center [788, 323] width 320 height 162
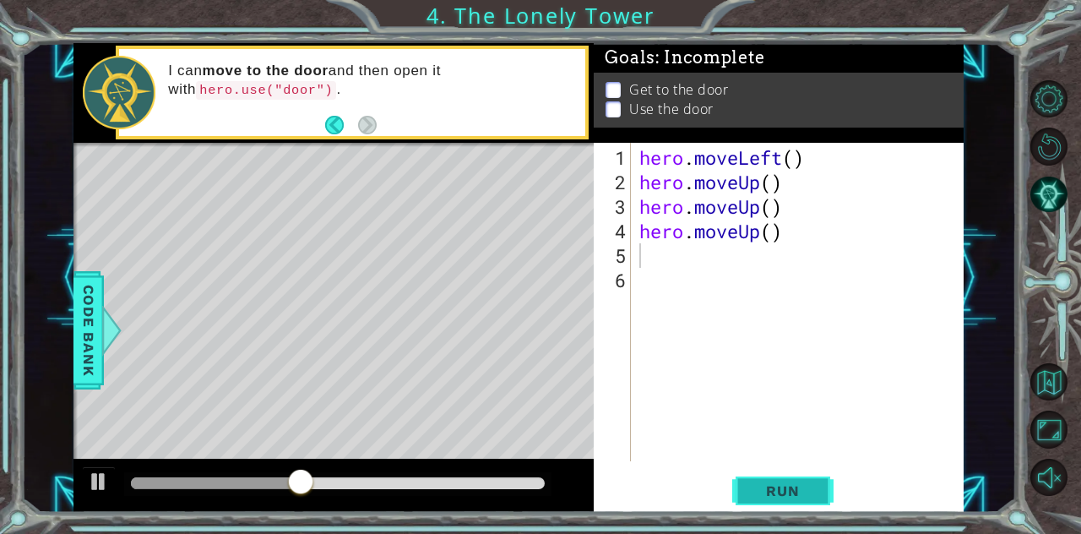
click at [760, 492] on span "Run" at bounding box center [782, 490] width 67 height 17
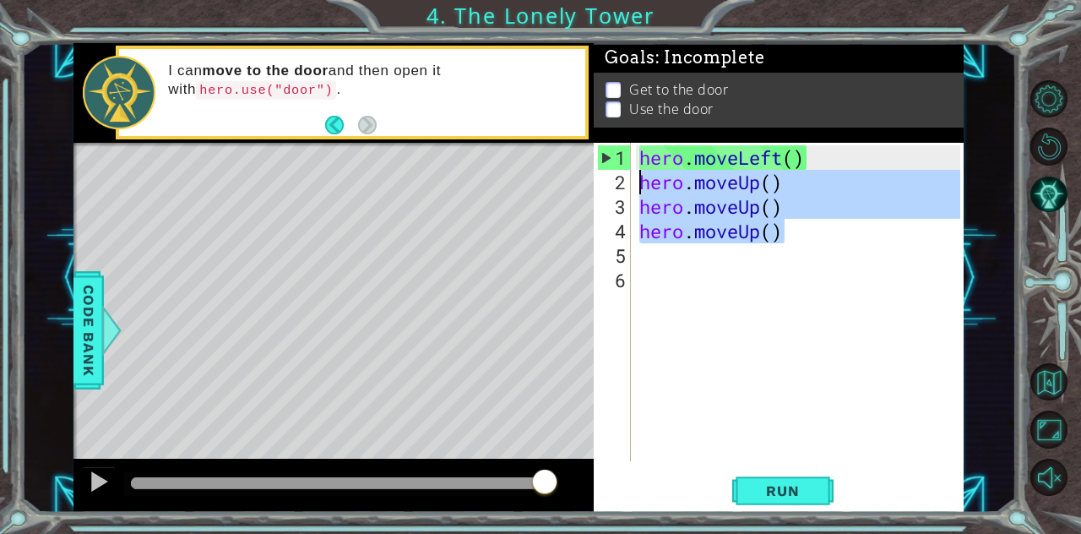
drag, startPoint x: 782, startPoint y: 236, endPoint x: 633, endPoint y: 182, distance: 158.7
click at [633, 182] on div "1 2 3 4 5 6 hero . moveLeft ( ) hero . moveUp ( ) hero . moveUp ( ) hero . move…" at bounding box center [777, 302] width 367 height 318
type textarea "hero.moveUp() hero.moveUp()"
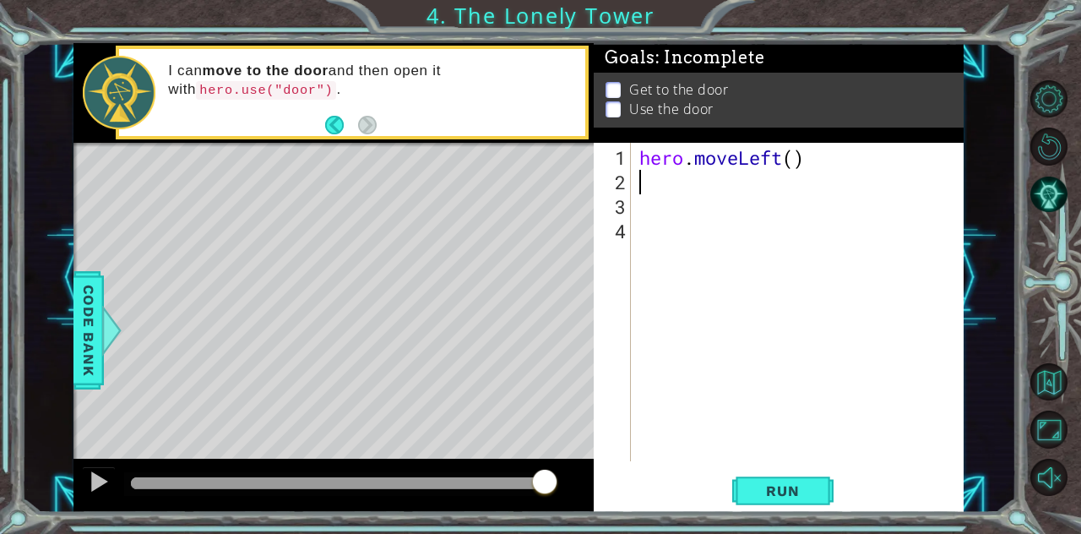
type textarea "h"
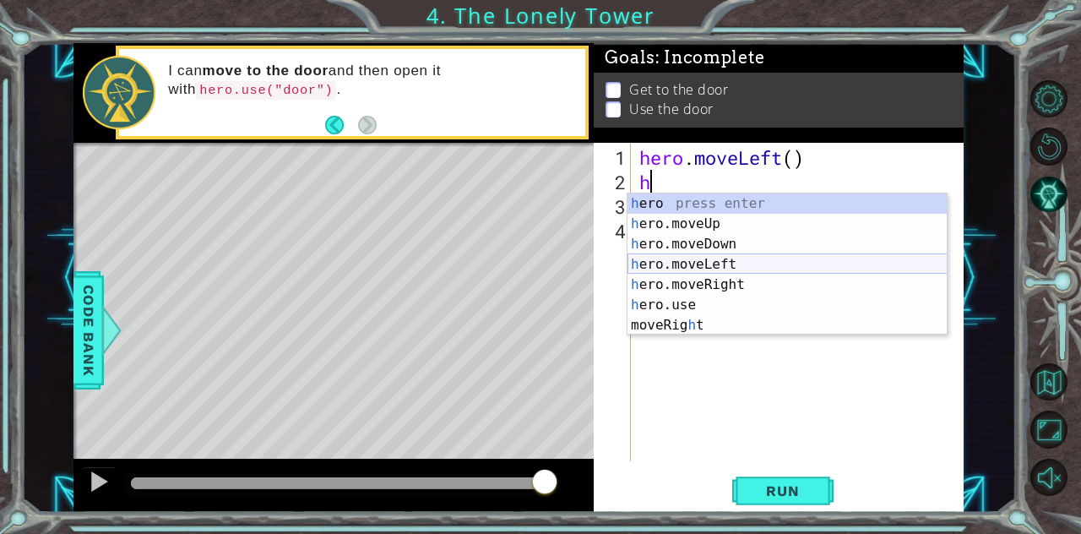
click at [807, 264] on div "h ero press enter h ero.moveUp press enter h ero.moveDown press enter h ero.mov…" at bounding box center [788, 284] width 320 height 182
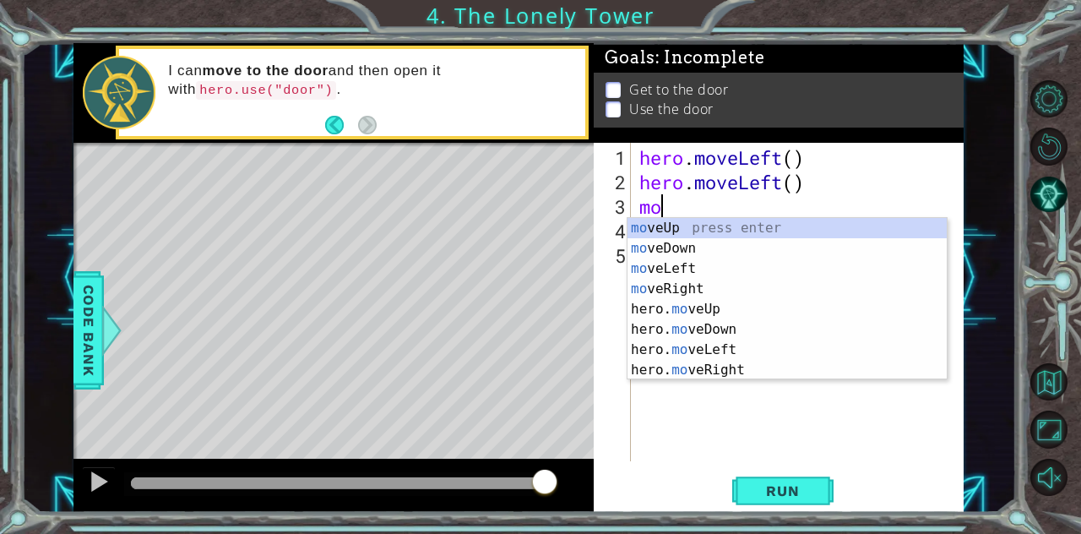
type textarea "m"
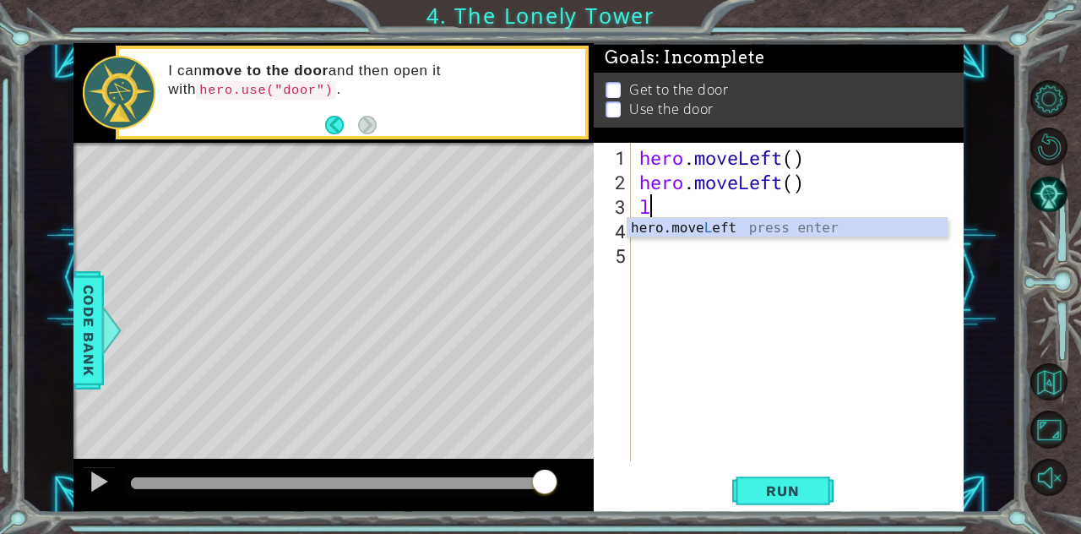
type textarea "le"
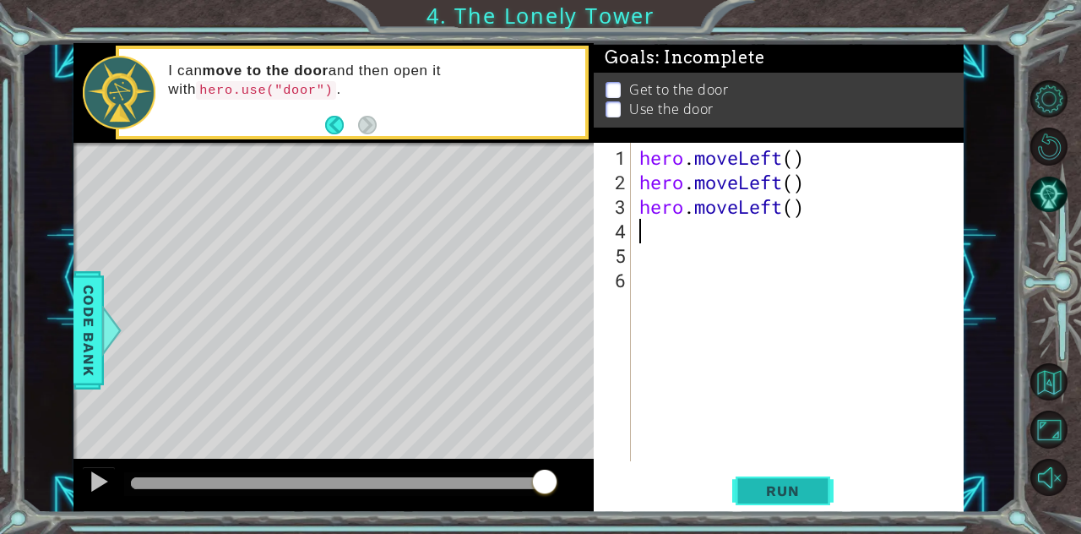
click at [739, 481] on button "Run" at bounding box center [782, 490] width 101 height 37
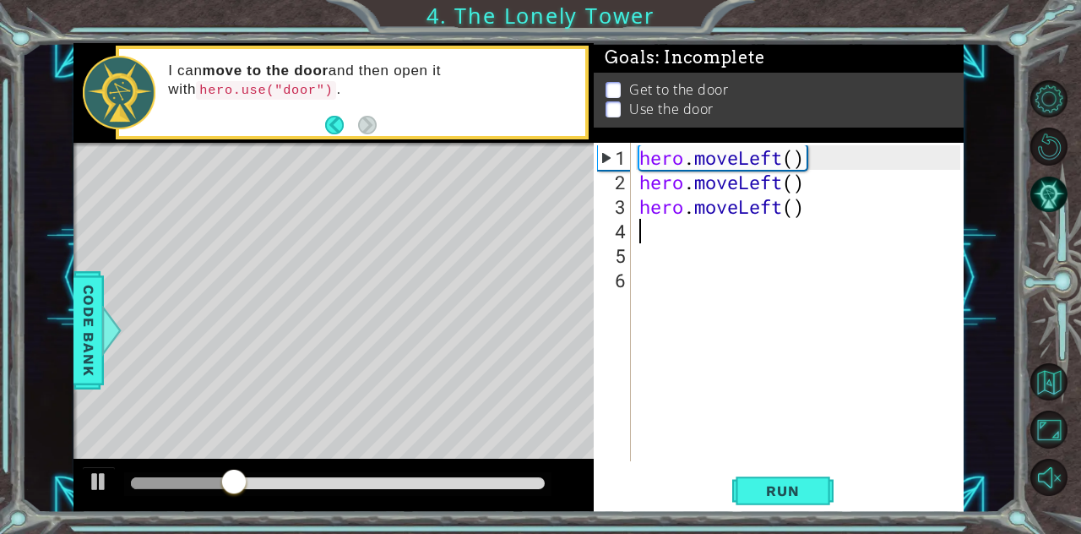
type textarea "h"
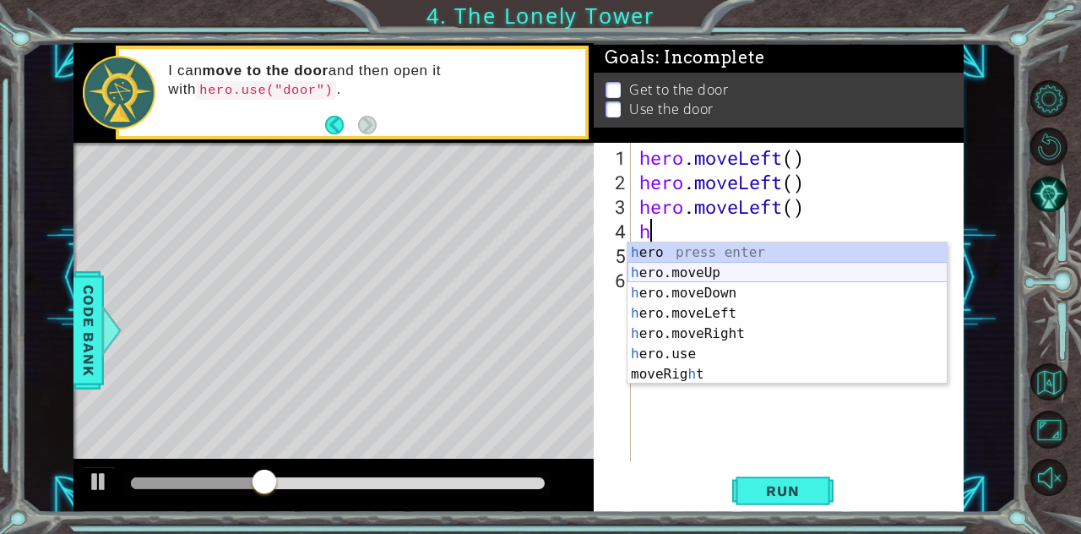
click at [685, 274] on div "h ero press enter h ero.moveUp press enter h ero.moveDown press enter h ero.mov…" at bounding box center [788, 333] width 320 height 182
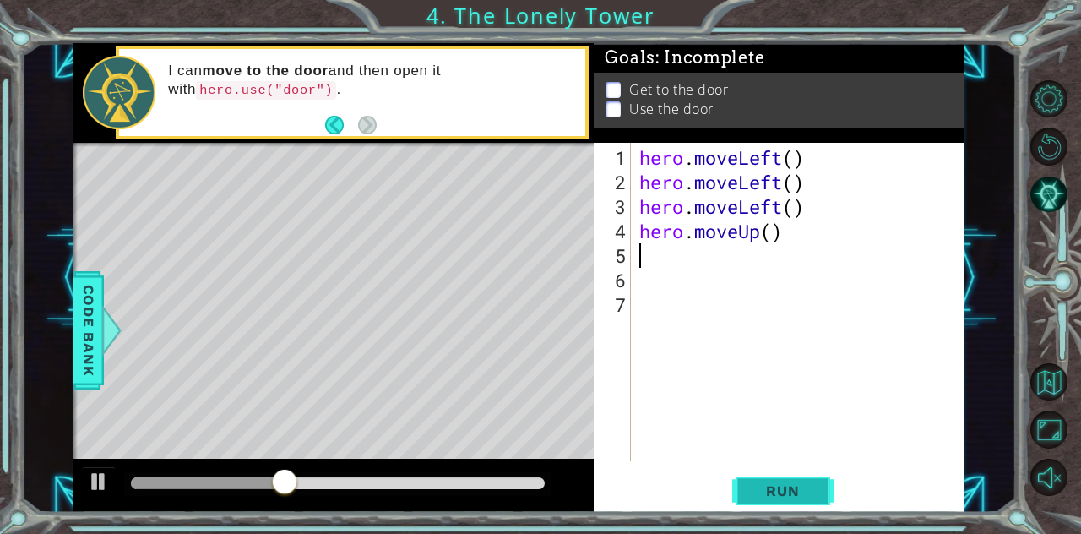
click at [797, 493] on span "Run" at bounding box center [782, 490] width 67 height 17
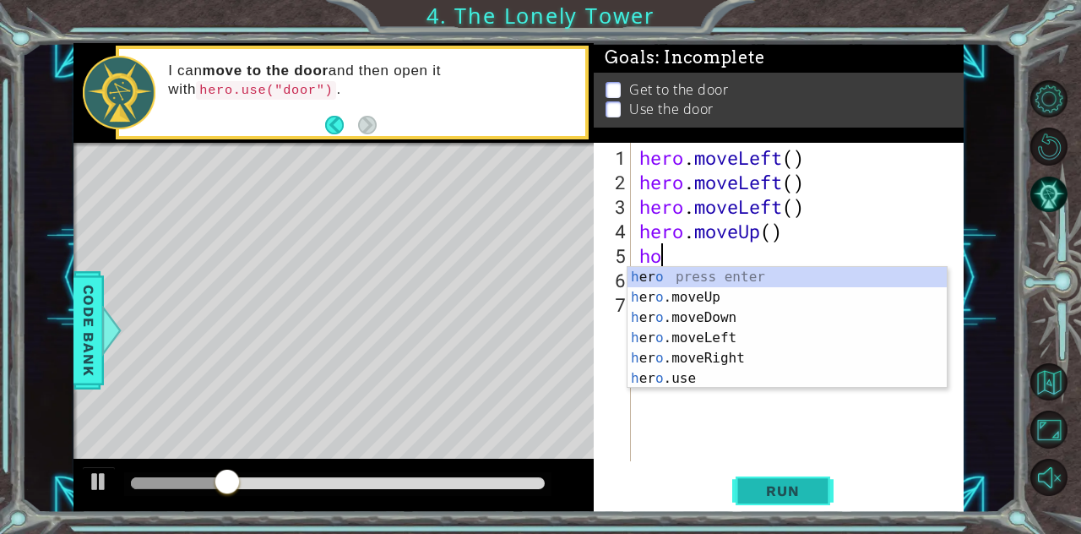
type textarea "hom"
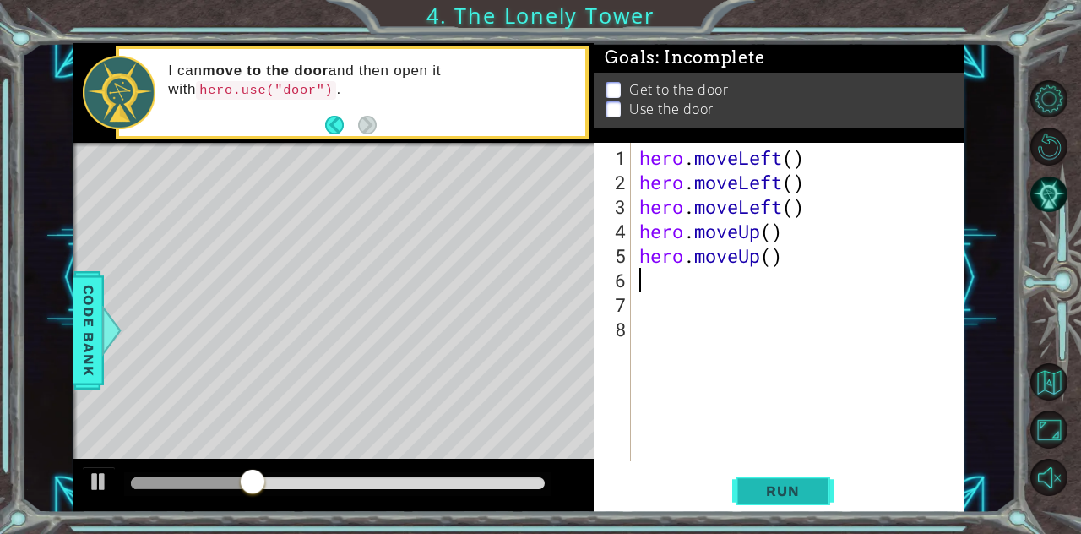
type textarea "h"
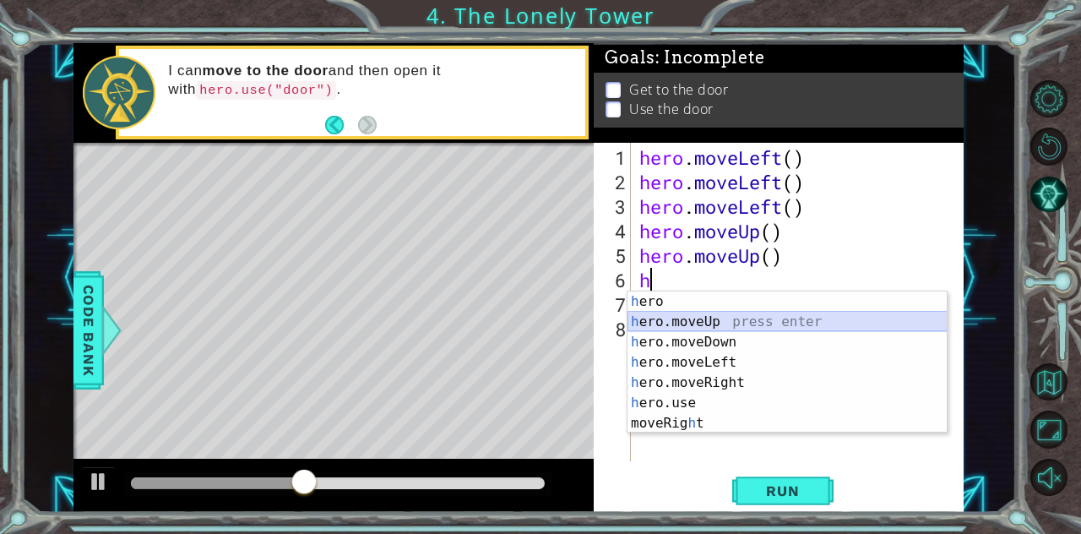
click at [726, 329] on div "h ero press enter h ero.moveUp press enter h ero.moveDown press enter h ero.mov…" at bounding box center [788, 382] width 320 height 182
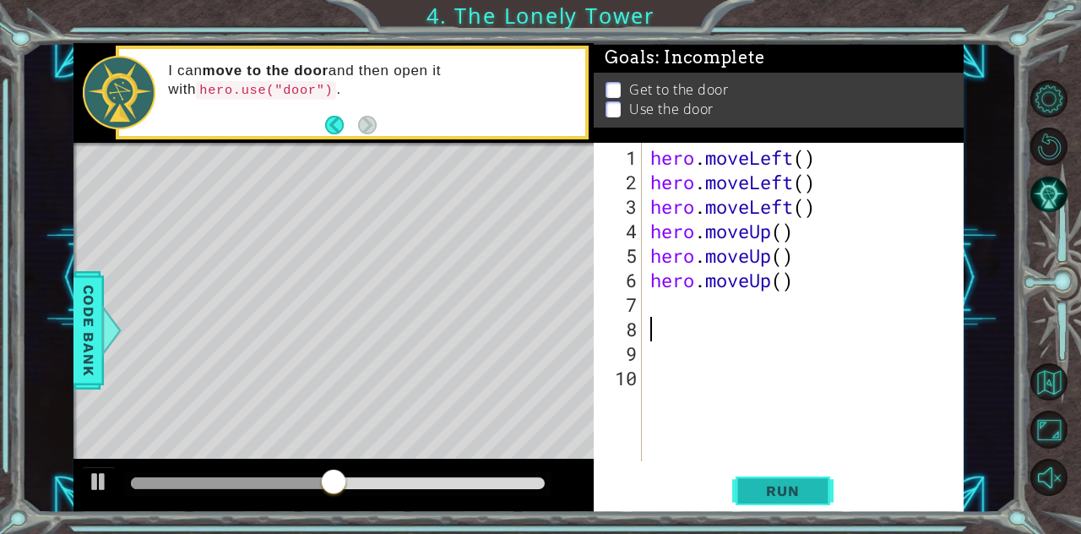
click at [760, 493] on span "Run" at bounding box center [782, 490] width 67 height 17
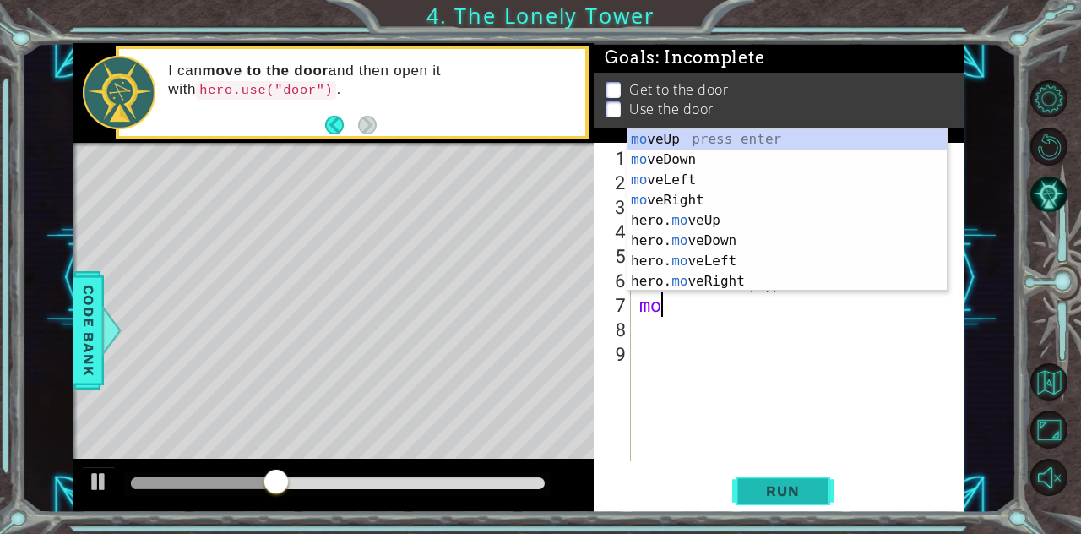
type textarea "mov"
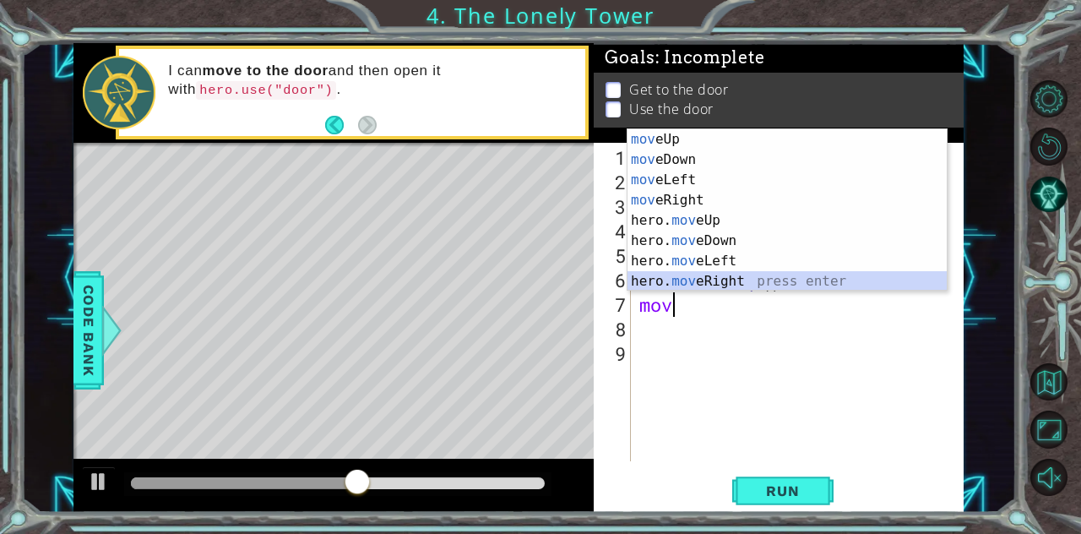
click at [799, 282] on div "mov eUp press enter mov eDown press enter mov eLeft press enter mov eRight pres…" at bounding box center [788, 230] width 320 height 203
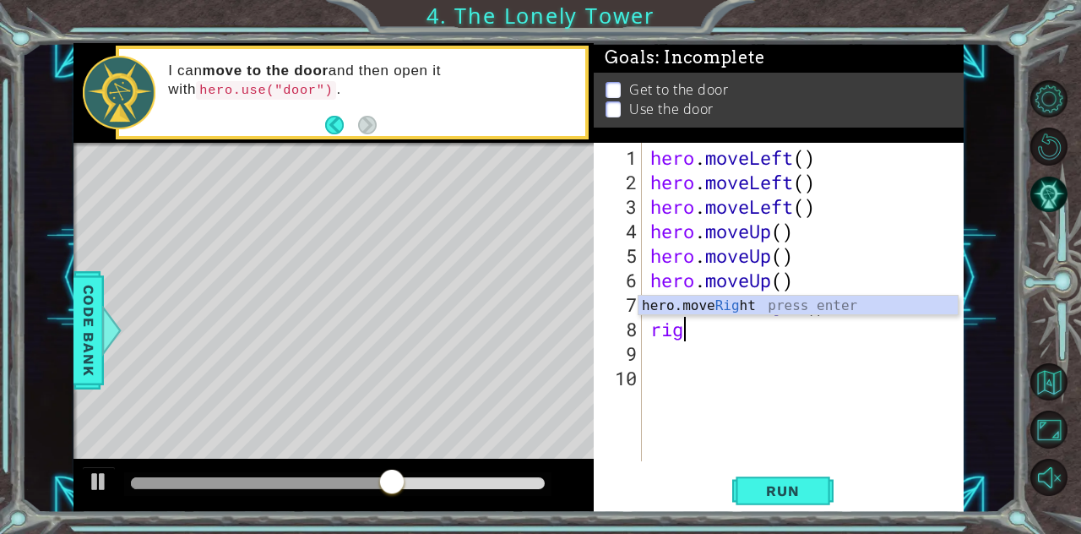
type textarea "righ"
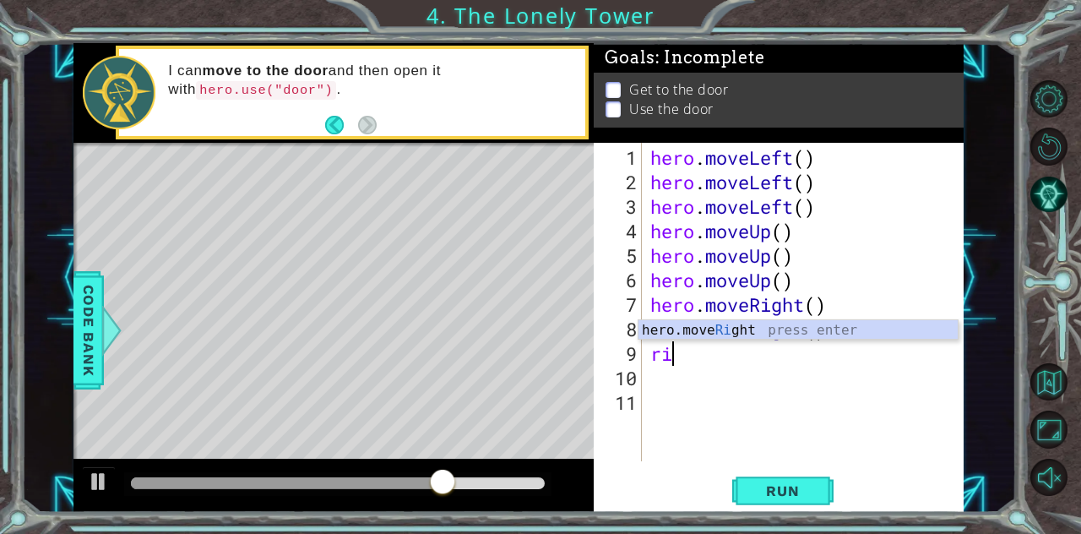
type textarea "righ"
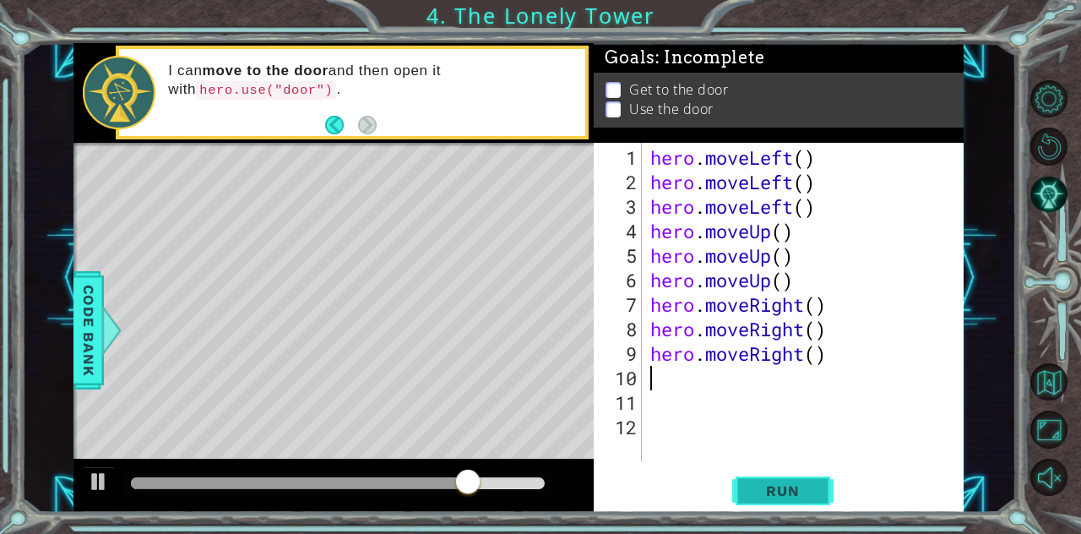
click at [770, 493] on button "Run" at bounding box center [782, 490] width 101 height 37
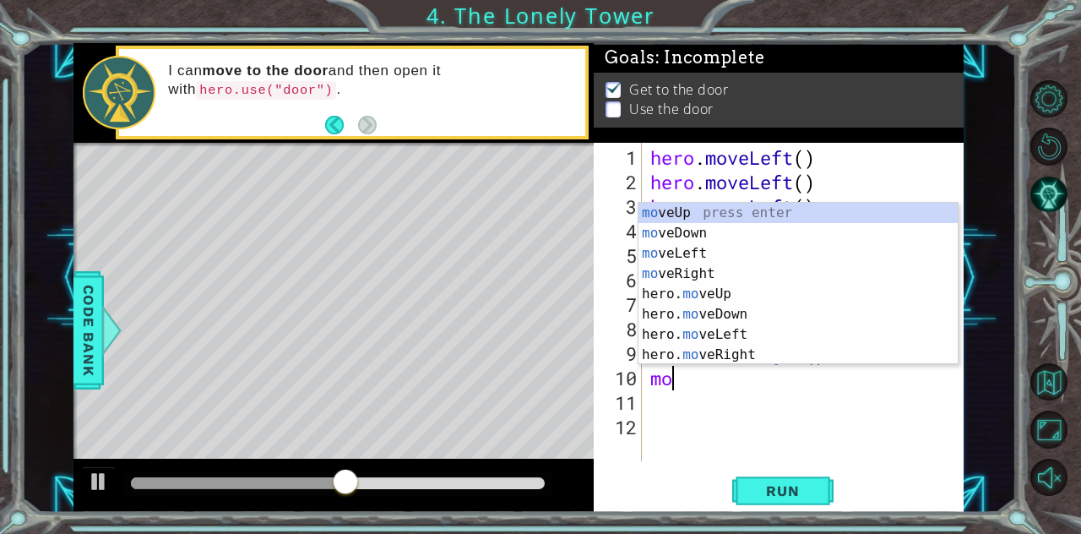
type textarea "mov"
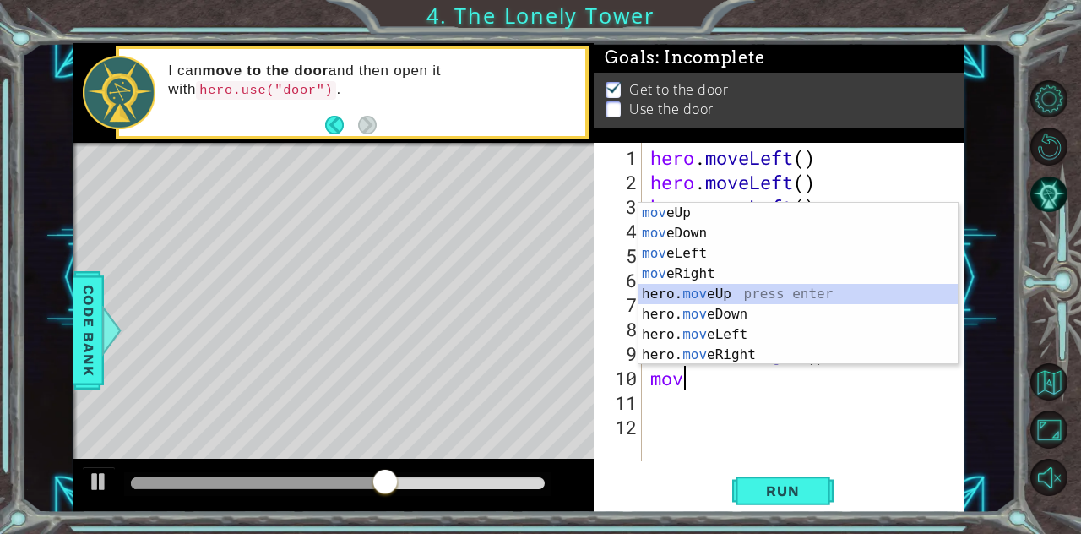
click at [730, 295] on div "mov eUp press enter mov eDown press enter mov eLeft press enter mov eRight pres…" at bounding box center [799, 304] width 320 height 203
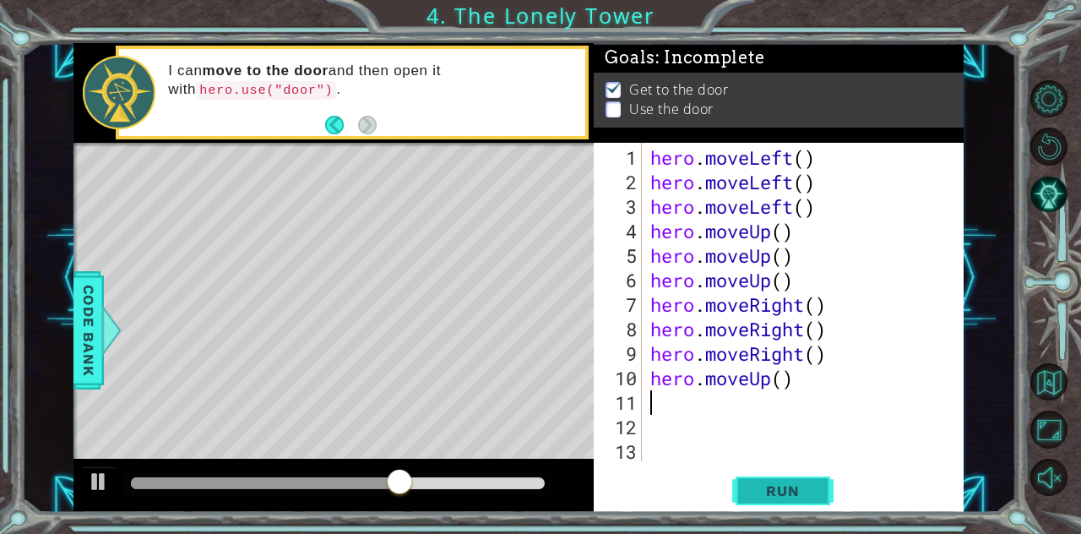
click at [748, 493] on button "Run" at bounding box center [782, 490] width 101 height 37
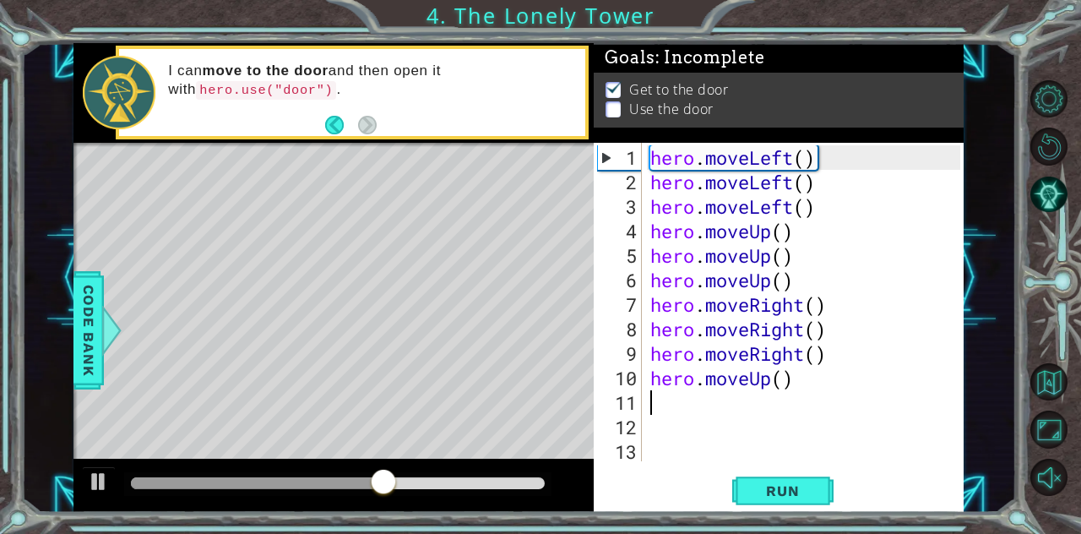
drag, startPoint x: 811, startPoint y: 396, endPoint x: 728, endPoint y: 393, distance: 82.8
click at [728, 393] on div "hero . moveLeft ( ) hero . moveLeft ( ) hero . moveLeft ( ) hero . moveUp ( ) h…" at bounding box center [808, 328] width 323 height 367
click at [778, 373] on div "hero . moveLeft ( ) hero . moveLeft ( ) hero . moveLeft ( ) hero . moveUp ( ) h…" at bounding box center [808, 328] width 323 height 367
drag, startPoint x: 798, startPoint y: 374, endPoint x: 660, endPoint y: 387, distance: 138.3
click at [660, 387] on div "hero . moveLeft ( ) hero . moveLeft ( ) hero . moveLeft ( ) hero . moveUp ( ) h…" at bounding box center [808, 328] width 323 height 367
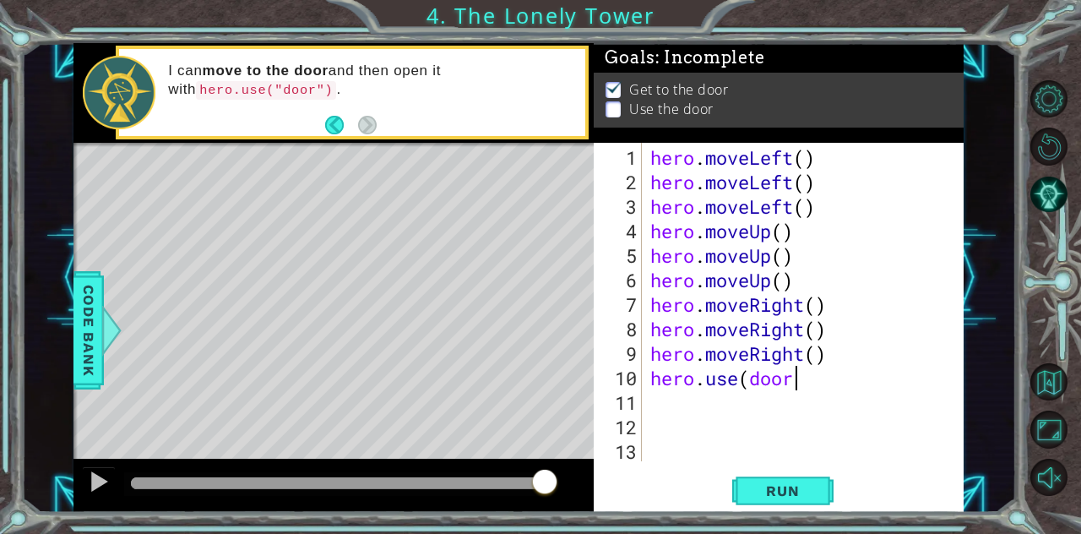
scroll to position [0, 6]
type textarea "hero.use(door)"
click at [765, 483] on span "Run" at bounding box center [782, 490] width 67 height 17
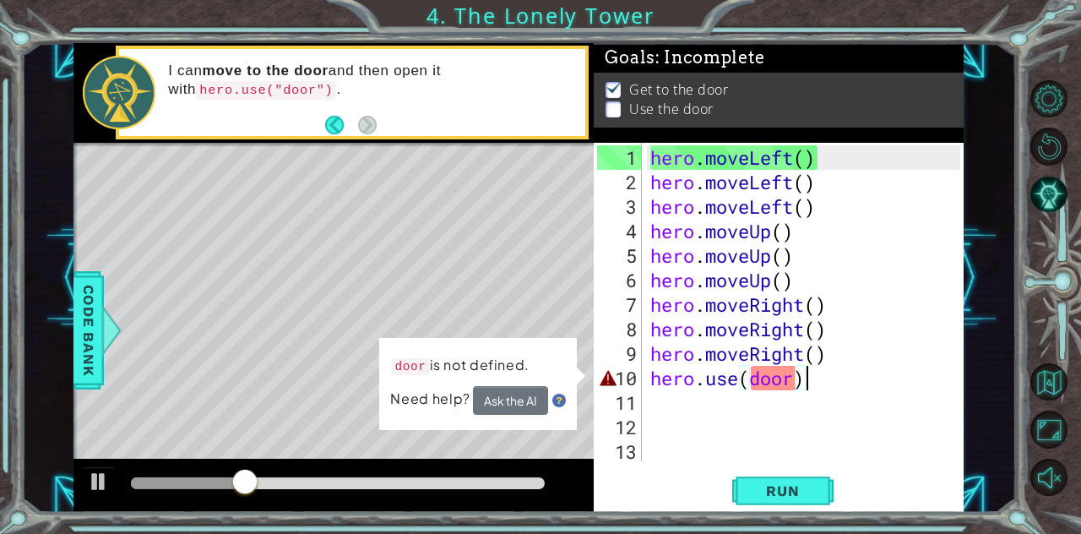
click at [706, 381] on div "hero . moveLeft ( ) hero . moveLeft ( ) hero . moveLeft ( ) hero . moveUp ( ) h…" at bounding box center [808, 328] width 323 height 367
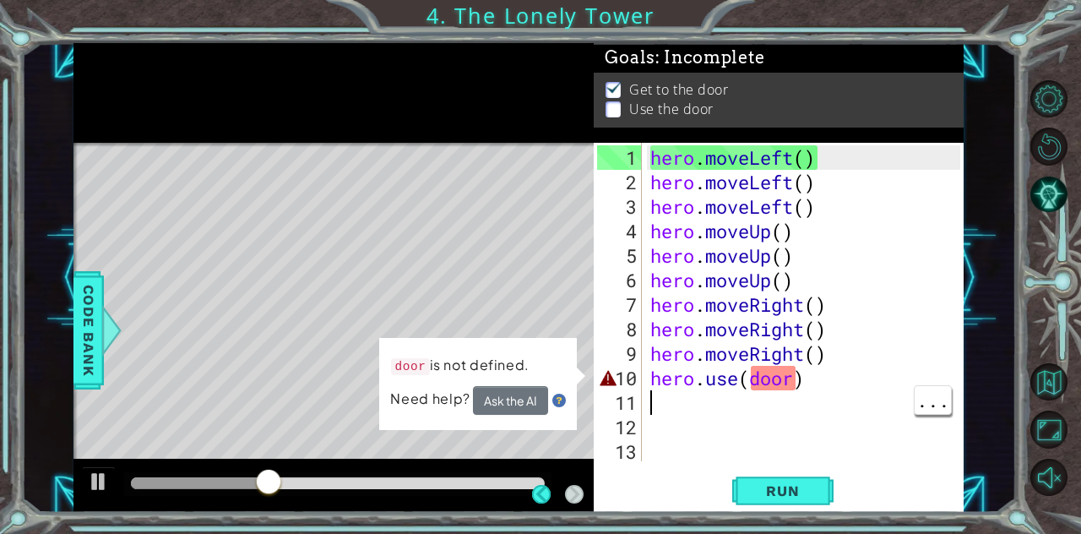
scroll to position [0, 0]
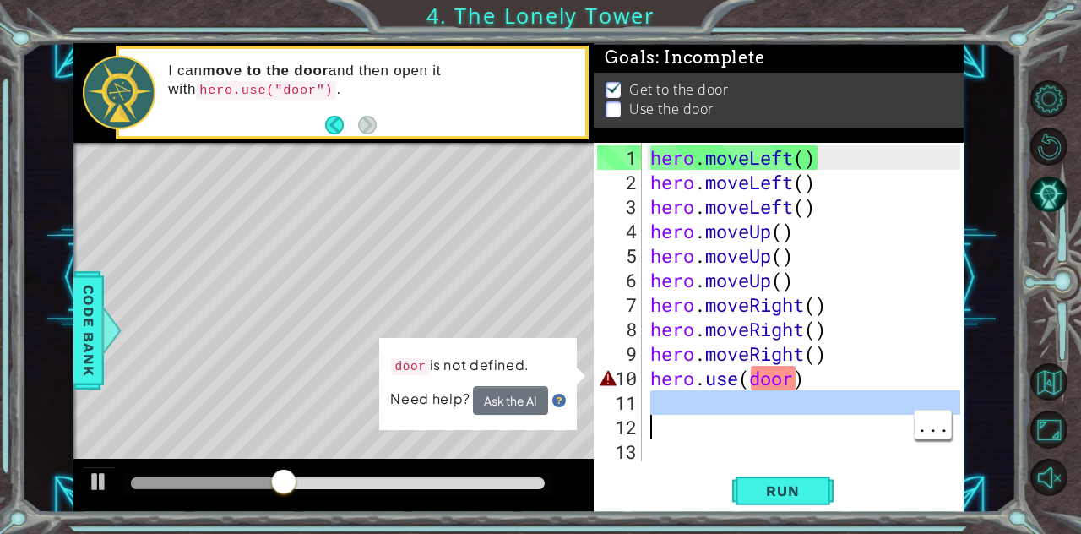
click at [794, 373] on div "hero . moveLeft ( ) hero . moveLeft ( ) hero . moveLeft ( ) hero . moveUp ( ) h…" at bounding box center [808, 328] width 323 height 367
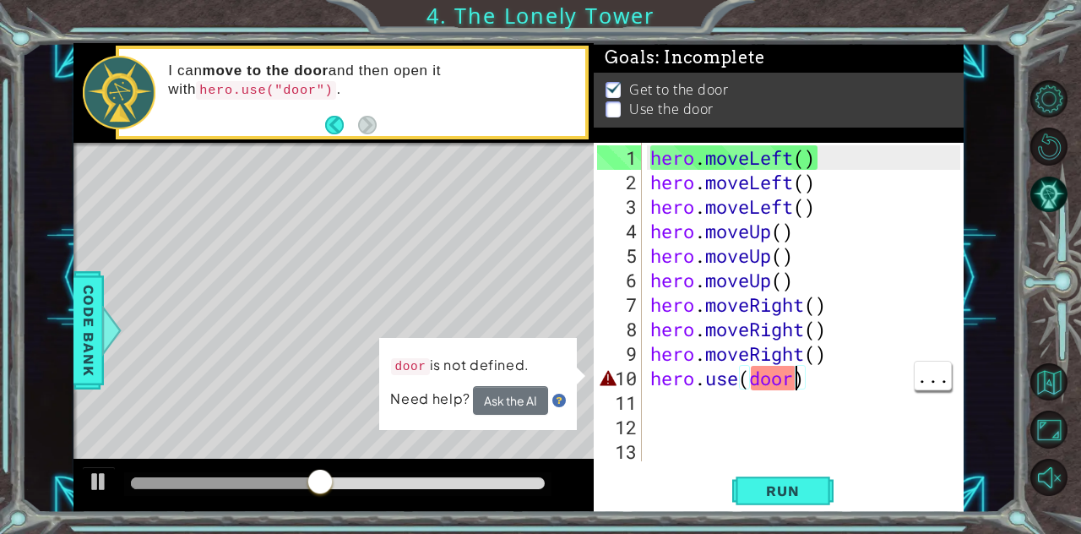
click at [266, 89] on code "hero.use("door")" at bounding box center [266, 90] width 140 height 19
drag, startPoint x: 821, startPoint y: 383, endPoint x: 635, endPoint y: 401, distance: 186.7
click at [635, 401] on div "hero.use(door) 1 2 3 4 5 6 7 8 9 10 11 12 13 hero . moveLeft ( ) hero . moveLef…" at bounding box center [777, 302] width 367 height 318
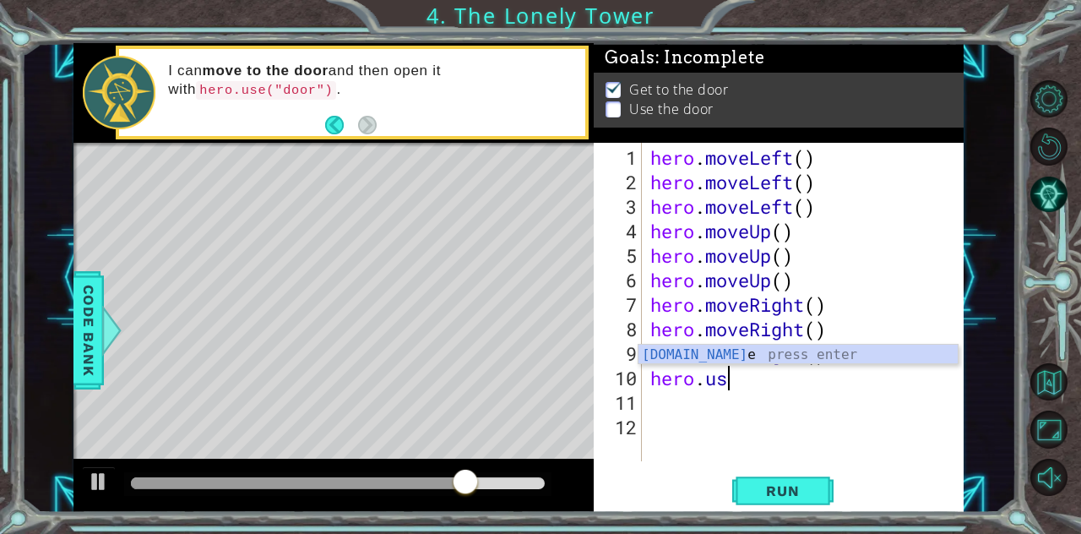
type textarea "hero.use"
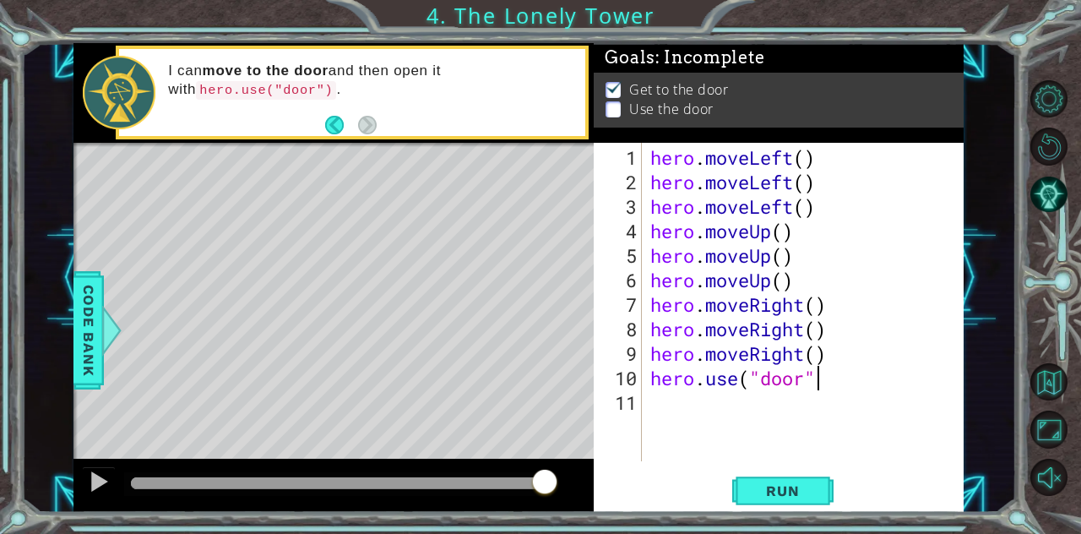
scroll to position [0, 7]
type textarea "hero.use("door")"
click at [756, 483] on span "Run" at bounding box center [782, 490] width 67 height 17
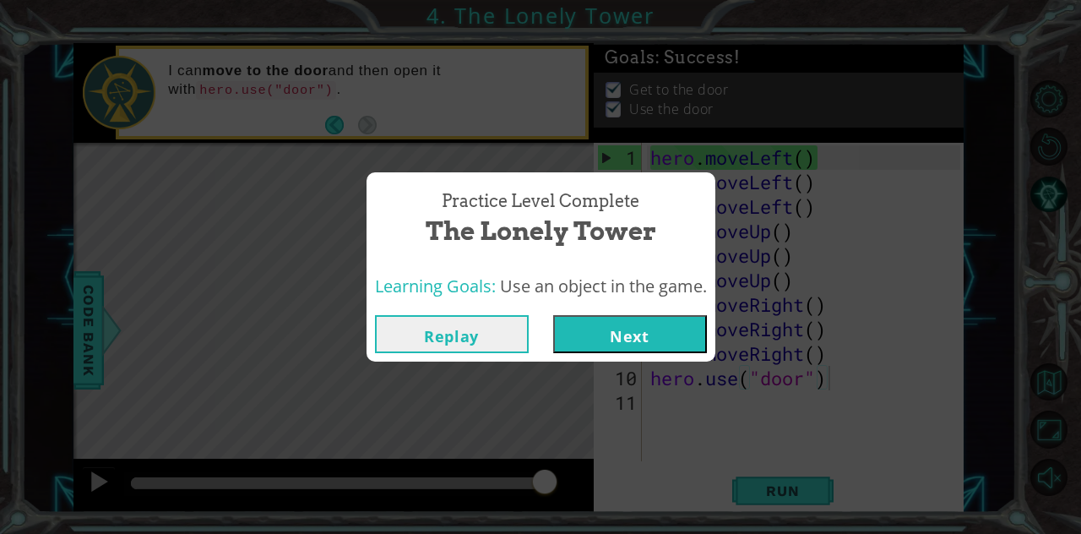
click at [620, 320] on button "Next" at bounding box center [630, 334] width 154 height 38
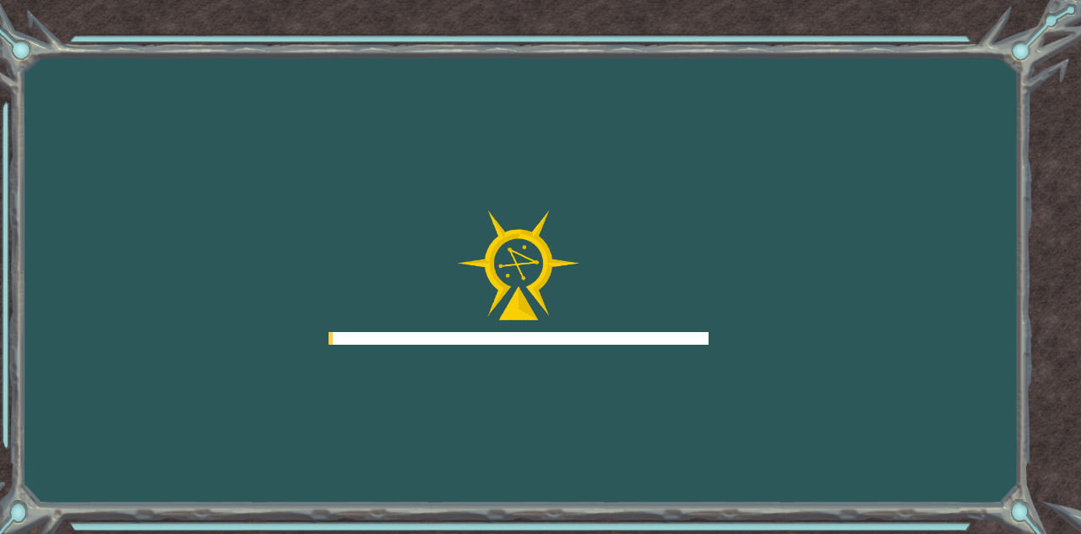
click at [608, 352] on div "Goals Error loading from server. Try refreshing the page. You'll need to join a…" at bounding box center [540, 267] width 1081 height 534
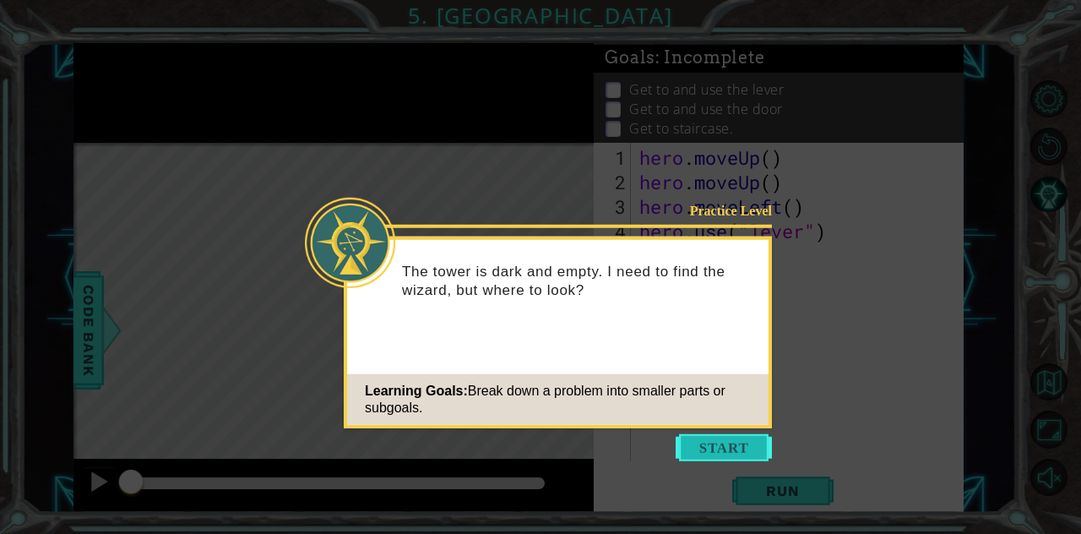
click at [728, 435] on button "Start" at bounding box center [724, 447] width 96 height 27
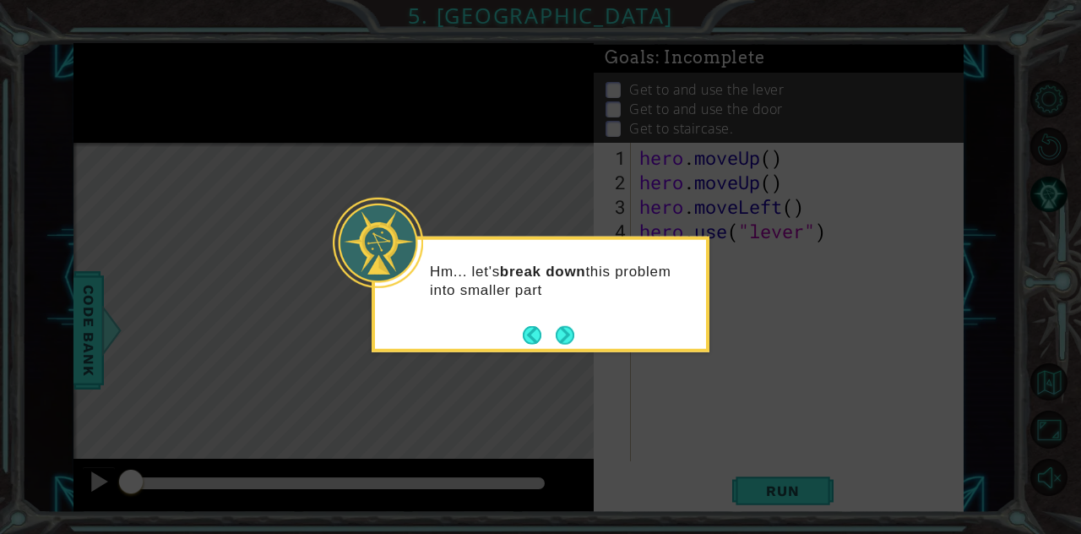
click at [565, 350] on div "Hm... let's break down this problem into smaller part" at bounding box center [541, 294] width 338 height 116
click at [571, 334] on button "Next" at bounding box center [565, 334] width 19 height 19
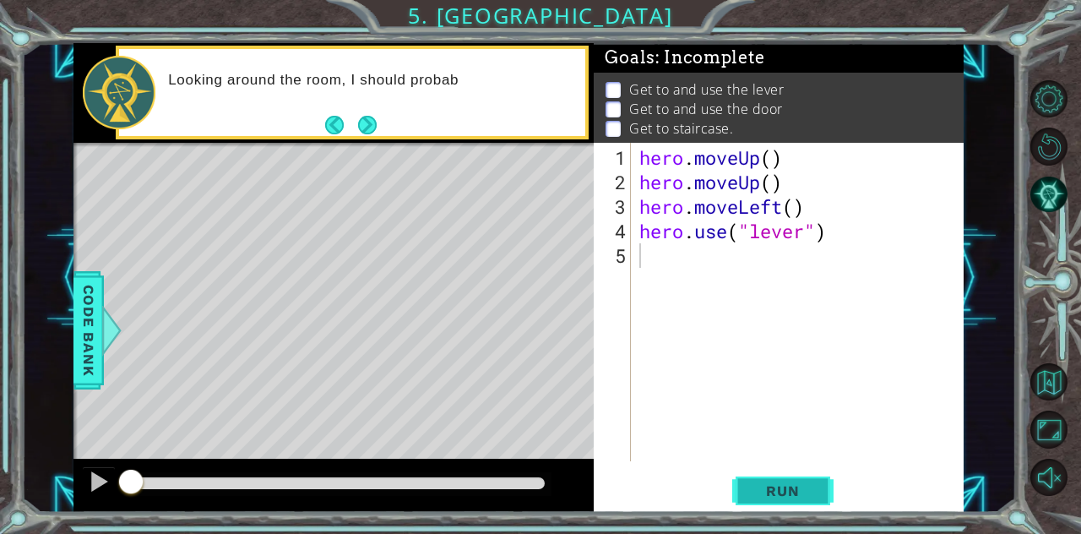
click at [790, 493] on span "Run" at bounding box center [782, 490] width 67 height 17
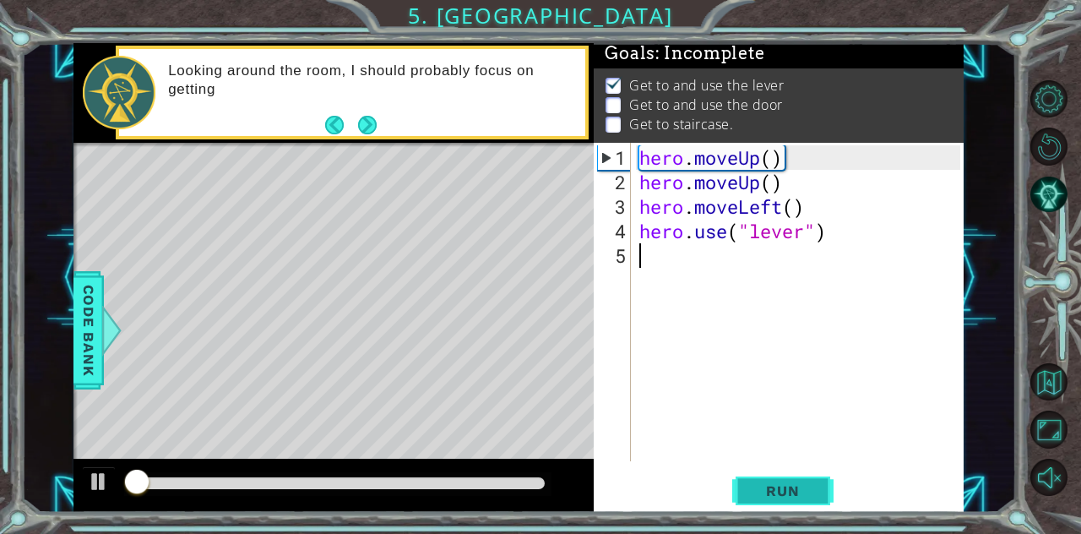
scroll to position [13, 0]
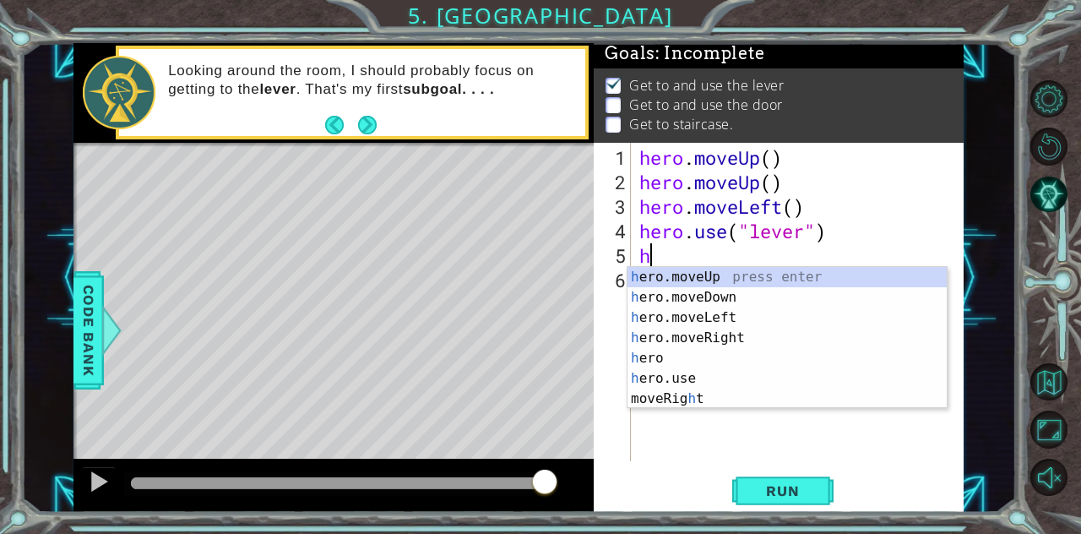
type textarea "he"
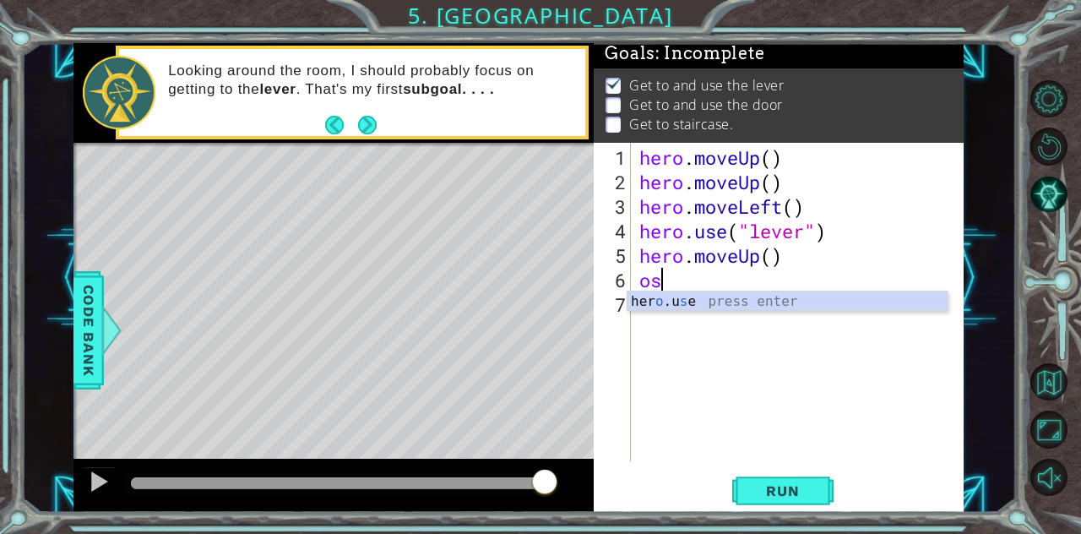
type textarea "o"
